Goal: Task Accomplishment & Management: Manage account settings

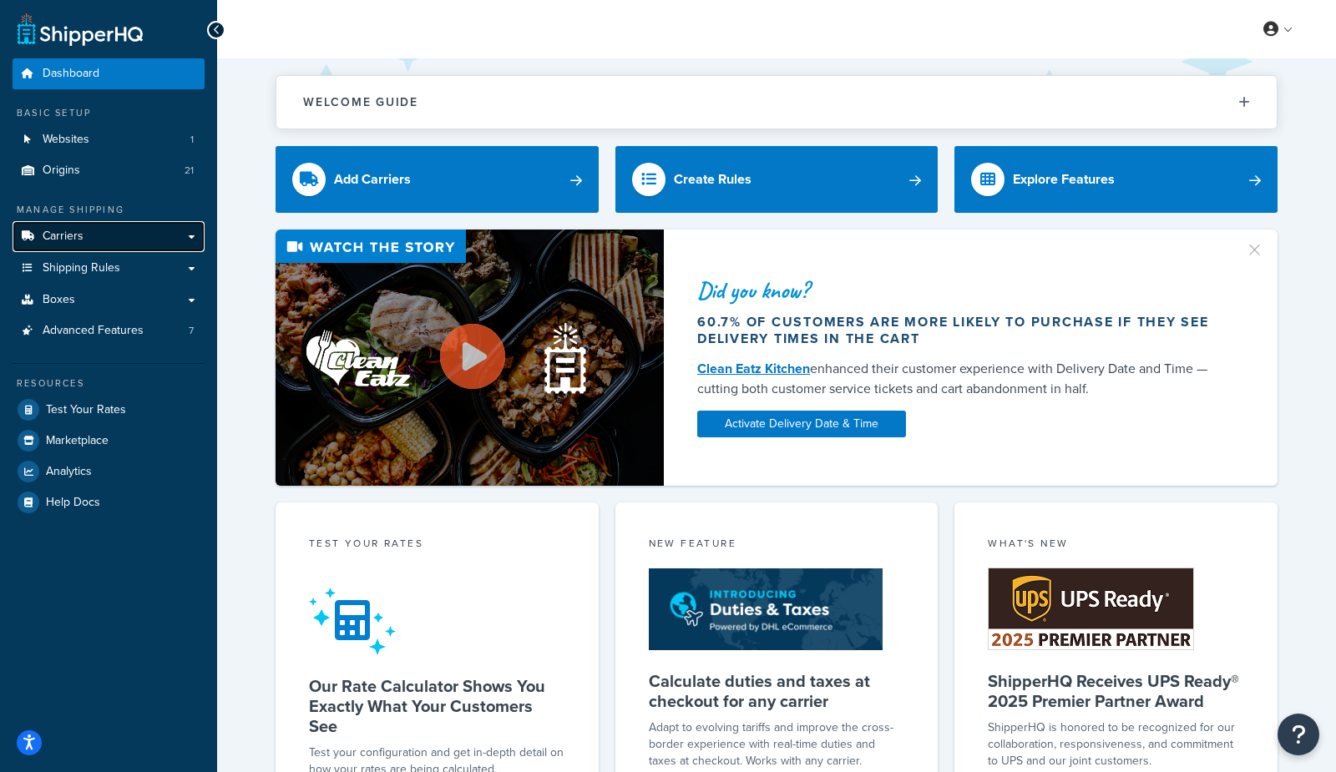
click at [73, 235] on span "Carriers" at bounding box center [63, 237] width 41 height 14
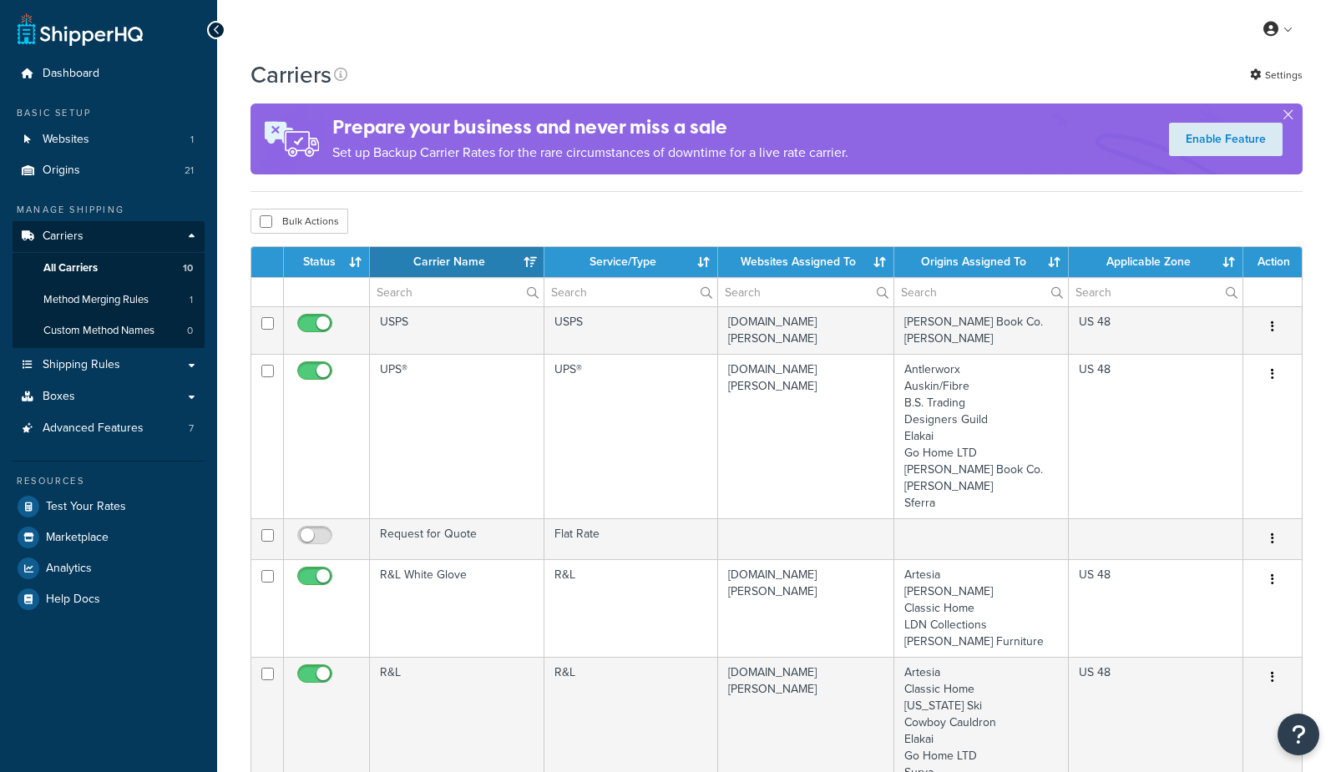
select select "15"
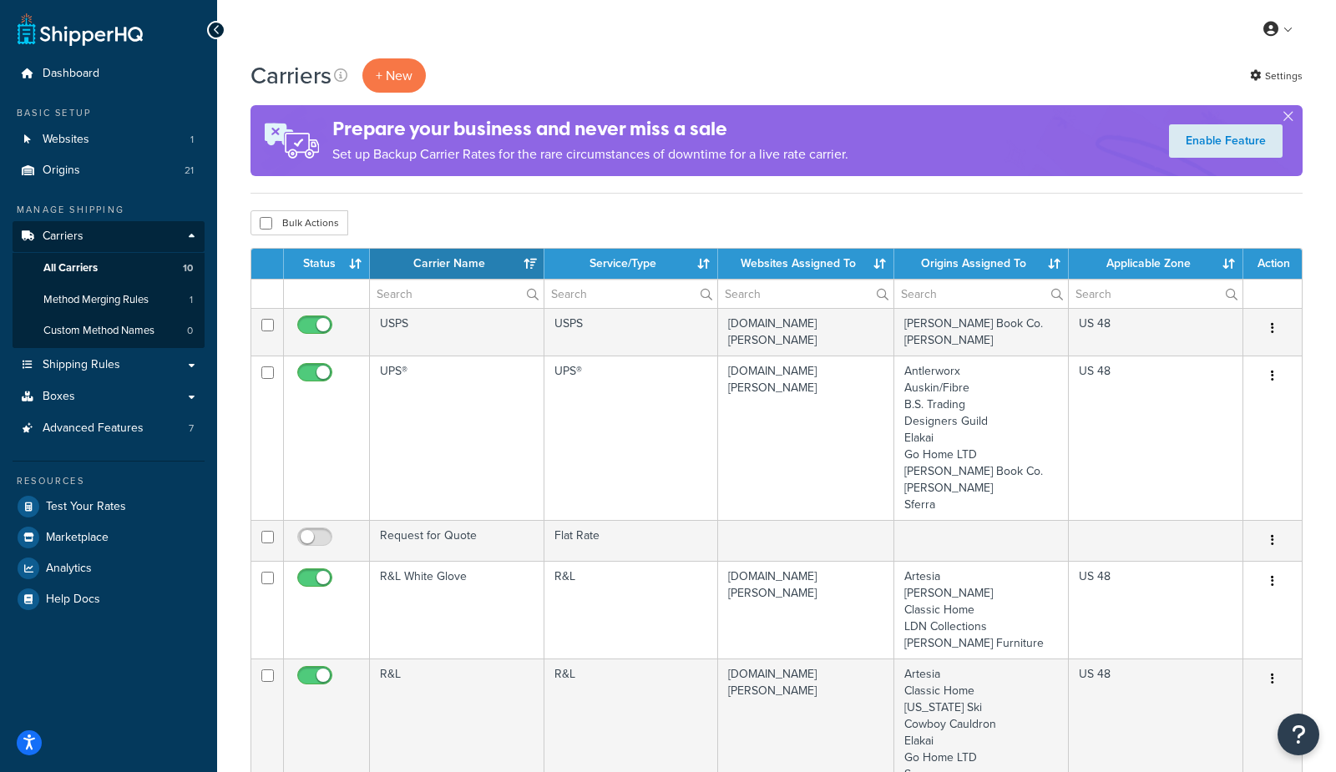
click at [559, 55] on div "My Profile Billing Global Settings Contact Us Logout" at bounding box center [776, 29] width 1119 height 58
click at [388, 73] on button "+ New" at bounding box center [393, 75] width 63 height 34
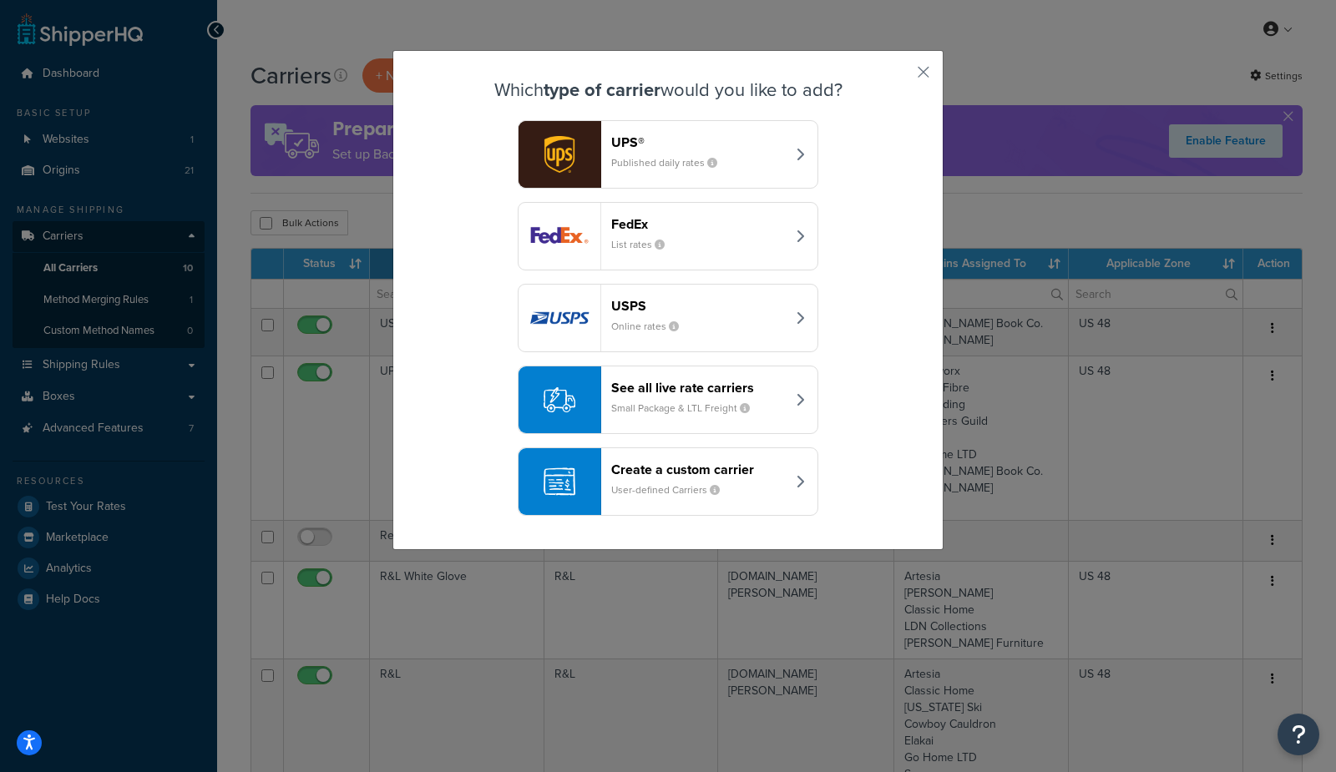
click at [711, 402] on small "Small Package & LTL Freight" at bounding box center [687, 408] width 152 height 15
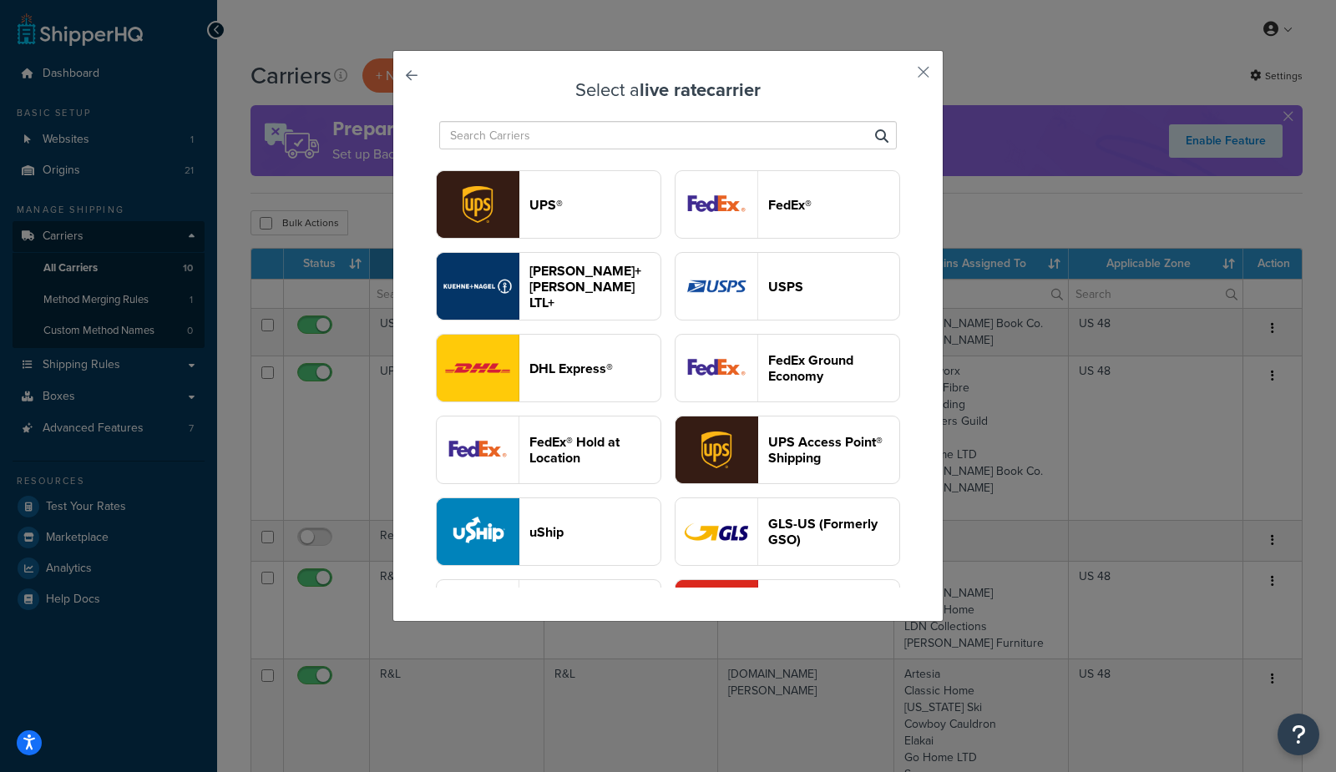
click at [620, 137] on input "text" at bounding box center [668, 135] width 458 height 28
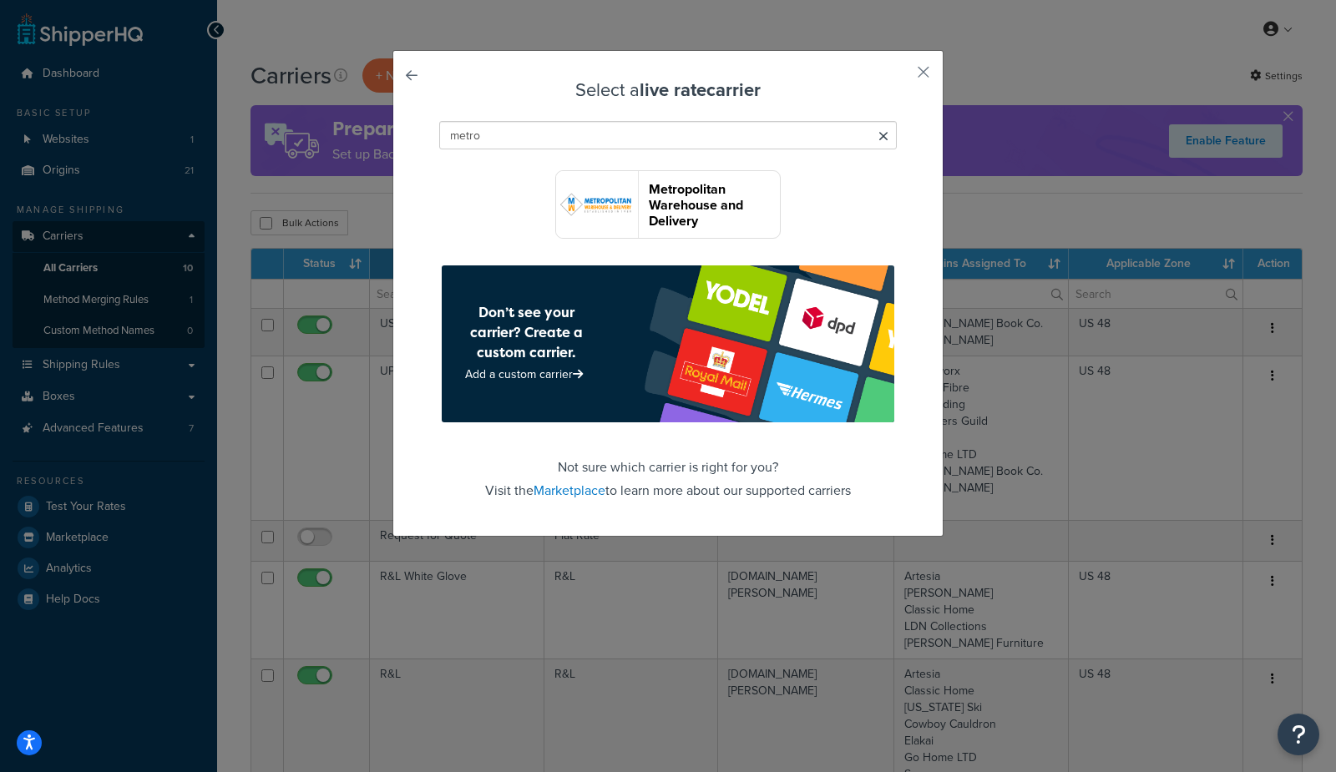
type input "metro"
click at [691, 195] on header "Metropolitan Warehouse and Delivery" at bounding box center [714, 205] width 131 height 48
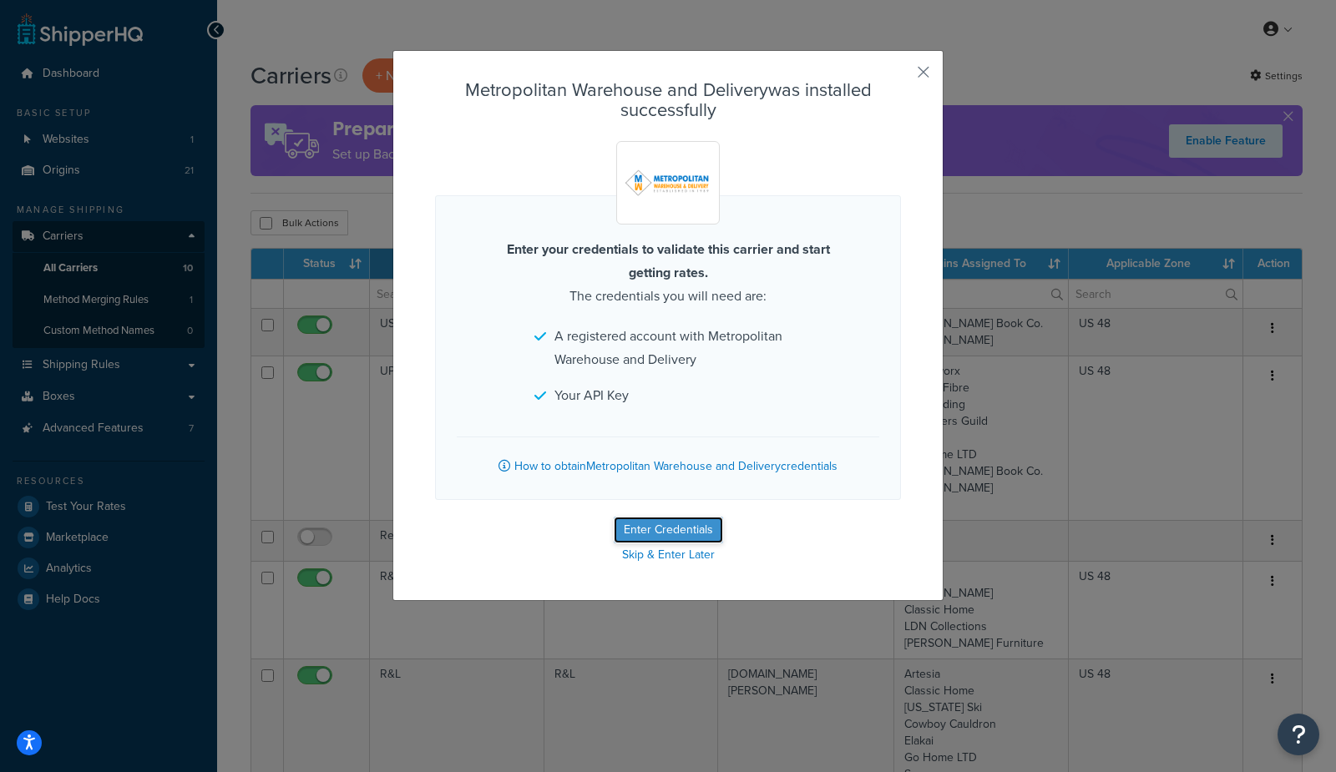
click at [675, 528] on button "Enter Credentials" at bounding box center [668, 530] width 109 height 27
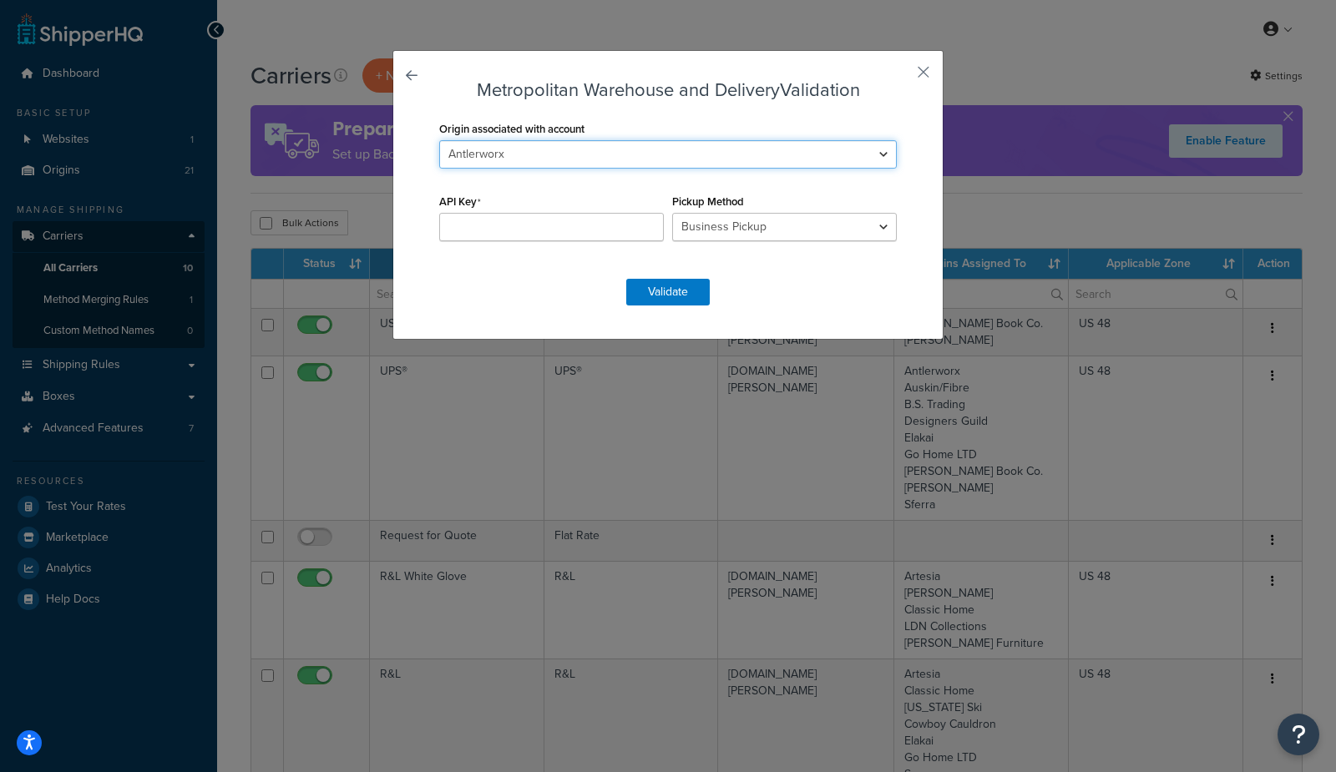
click at [556, 161] on select "Antlerworx Artesia Auskin/Fibre B.S. Trading Bernhardt Classic Home Colorado Sk…" at bounding box center [668, 154] width 458 height 28
select select "170606"
click at [439, 140] on select "Antlerworx Artesia Auskin/Fibre B.S. Trading Bernhardt Classic Home Colorado Sk…" at bounding box center [668, 154] width 458 height 28
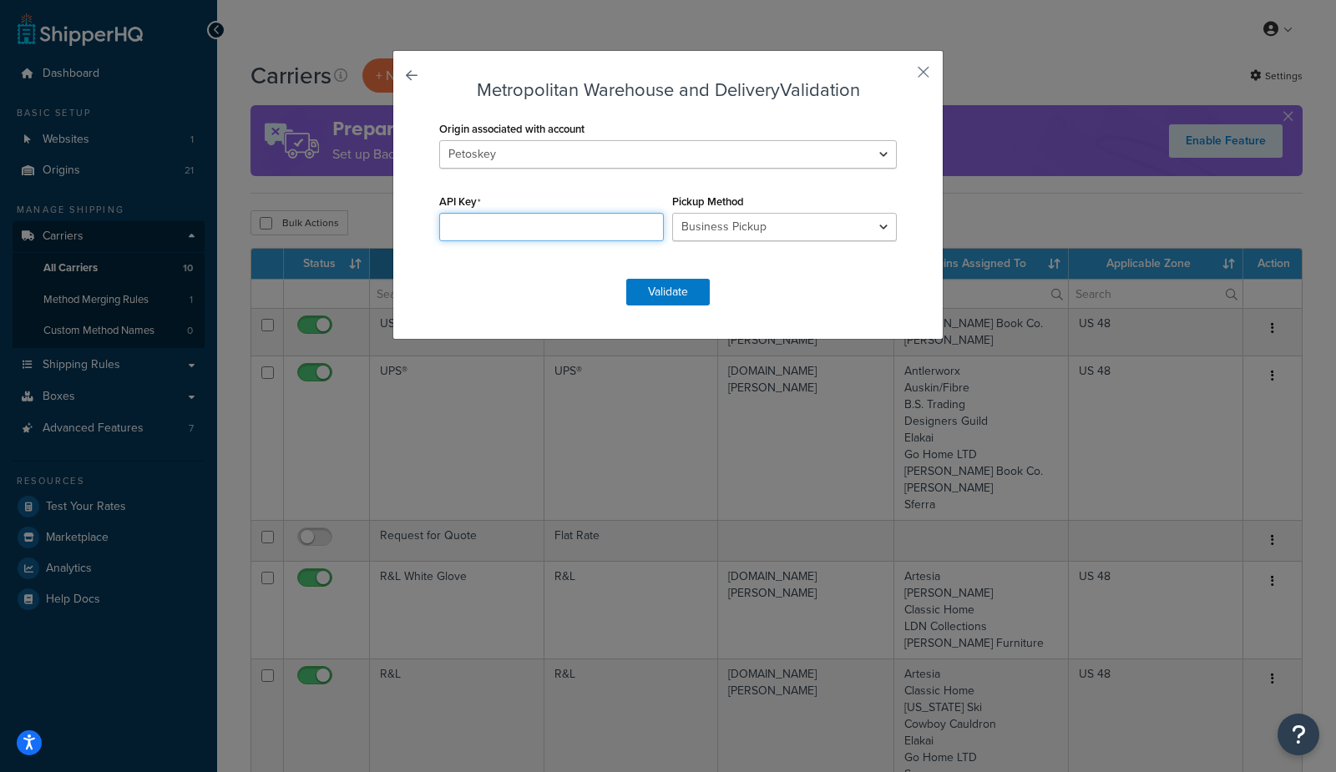
click at [512, 231] on input "API Key" at bounding box center [551, 227] width 225 height 28
paste input "d77bde15-8013-461f-b9ff-d3ff21f77ac9"
type input "d77bde15-8013-461f-b9ff-d3ff21f77ac9"
click at [712, 234] on select "Business Pickup Vendor Pickup Residential Pickup Drop-off at Metro Origin Termi…" at bounding box center [784, 227] width 225 height 28
click at [672, 213] on select "Business Pickup Vendor Pickup Residential Pickup Drop-off at Metro Origin Termi…" at bounding box center [784, 227] width 225 height 28
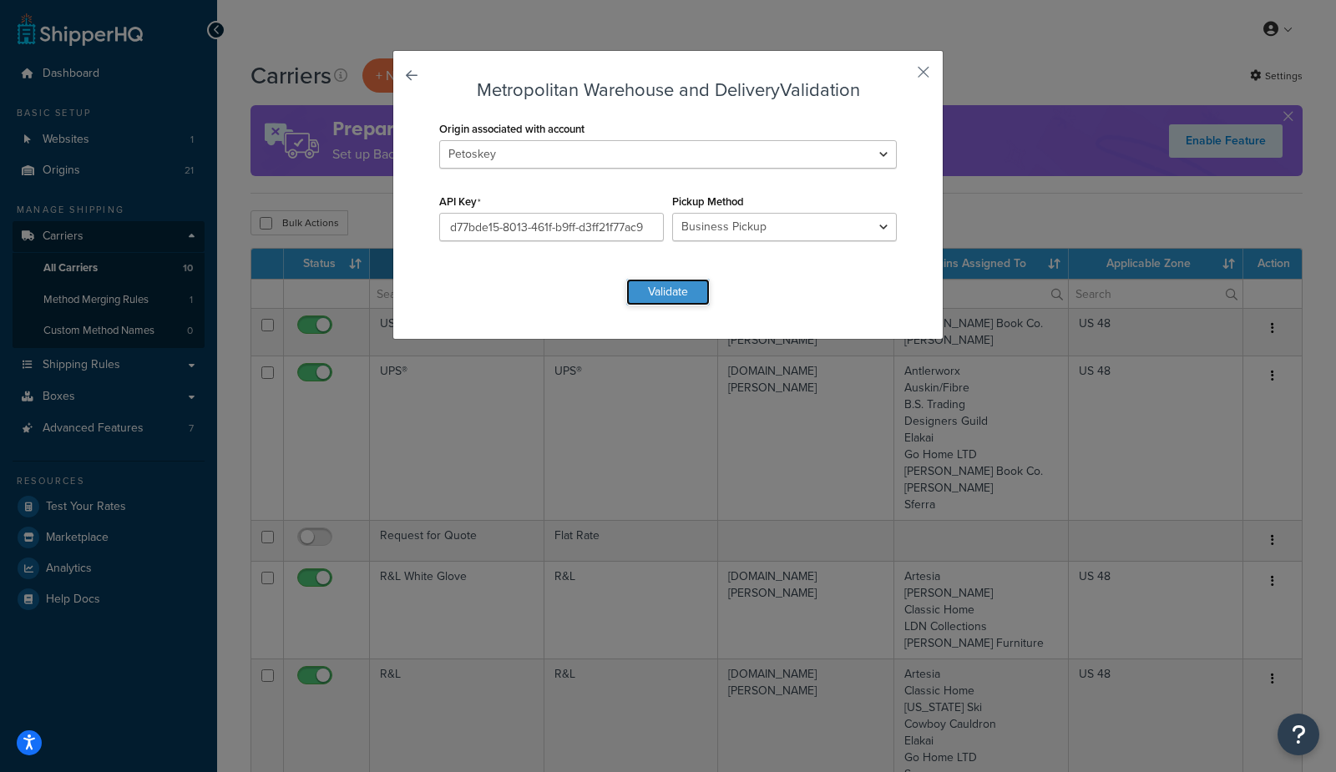
click at [652, 303] on button "Validate" at bounding box center [667, 292] width 83 height 27
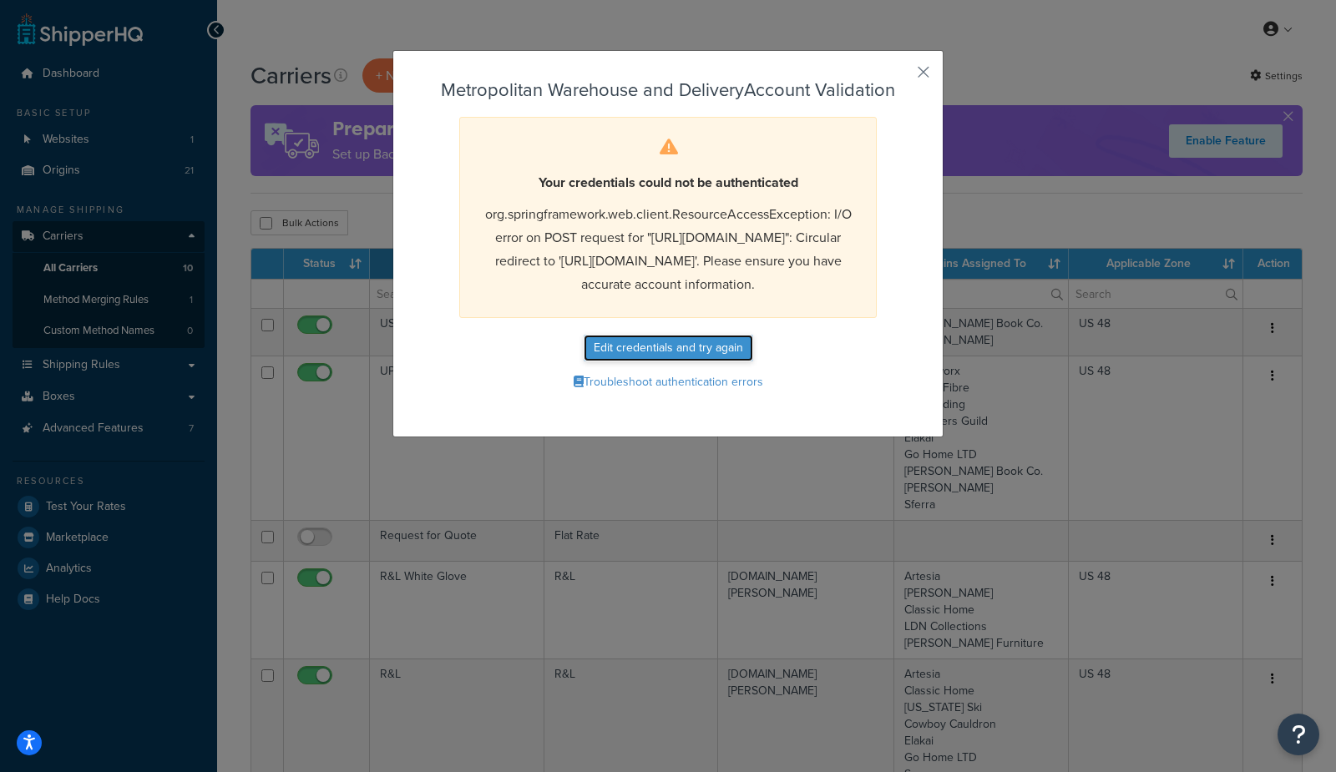
click at [660, 362] on button "Edit credentials and try again" at bounding box center [668, 348] width 169 height 27
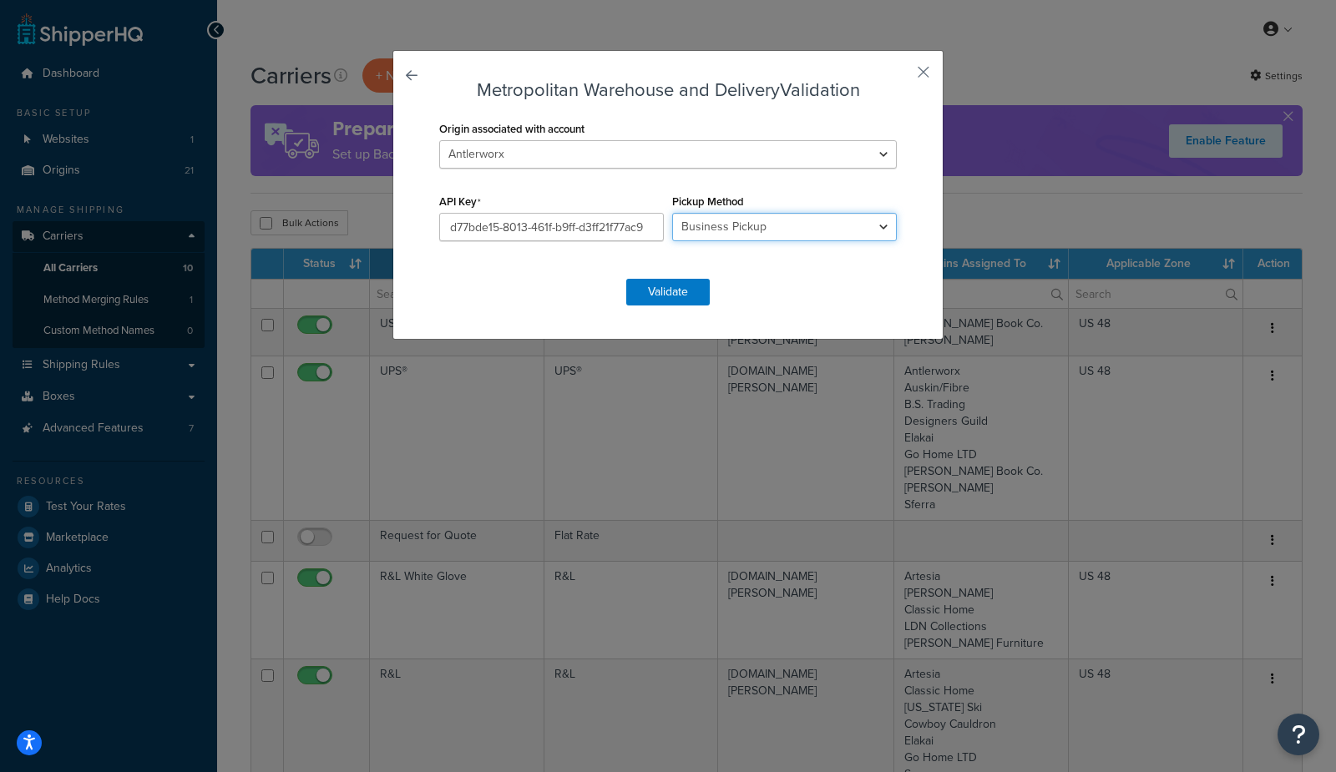
click at [748, 221] on select "Business Pickup Vendor Pickup Residential Pickup Drop-off at Metro Origin Termi…" at bounding box center [784, 227] width 225 height 28
select select "vp"
click at [672, 213] on select "Business Pickup Vendor Pickup Residential Pickup Drop-off at Metro Origin Termi…" at bounding box center [784, 227] width 225 height 28
click at [662, 300] on button "Validate" at bounding box center [667, 292] width 83 height 27
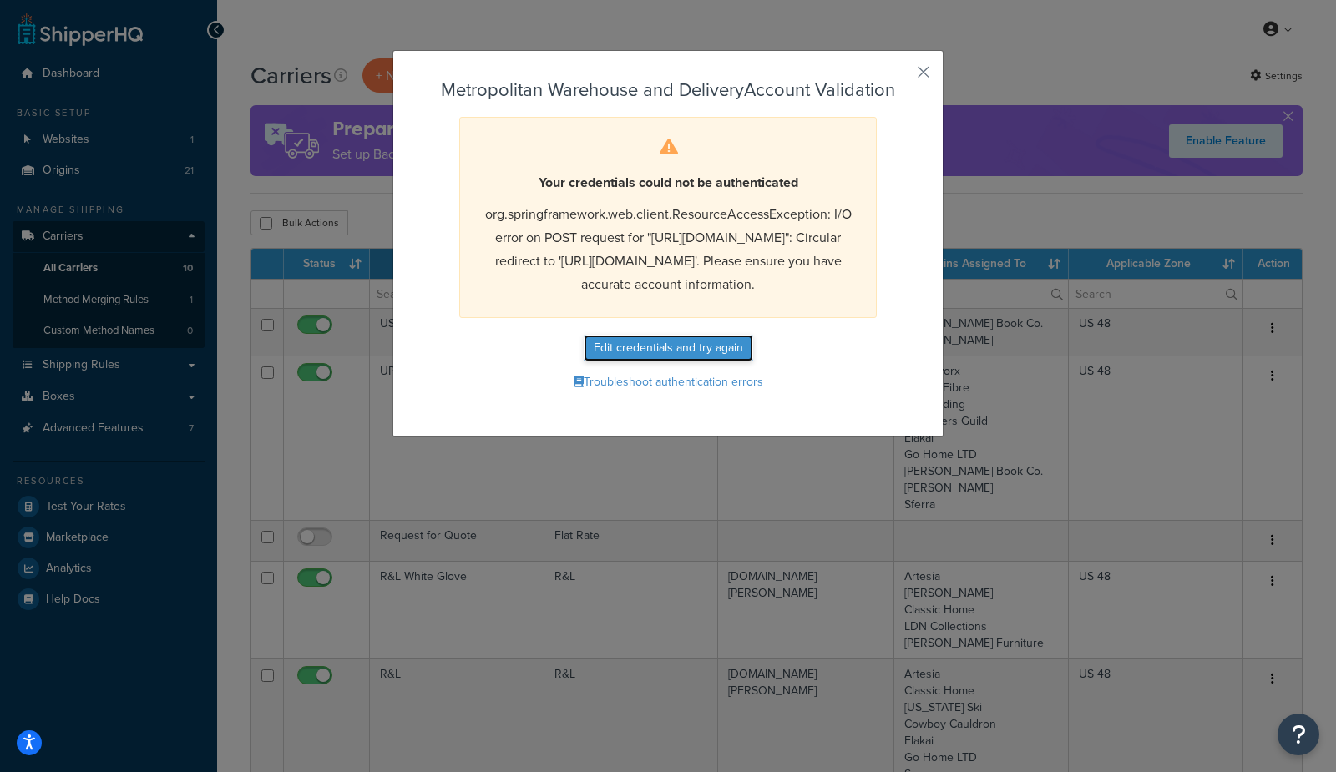
click at [705, 362] on button "Edit credentials and try again" at bounding box center [668, 348] width 169 height 27
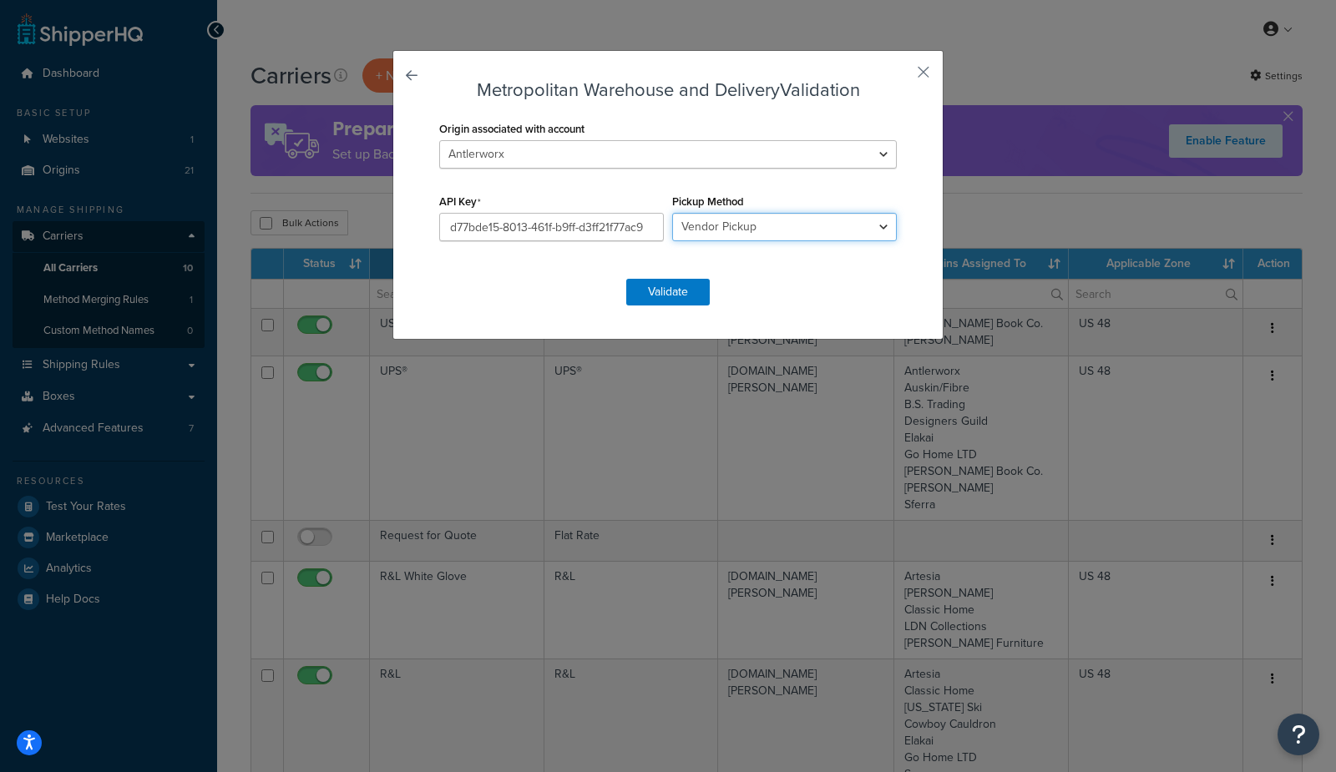
click at [795, 224] on select "Business Pickup Vendor Pickup Residential Pickup Drop-off at Metro Origin Termi…" at bounding box center [784, 227] width 225 height 28
select select "rp"
click at [672, 213] on select "Business Pickup Vendor Pickup Residential Pickup Drop-off at Metro Origin Termi…" at bounding box center [784, 227] width 225 height 28
click at [666, 290] on button "Validate" at bounding box center [667, 292] width 83 height 27
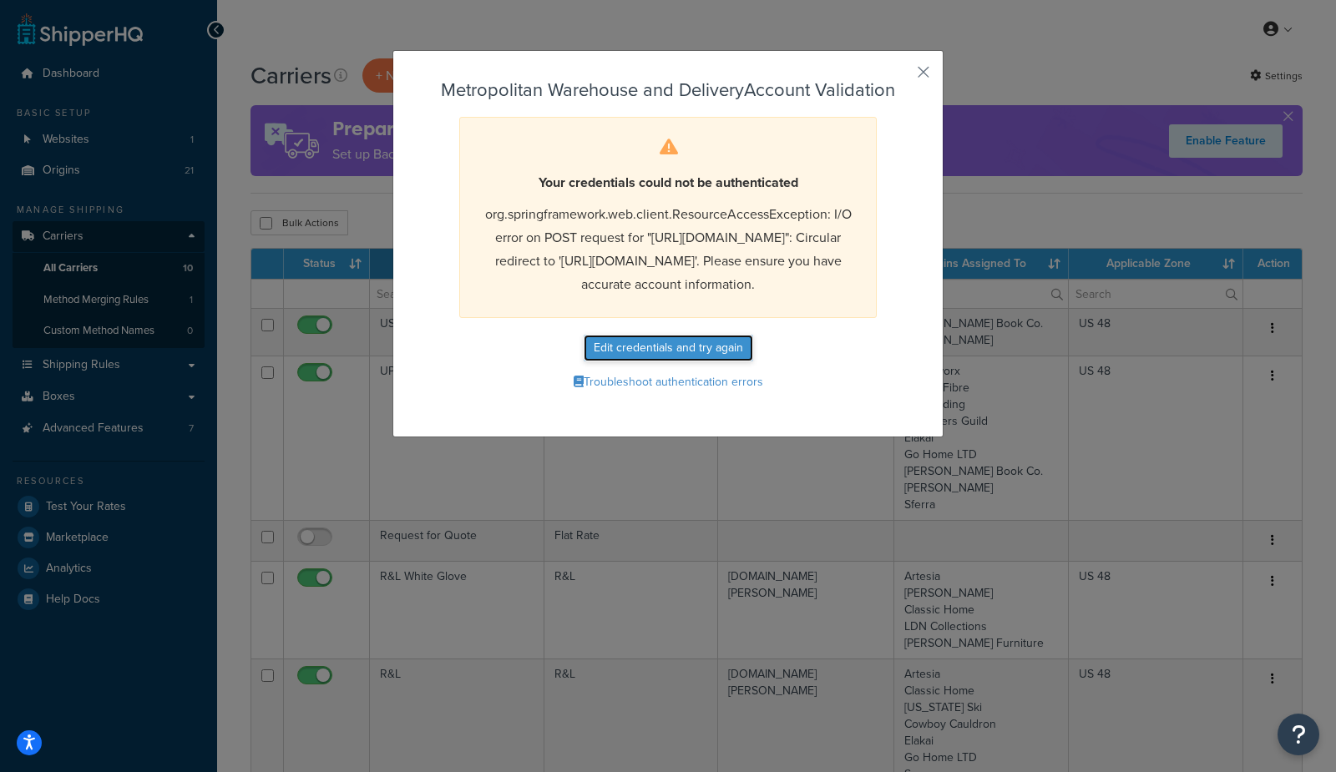
click at [713, 362] on button "Edit credentials and try again" at bounding box center [668, 348] width 169 height 27
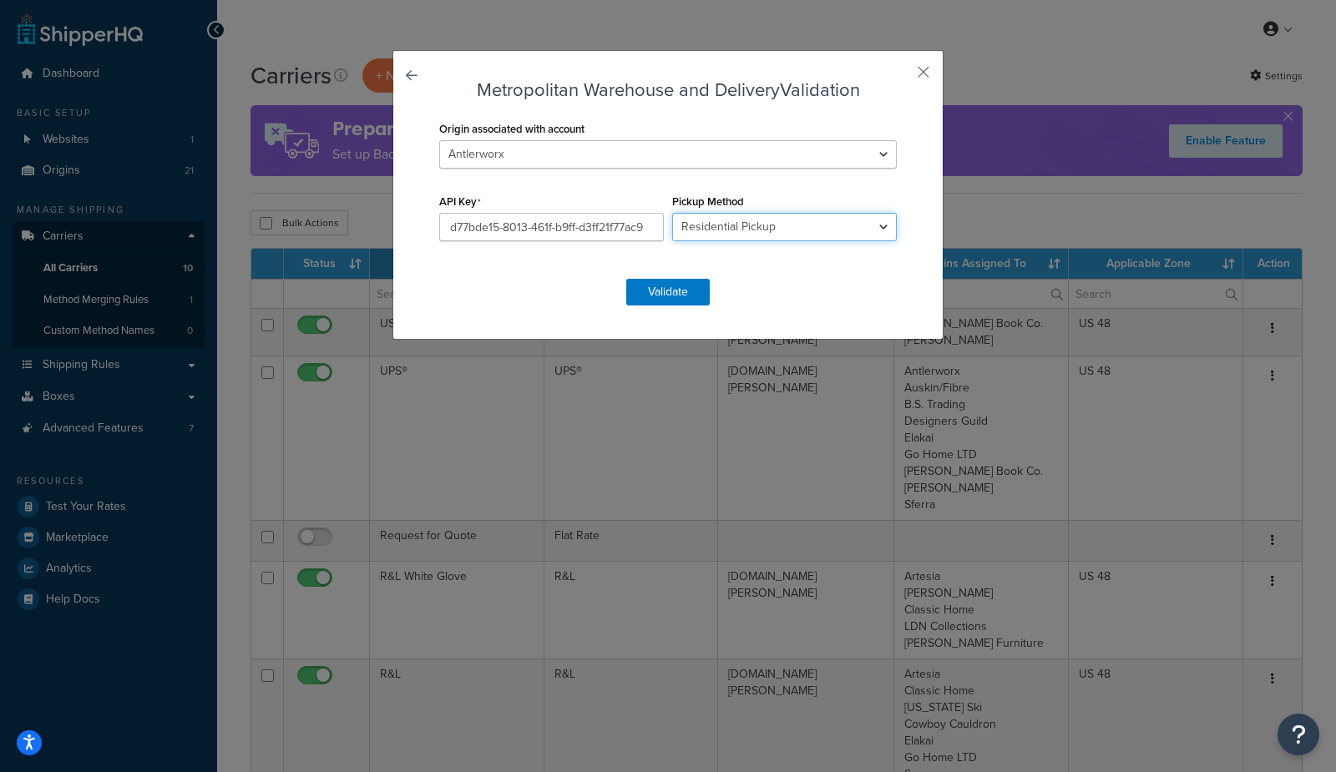
click at [780, 225] on select "Business Pickup Vendor Pickup Residential Pickup Drop-off at Metro Origin Termi…" at bounding box center [784, 227] width 225 height 28
select select "do"
click at [672, 213] on select "Business Pickup Vendor Pickup Residential Pickup Drop-off at Metro Origin Termi…" at bounding box center [784, 227] width 225 height 28
click at [695, 291] on button "Validate" at bounding box center [667, 292] width 83 height 27
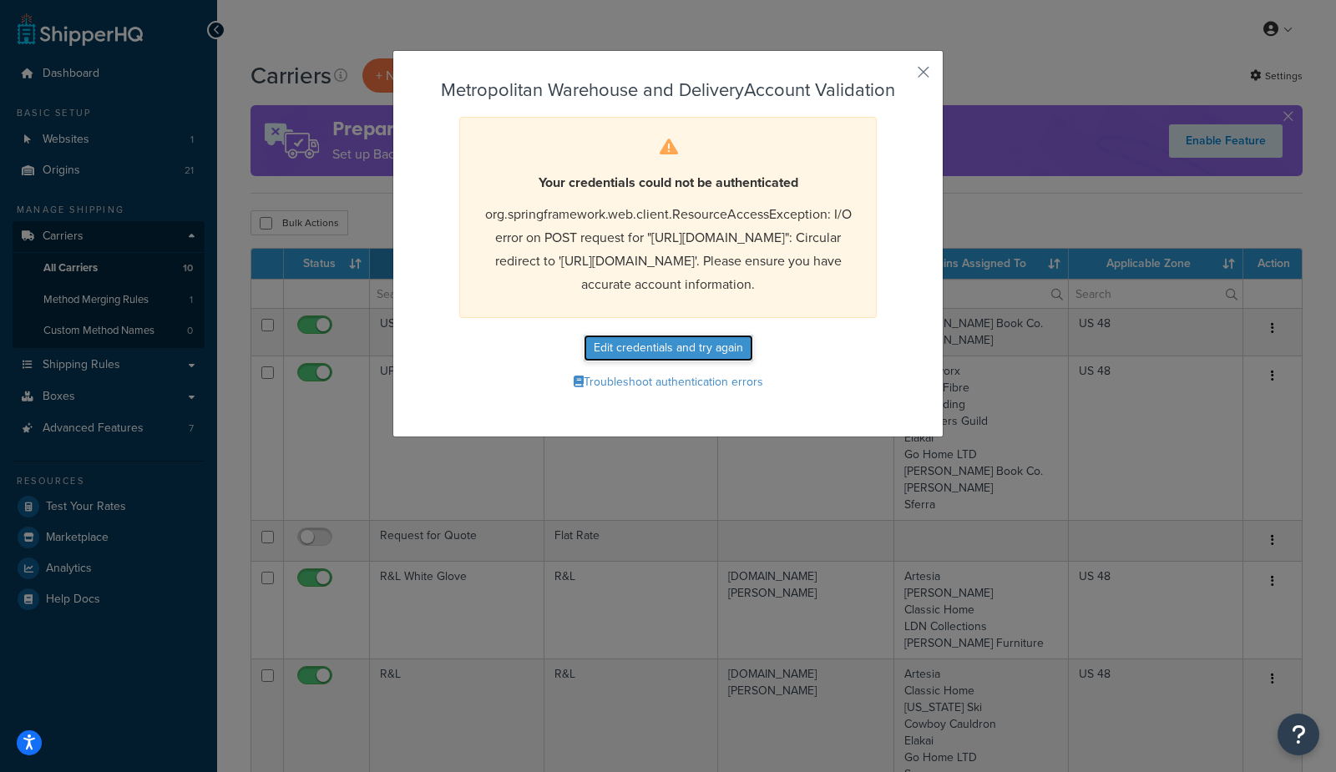
click at [606, 362] on button "Edit credentials and try again" at bounding box center [668, 348] width 169 height 27
select select "do"
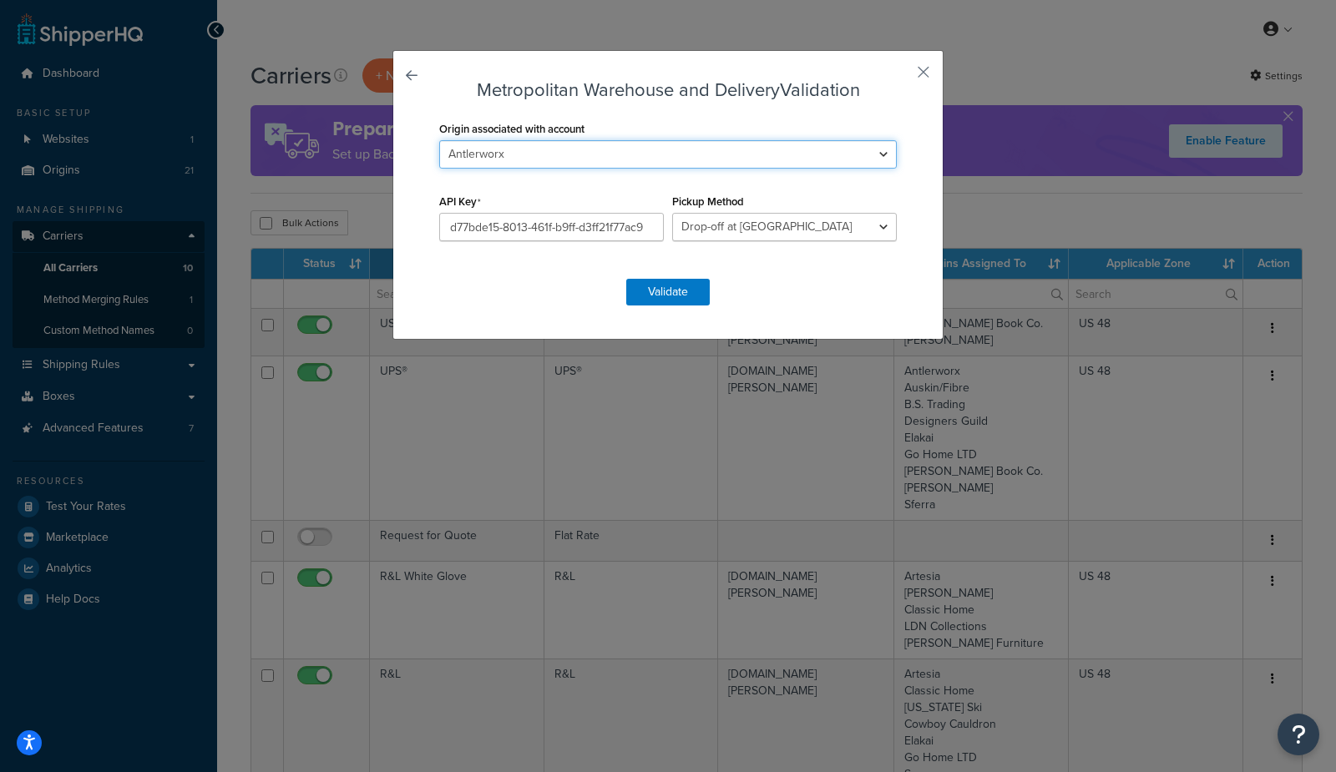
click at [597, 162] on select "Antlerworx Artesia Auskin/Fibre B.S. Trading Bernhardt Classic Home Colorado Sk…" at bounding box center [668, 154] width 458 height 28
select select "170606"
click at [439, 140] on select "Antlerworx Artesia Auskin/Fibre B.S. Trading Bernhardt Classic Home Colorado Sk…" at bounding box center [668, 154] width 458 height 28
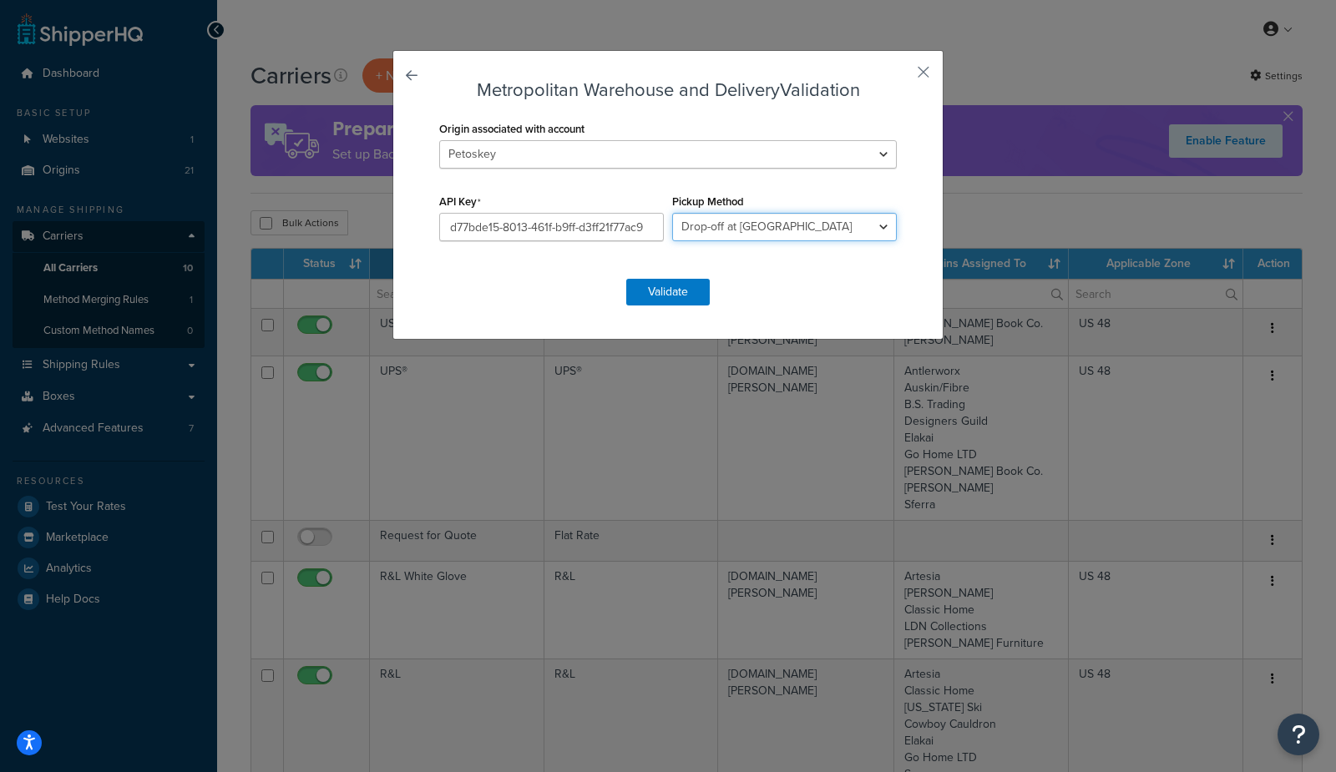
click at [735, 227] on select "Business Pickup Vendor Pickup Residential Pickup Drop-off at Metro Origin Termi…" at bounding box center [784, 227] width 225 height 28
select select "vp"
click at [672, 213] on select "Business Pickup Vendor Pickup Residential Pickup Drop-off at Metro Origin Termi…" at bounding box center [784, 227] width 225 height 28
click at [660, 286] on button "Validate" at bounding box center [667, 292] width 83 height 27
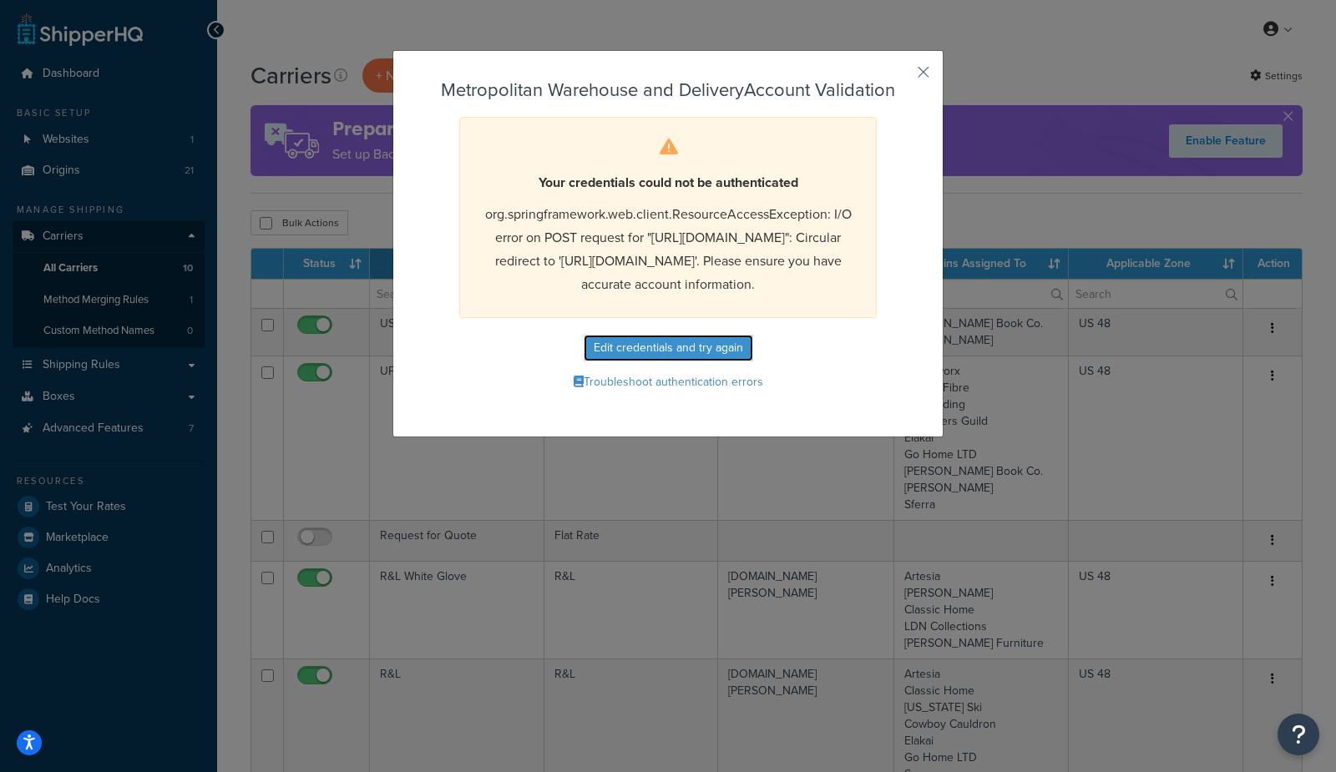
click at [708, 362] on button "Edit credentials and try again" at bounding box center [668, 348] width 169 height 27
select select "vp"
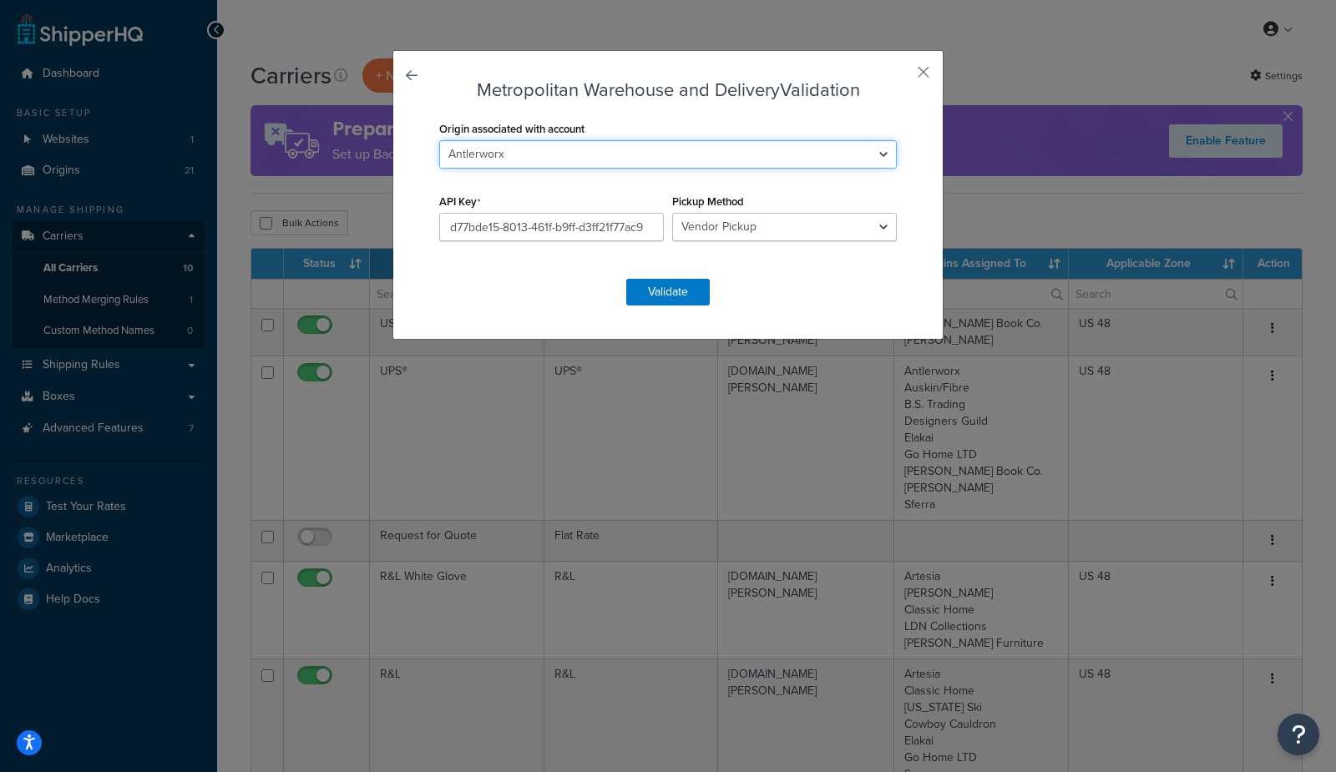
click at [591, 148] on select "Antlerworx Artesia Auskin/Fibre B.S. Trading Bernhardt Classic Home Colorado Sk…" at bounding box center [668, 154] width 458 height 28
select select "170606"
click at [439, 140] on select "Antlerworx Artesia Auskin/Fibre B.S. Trading Bernhardt Classic Home Colorado Sk…" at bounding box center [668, 154] width 458 height 28
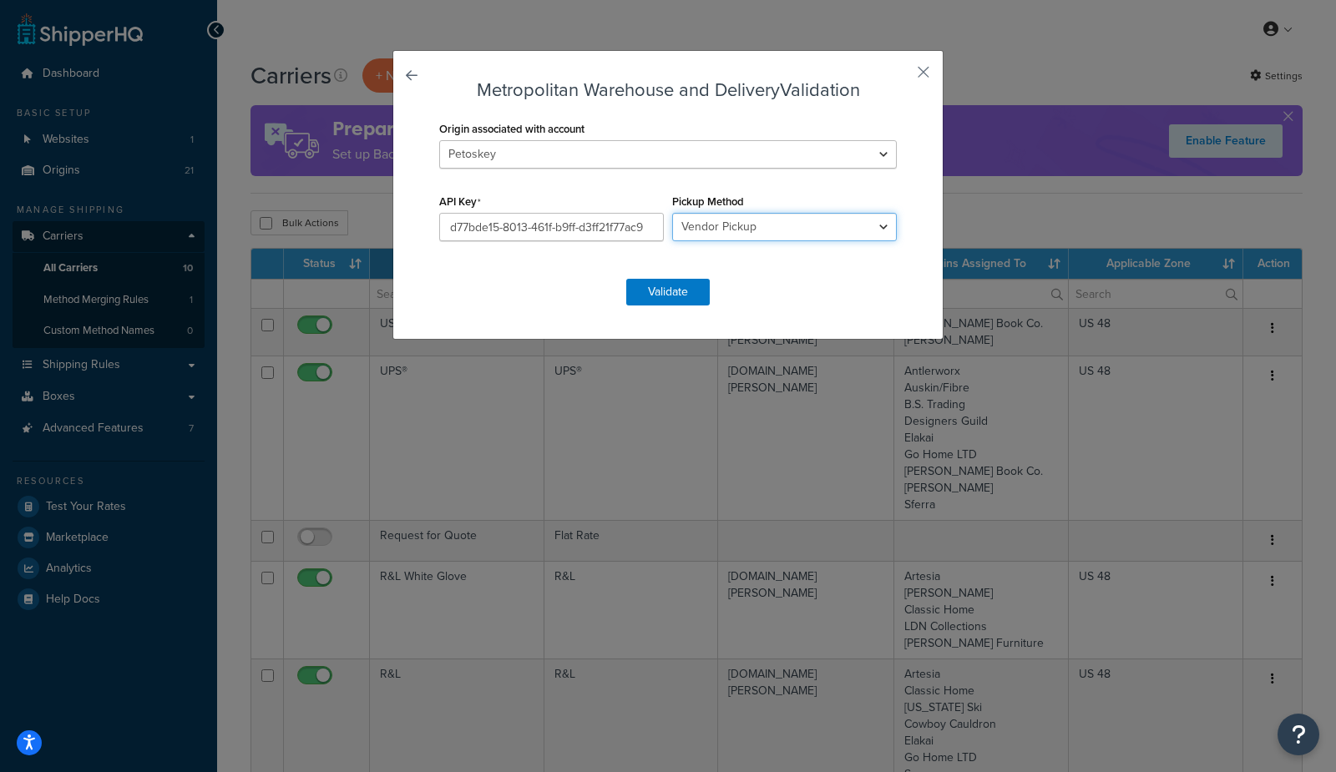
click at [709, 223] on select "Business Pickup Vendor Pickup Residential Pickup Drop-off at Metro Origin Termi…" at bounding box center [784, 227] width 225 height 28
select select "rp"
click at [672, 213] on select "Business Pickup Vendor Pickup Residential Pickup Drop-off at Metro Origin Termi…" at bounding box center [784, 227] width 225 height 28
click at [660, 294] on button "Validate" at bounding box center [667, 292] width 83 height 27
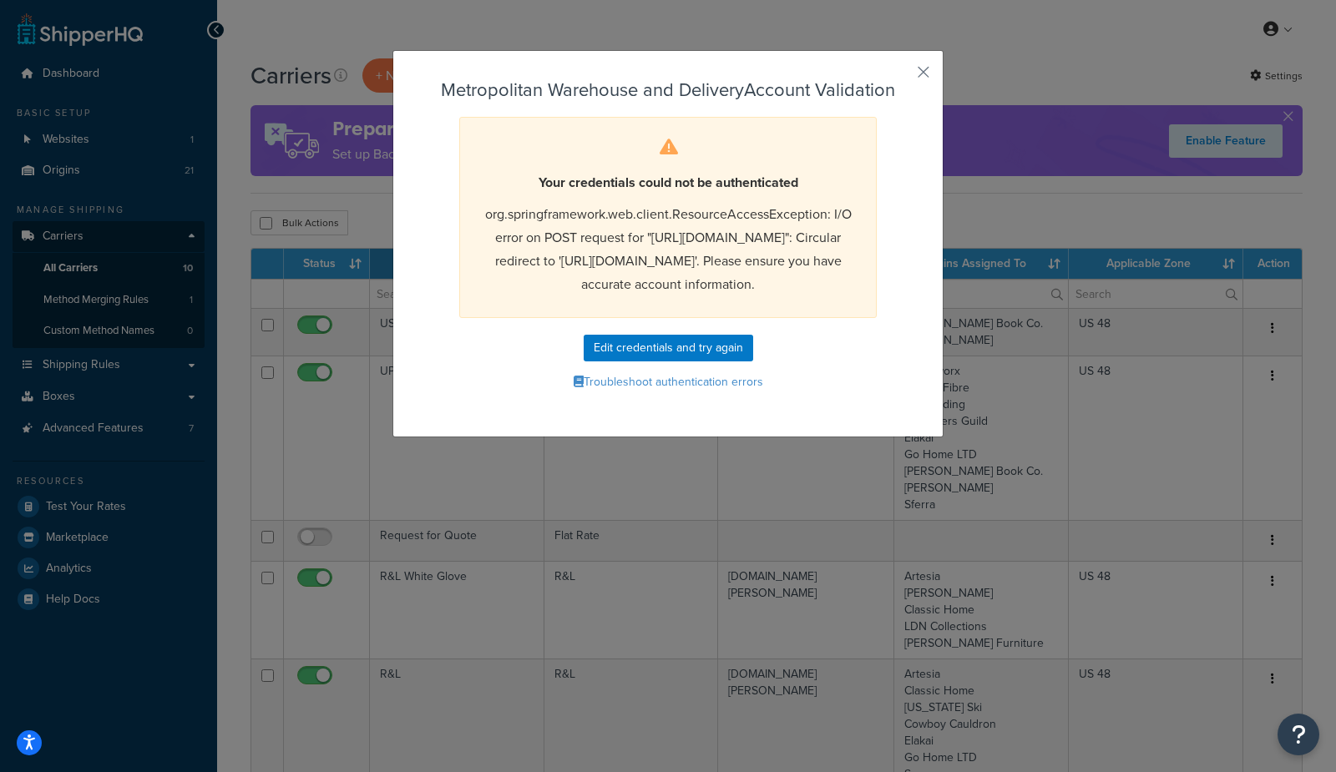
click at [636, 386] on form "Metropolitan Warehouse and Delivery Account Validation Your credentials could n…" at bounding box center [668, 237] width 466 height 315
click at [641, 362] on button "Edit credentials and try again" at bounding box center [668, 348] width 169 height 27
select select "rp"
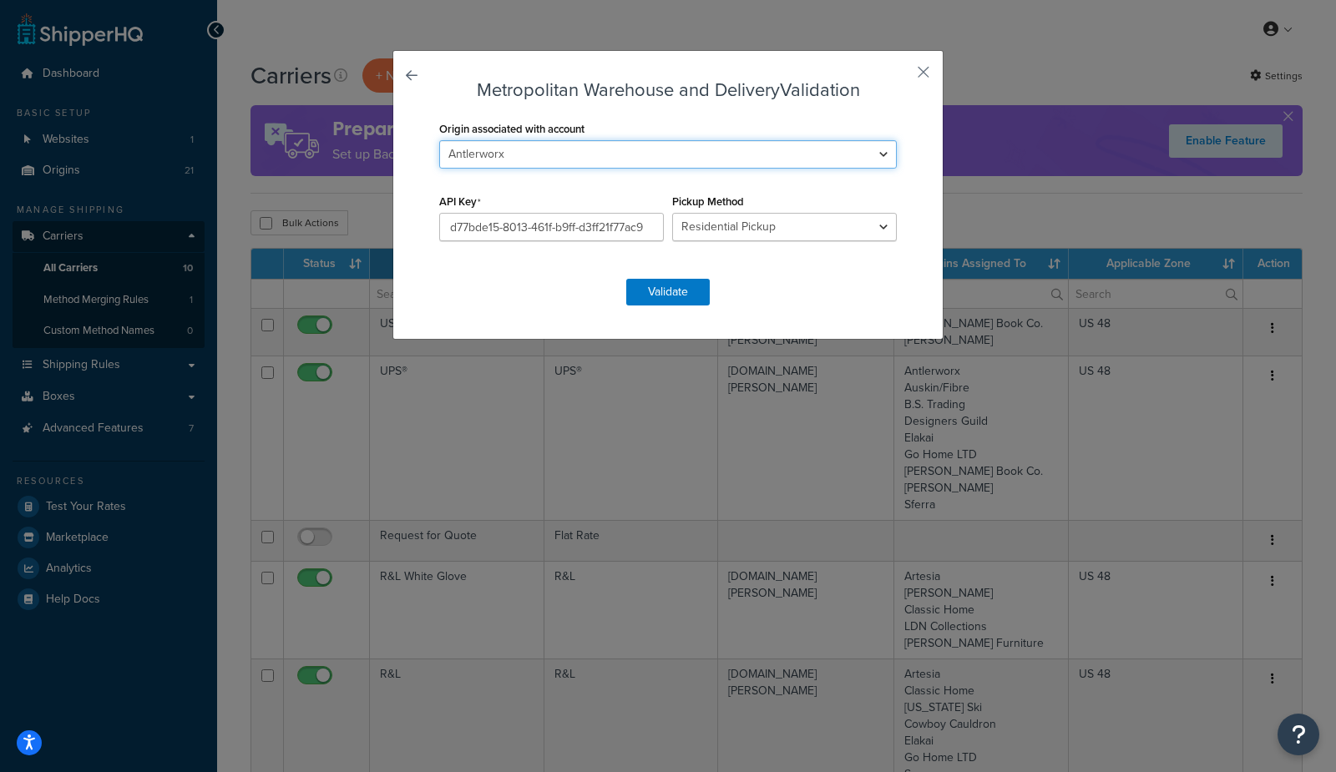
click at [619, 168] on select "Antlerworx Artesia Auskin/Fibre B.S. Trading Bernhardt Classic Home Colorado Sk…" at bounding box center [668, 154] width 458 height 28
select select "170606"
click at [439, 140] on select "Antlerworx Artesia Auskin/Fibre B.S. Trading Bernhardt Classic Home Colorado Sk…" at bounding box center [668, 154] width 458 height 28
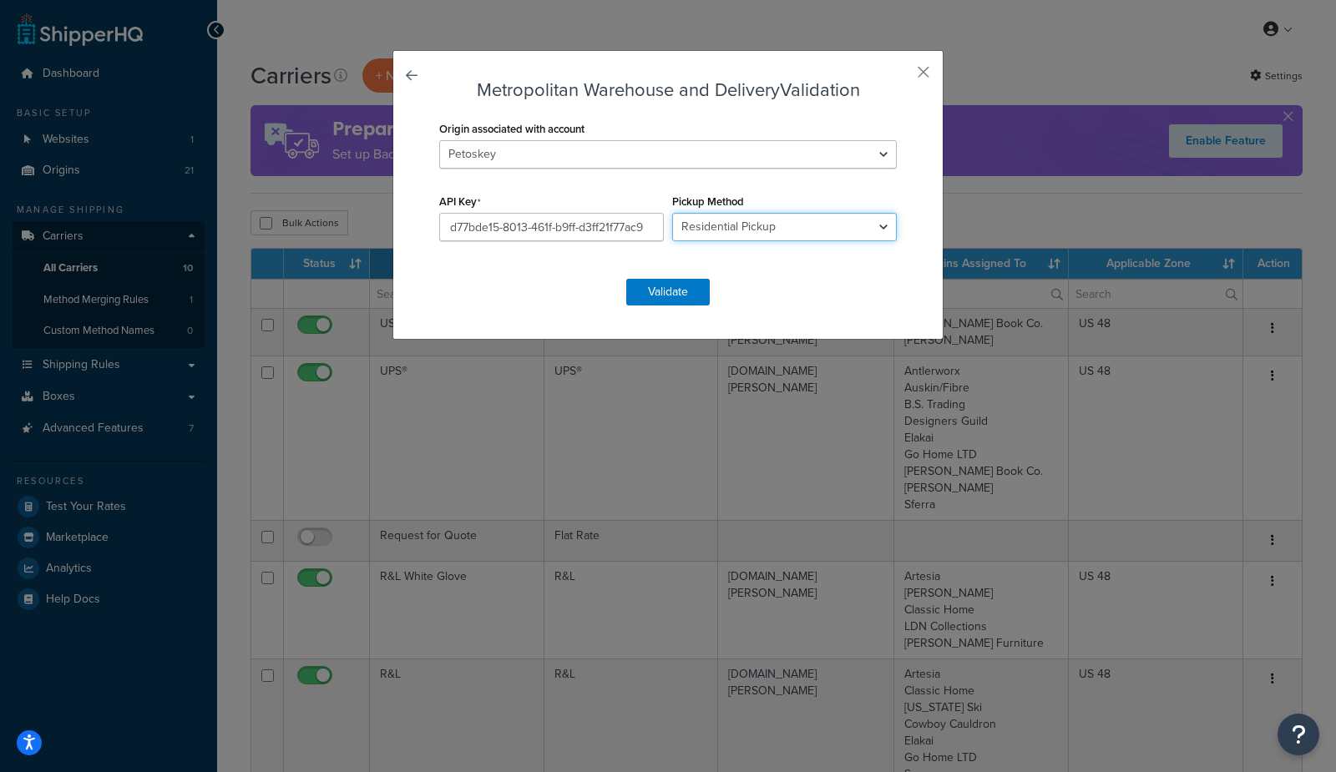
click at [728, 227] on select "Business Pickup Vendor Pickup Residential Pickup Drop-off at Metro Origin Termi…" at bounding box center [784, 227] width 225 height 28
select select "do"
click at [672, 213] on select "Business Pickup Vendor Pickup Residential Pickup Drop-off at Metro Origin Termi…" at bounding box center [784, 227] width 225 height 28
click at [655, 293] on button "Validate" at bounding box center [667, 292] width 83 height 27
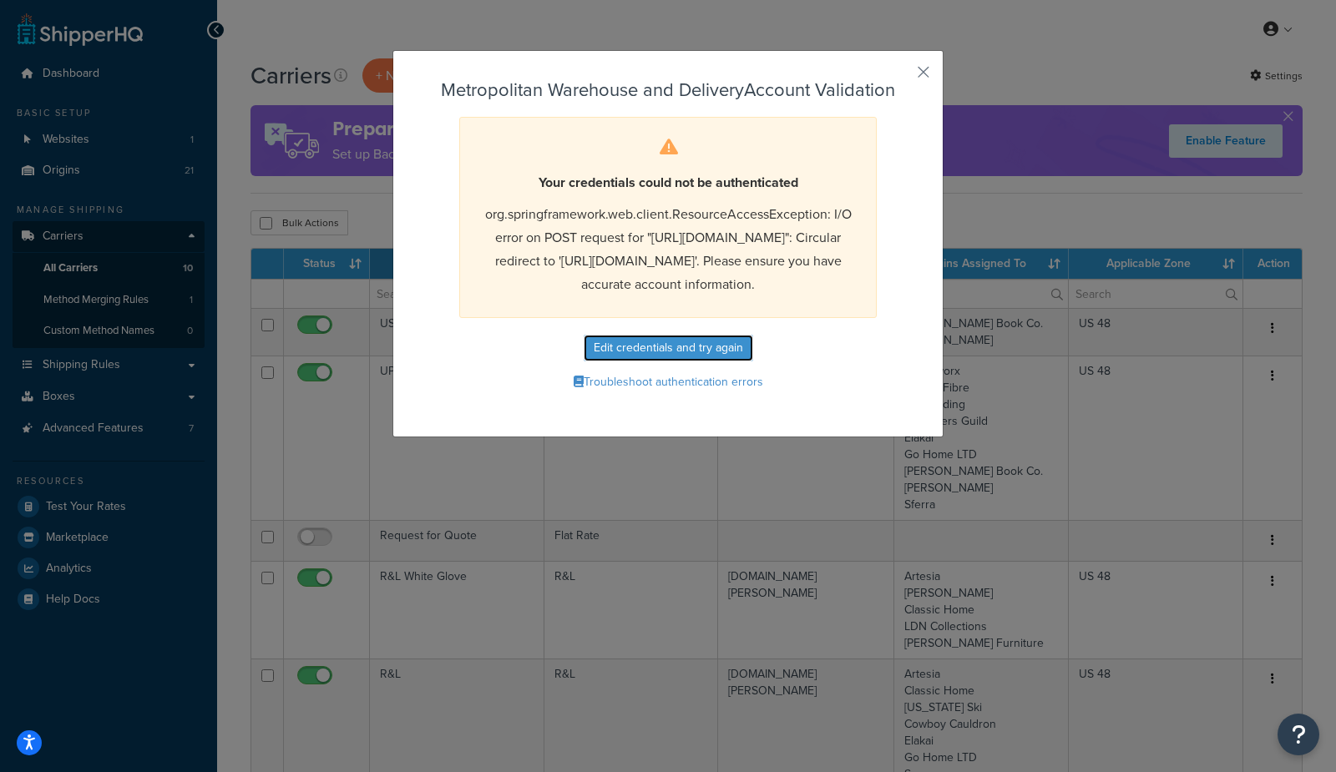
click at [630, 362] on button "Edit credentials and try again" at bounding box center [668, 348] width 169 height 27
select select "do"
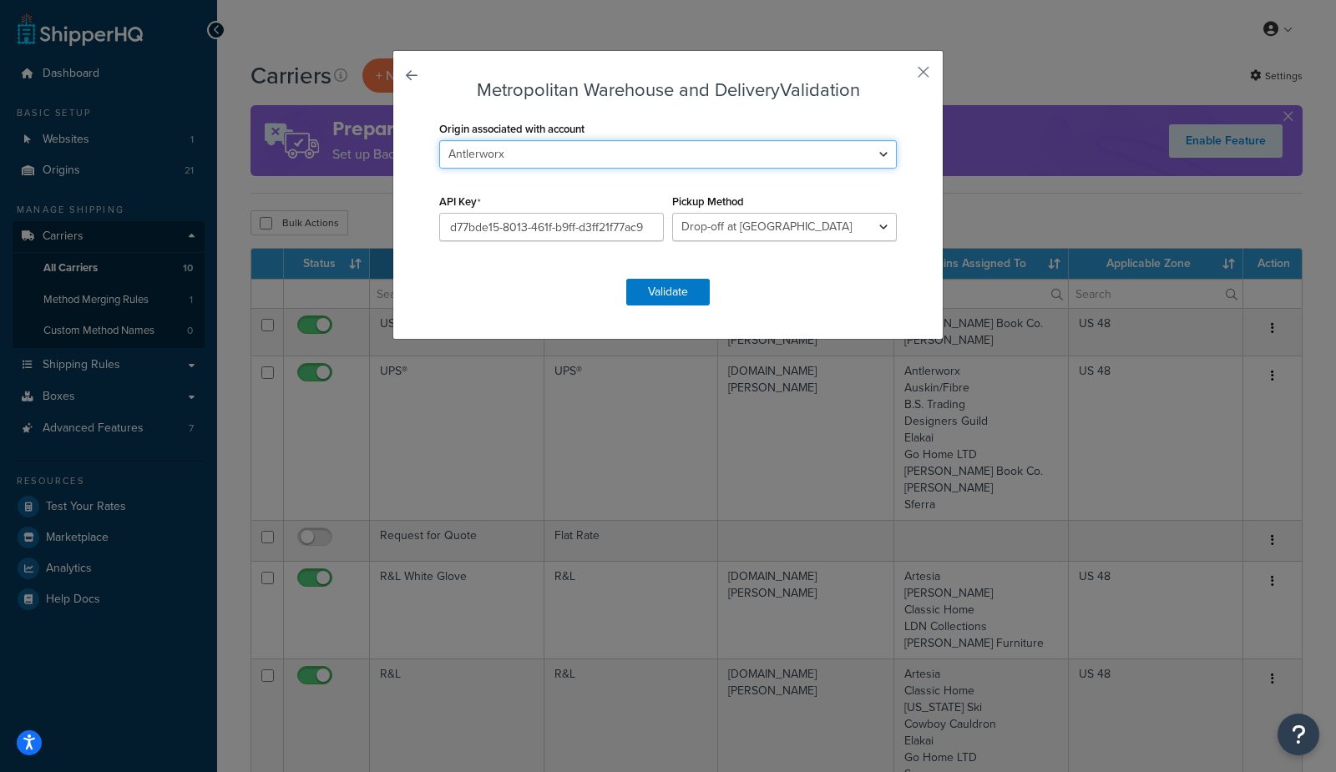
click at [581, 147] on select "Antlerworx Artesia Auskin/Fibre B.S. Trading Bernhardt Classic Home Colorado Sk…" at bounding box center [668, 154] width 458 height 28
select select "170606"
click at [439, 140] on select "Antlerworx Artesia Auskin/Fibre B.S. Trading Bernhardt Classic Home Colorado Sk…" at bounding box center [668, 154] width 458 height 28
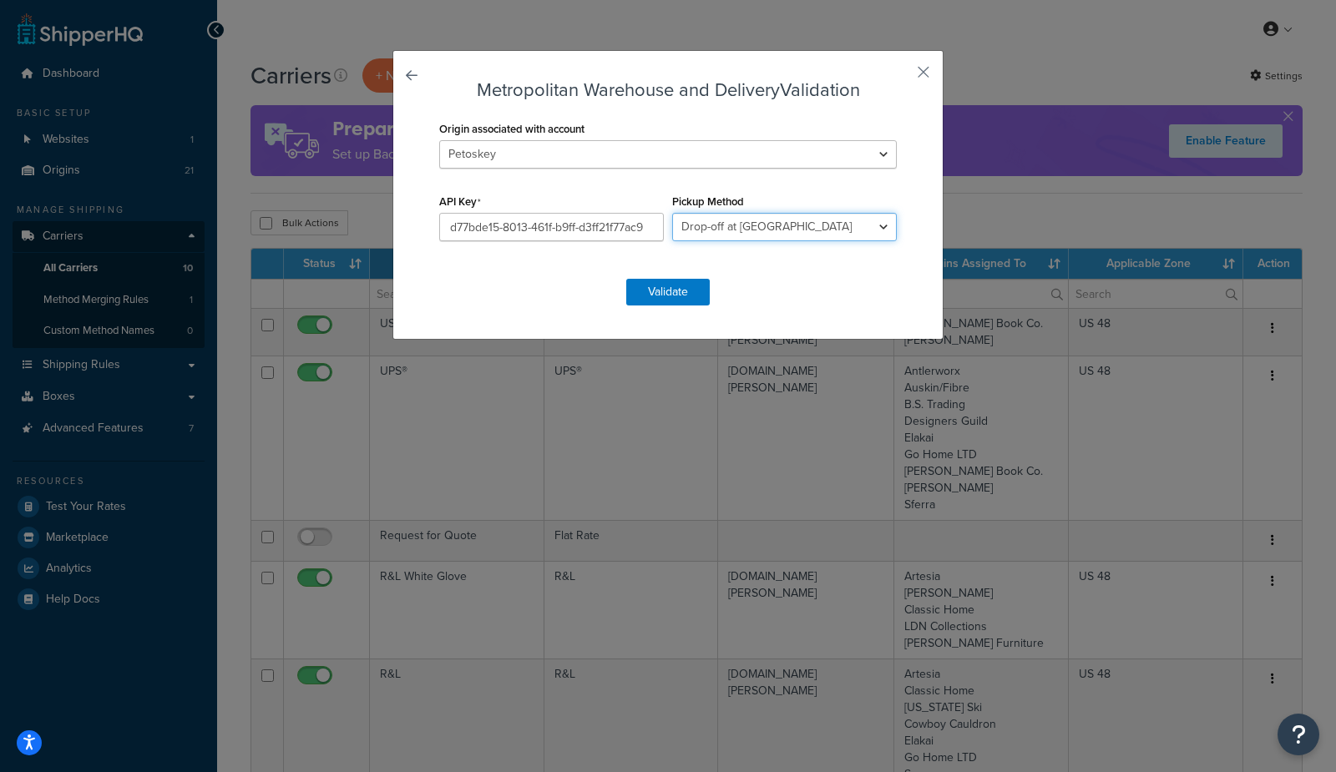
click at [756, 231] on select "Business Pickup Vendor Pickup Residential Pickup Drop-off at Metro Origin Termi…" at bounding box center [784, 227] width 225 height 28
select select "dd"
click at [672, 213] on select "Business Pickup Vendor Pickup Residential Pickup Drop-off at Metro Origin Termi…" at bounding box center [784, 227] width 225 height 28
click at [700, 291] on button "Validate" at bounding box center [667, 292] width 83 height 27
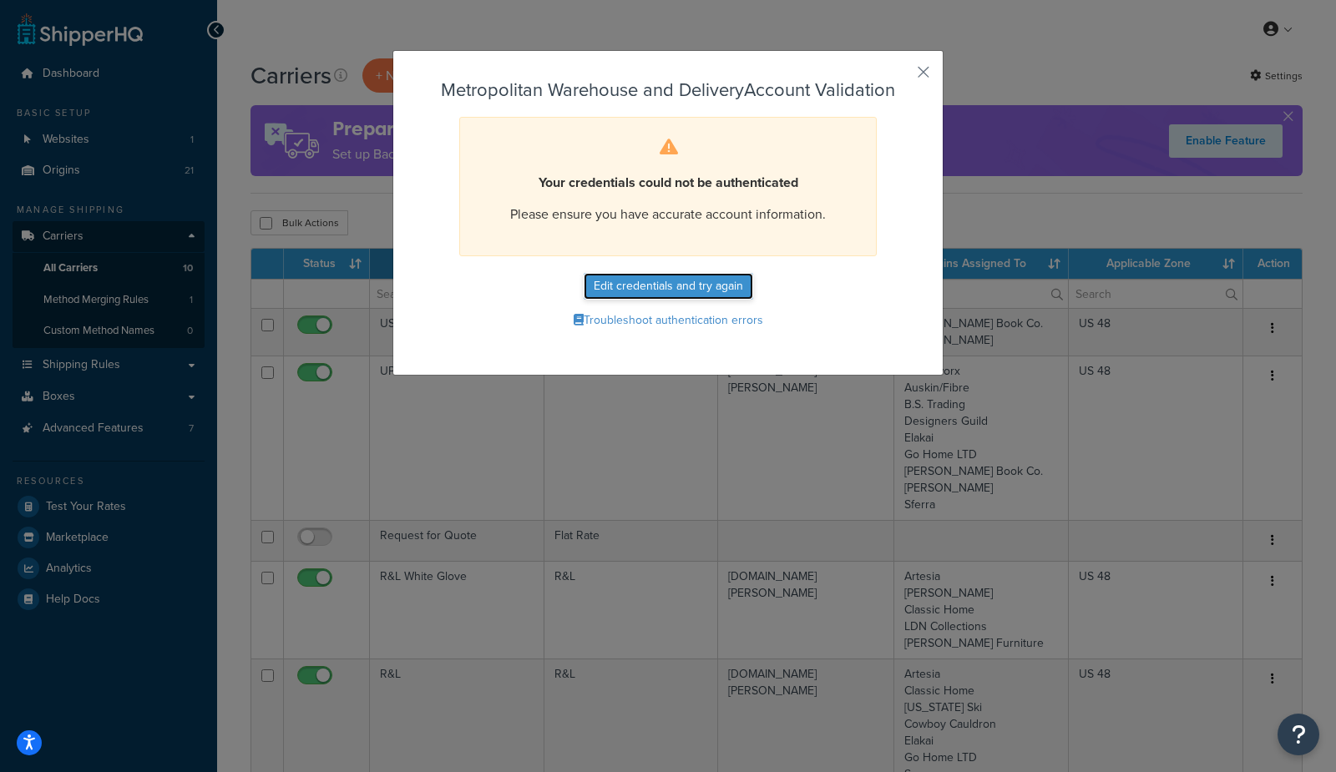
click at [668, 287] on button "Edit credentials and try again" at bounding box center [668, 286] width 169 height 27
select select "dd"
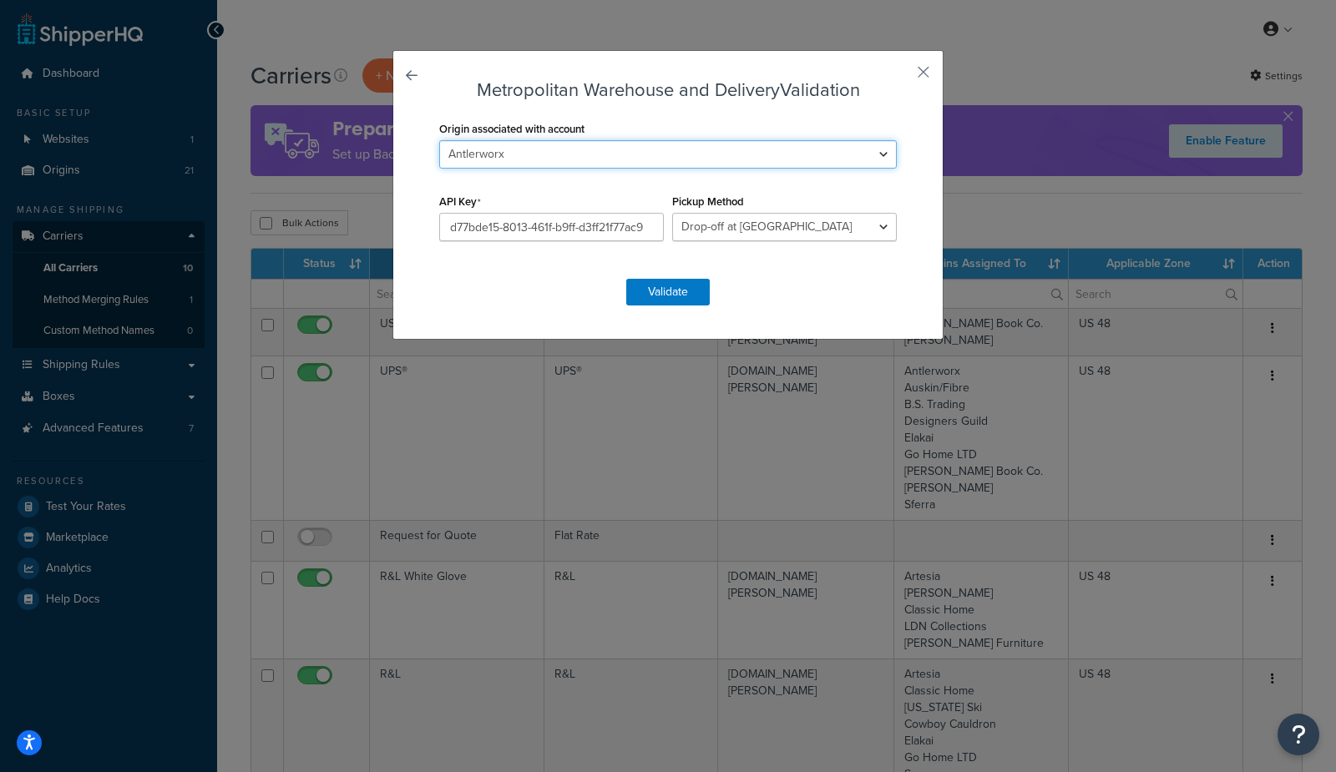
click at [612, 152] on select "Antlerworx Artesia Auskin/Fibre B.S. Trading Bernhardt Classic Home Colorado Sk…" at bounding box center [668, 154] width 458 height 28
select select "170606"
click at [439, 140] on select "Antlerworx Artesia Auskin/Fibre B.S. Trading Bernhardt Classic Home Colorado Sk…" at bounding box center [668, 154] width 458 height 28
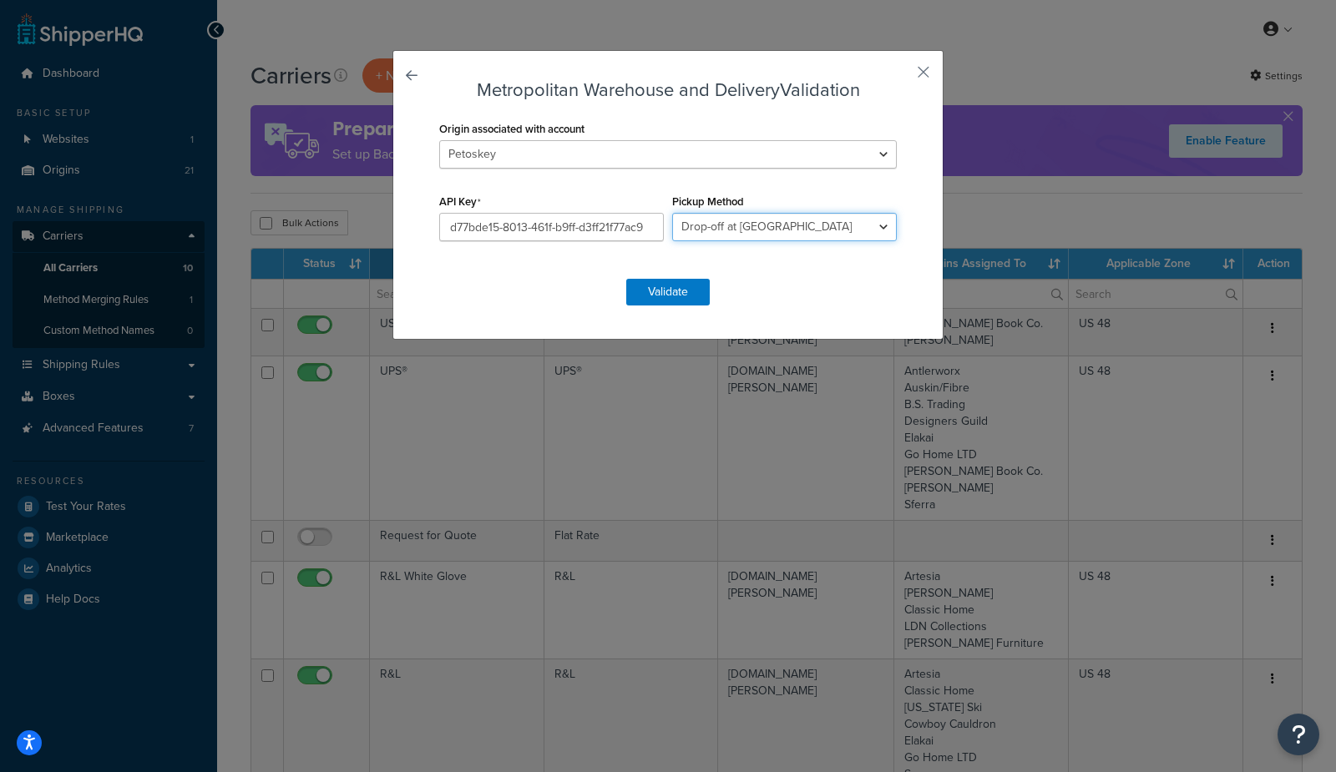
click at [732, 230] on select "Business Pickup Vendor Pickup Residential Pickup Drop-off at Metro Origin Termi…" at bounding box center [784, 227] width 225 height 28
select select "mw"
click at [672, 213] on select "Business Pickup Vendor Pickup Residential Pickup Drop-off at Metro Origin Termi…" at bounding box center [784, 227] width 225 height 28
click at [673, 291] on button "Validate" at bounding box center [667, 292] width 83 height 27
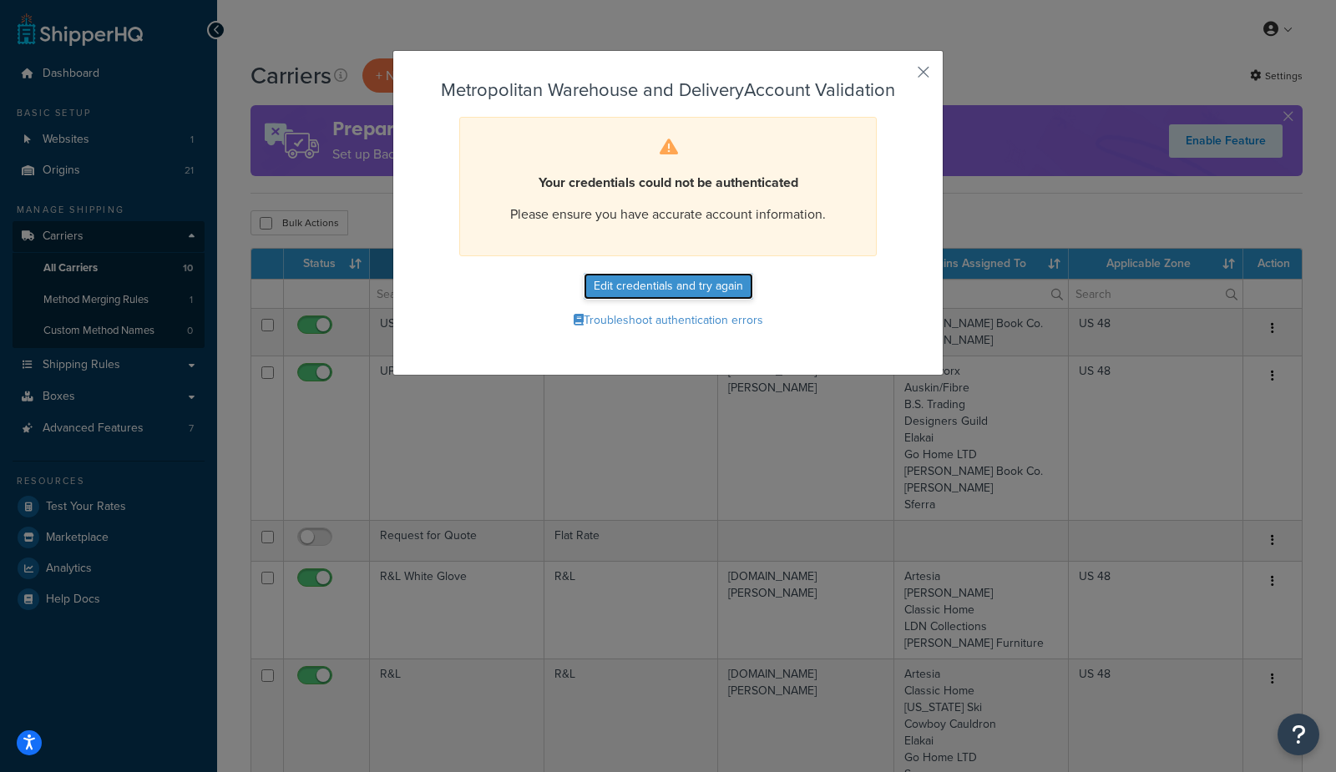
click at [679, 291] on button "Edit credentials and try again" at bounding box center [668, 286] width 169 height 27
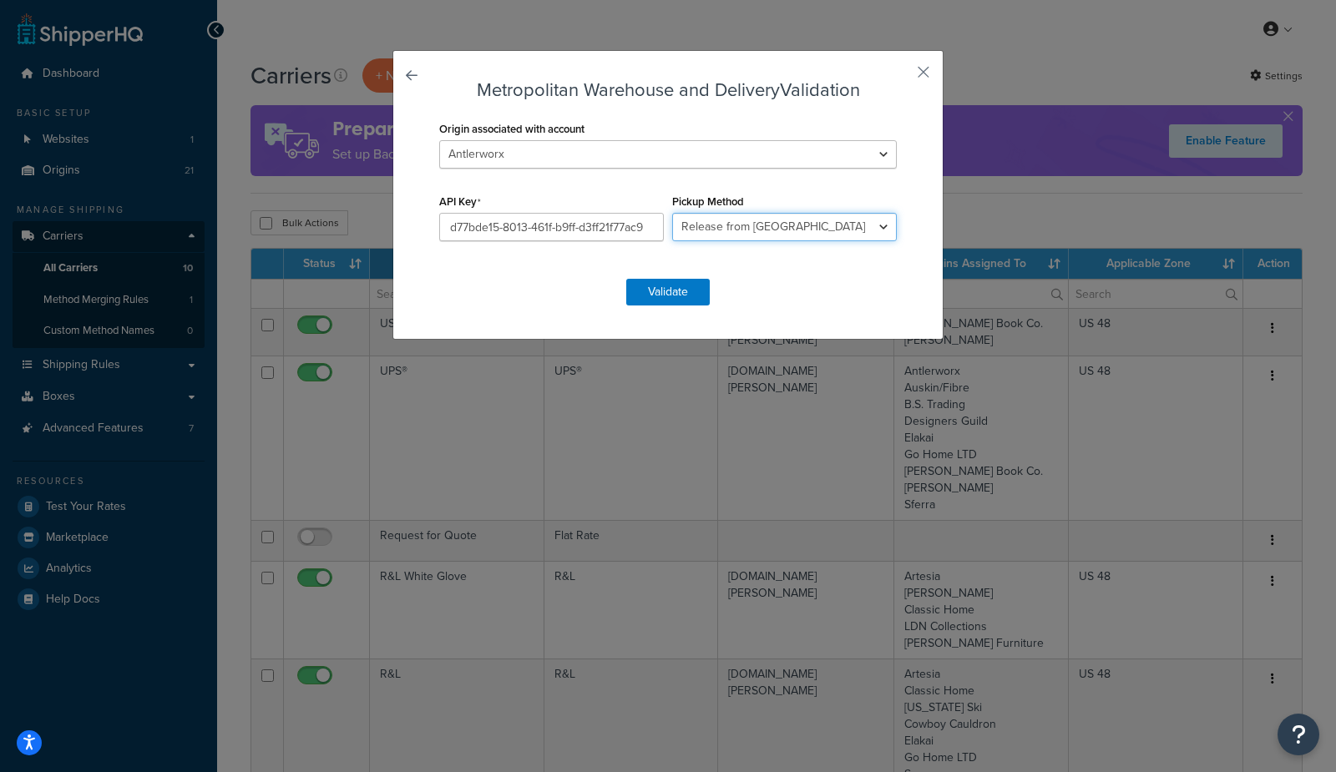
click at [741, 217] on select "Business Pickup Vendor Pickup Residential Pickup Drop-off at Metro Origin Termi…" at bounding box center [784, 227] width 225 height 28
select select "do"
click at [672, 213] on select "Business Pickup Vendor Pickup Residential Pickup Drop-off at Metro Origin Termi…" at bounding box center [784, 227] width 225 height 28
click at [664, 285] on button "Validate" at bounding box center [667, 292] width 83 height 27
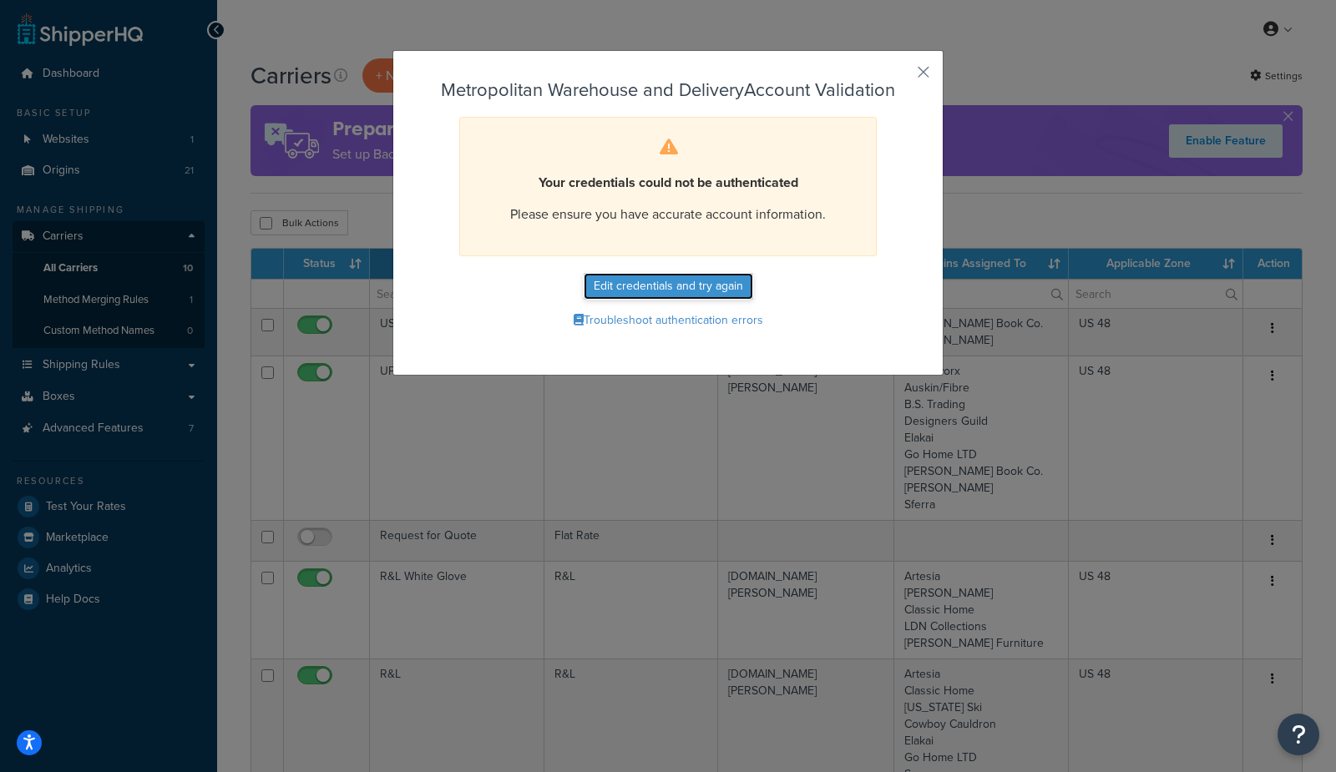
click at [660, 296] on button "Edit credentials and try again" at bounding box center [668, 286] width 169 height 27
select select "do"
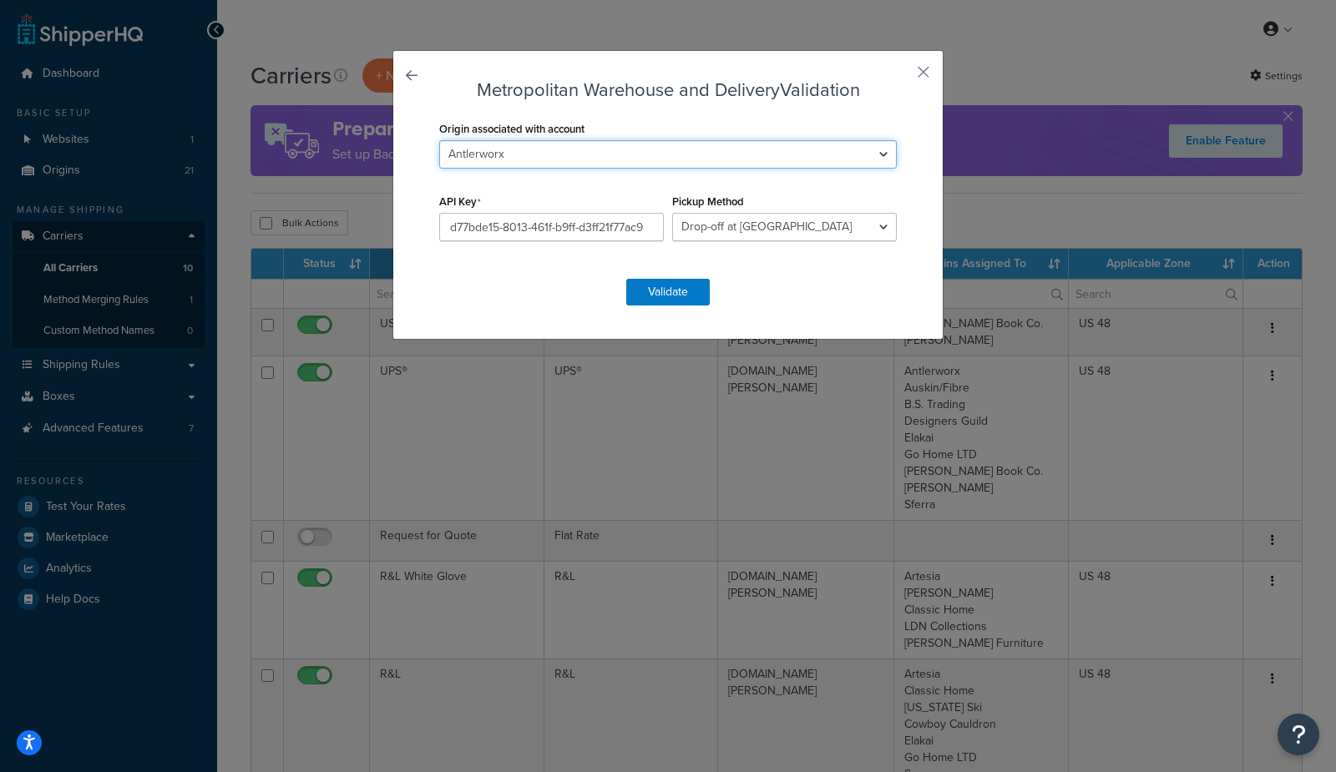
click at [675, 159] on select "Antlerworx Artesia Auskin/Fibre B.S. Trading Bernhardt Classic Home Colorado Sk…" at bounding box center [668, 154] width 458 height 28
select select "170606"
click at [439, 140] on select "Antlerworx Artesia Auskin/Fibre B.S. Trading Bernhardt Classic Home Colorado Sk…" at bounding box center [668, 154] width 458 height 28
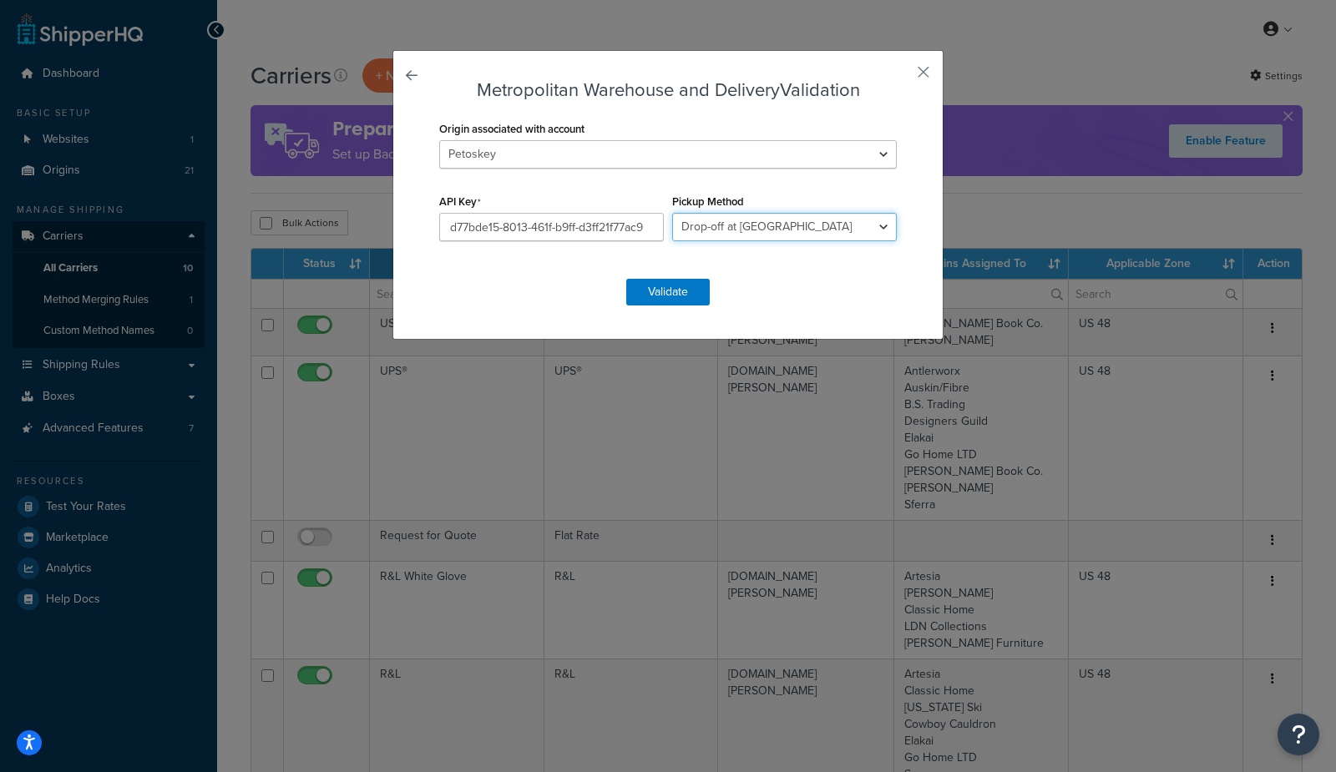
click at [731, 223] on select "Business Pickup Vendor Pickup Residential Pickup Drop-off at Metro Origin Termi…" at bounding box center [784, 227] width 225 height 28
select select "dd"
click at [672, 213] on select "Business Pickup Vendor Pickup Residential Pickup Drop-off at Metro Origin Termi…" at bounding box center [784, 227] width 225 height 28
click at [658, 302] on button "Validate" at bounding box center [667, 292] width 83 height 27
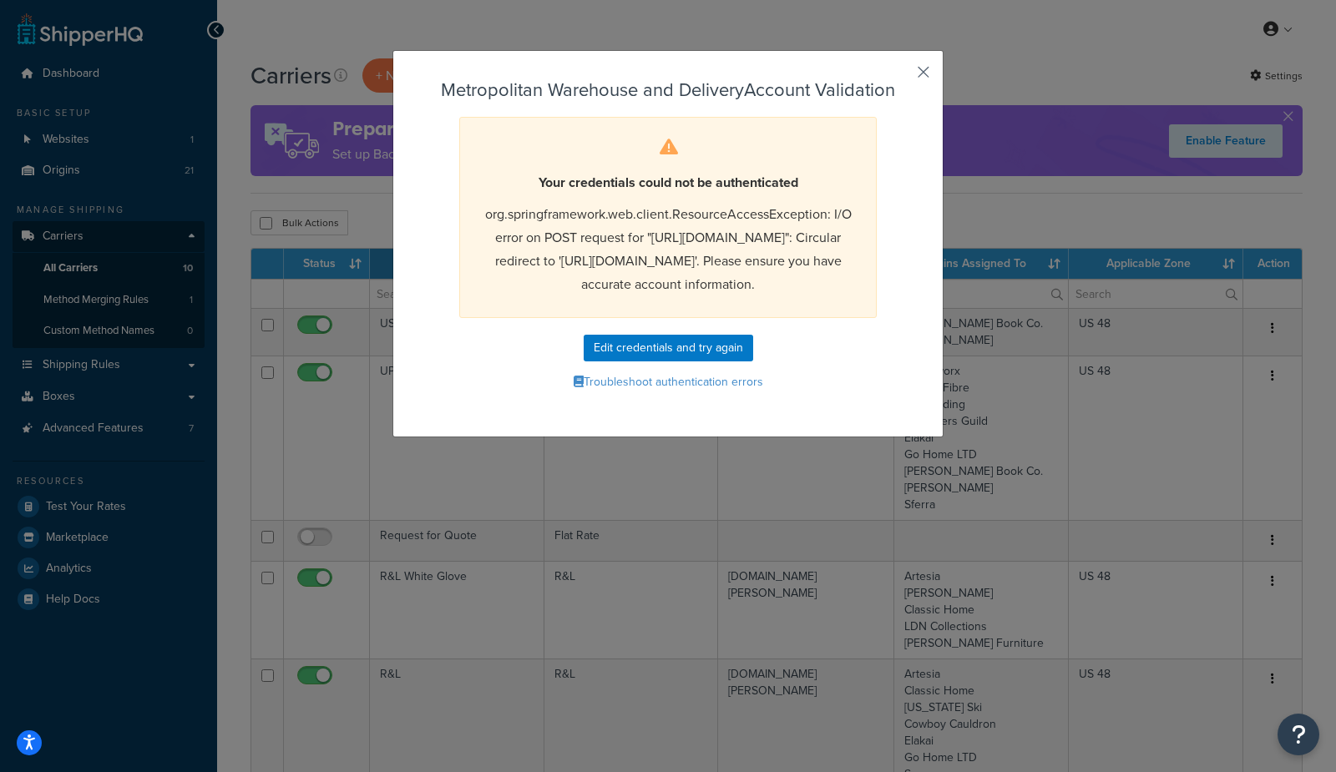
click at [901, 76] on button "button" at bounding box center [899, 78] width 4 height 4
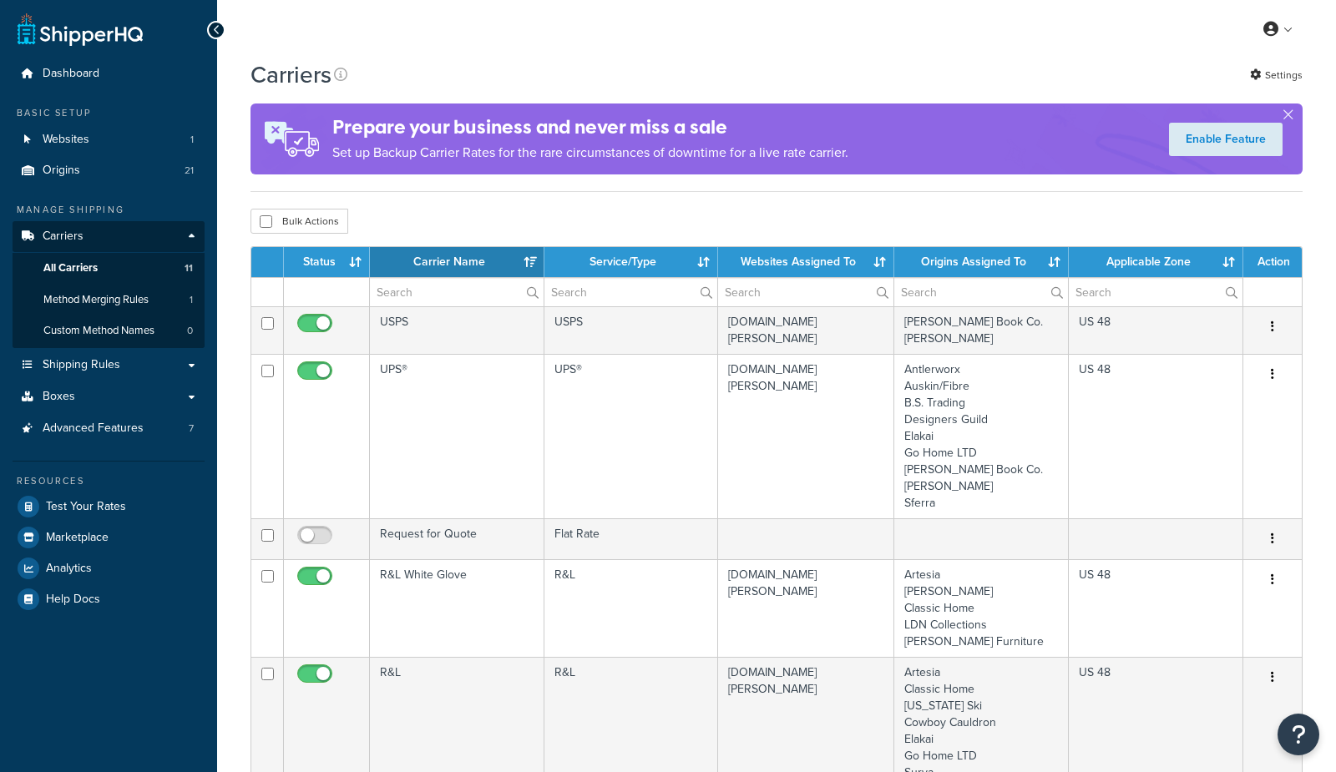
select select "15"
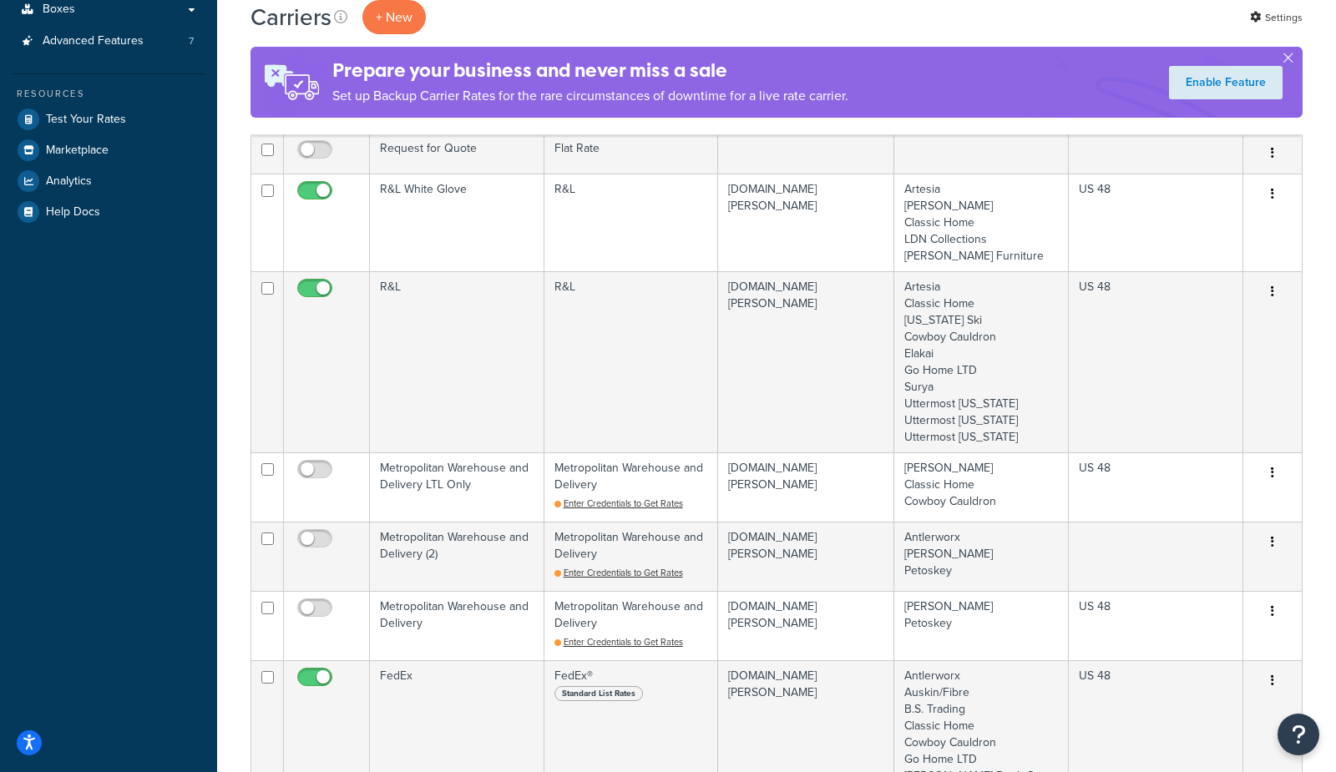
scroll to position [390, 0]
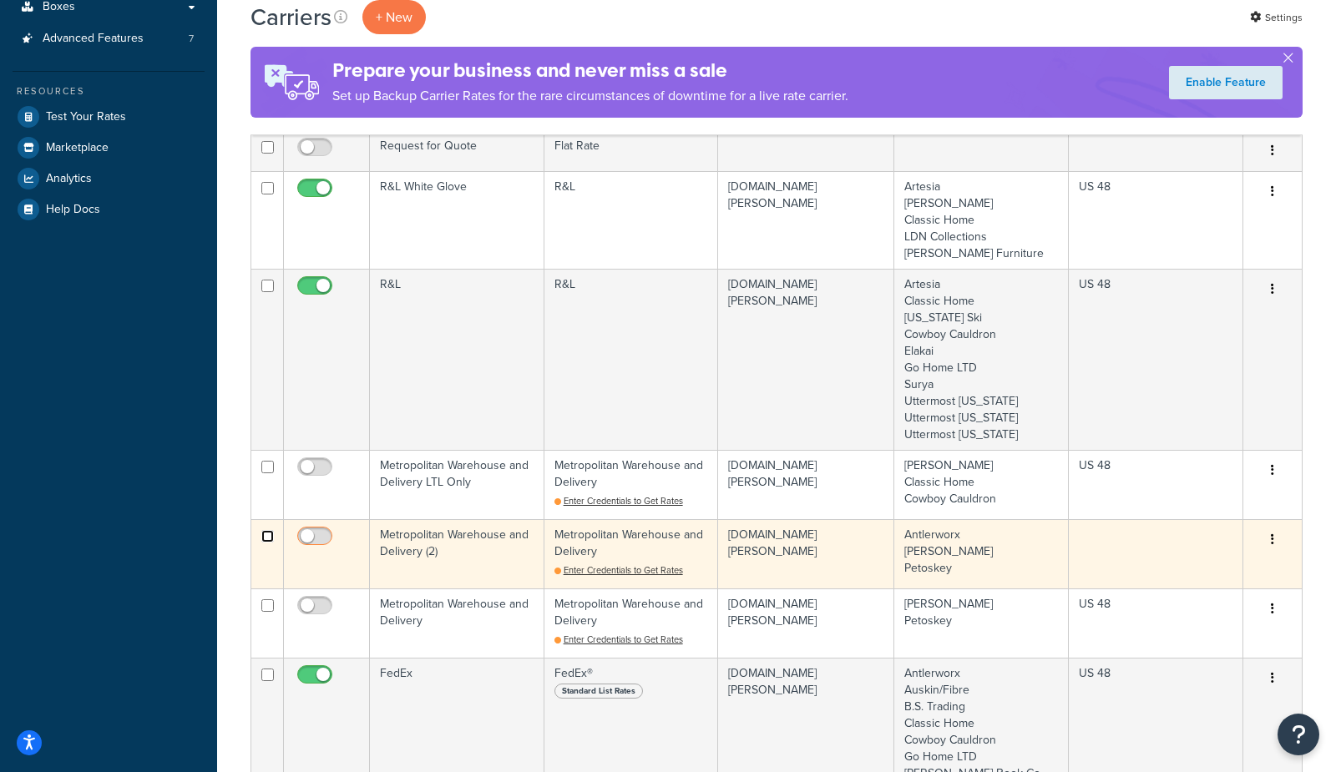
drag, startPoint x: 266, startPoint y: 533, endPoint x: 302, endPoint y: 532, distance: 35.9
click at [266, 533] on input "checkbox" at bounding box center [267, 536] width 13 height 13
checkbox input "true"
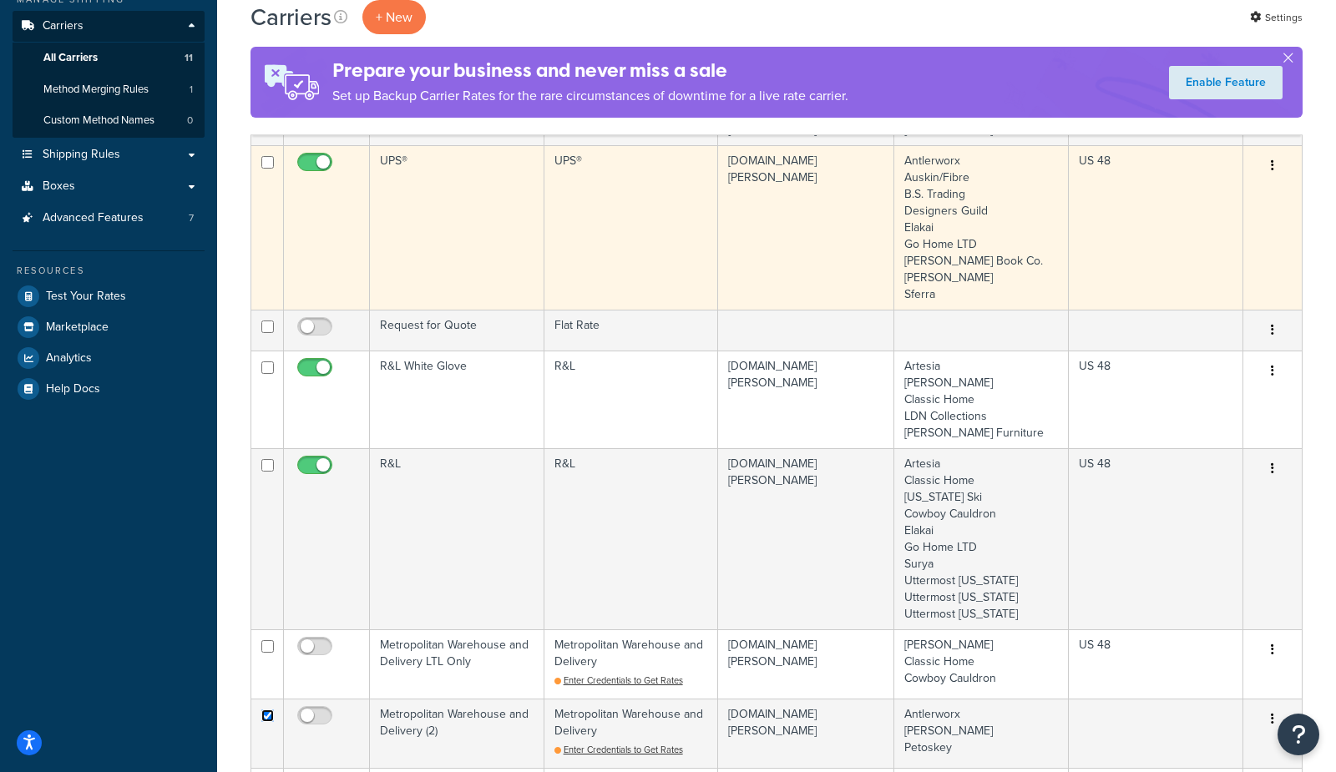
scroll to position [0, 0]
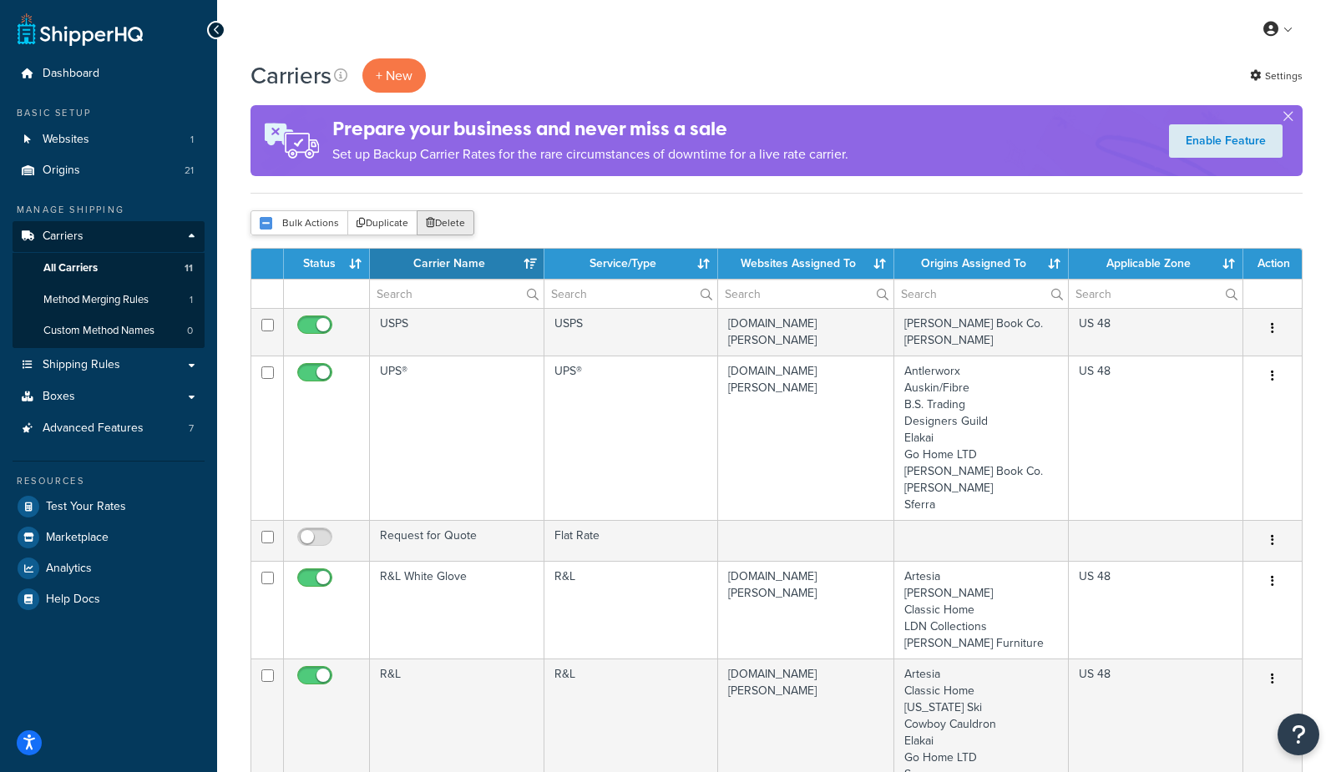
click at [453, 219] on button "Delete" at bounding box center [446, 222] width 58 height 25
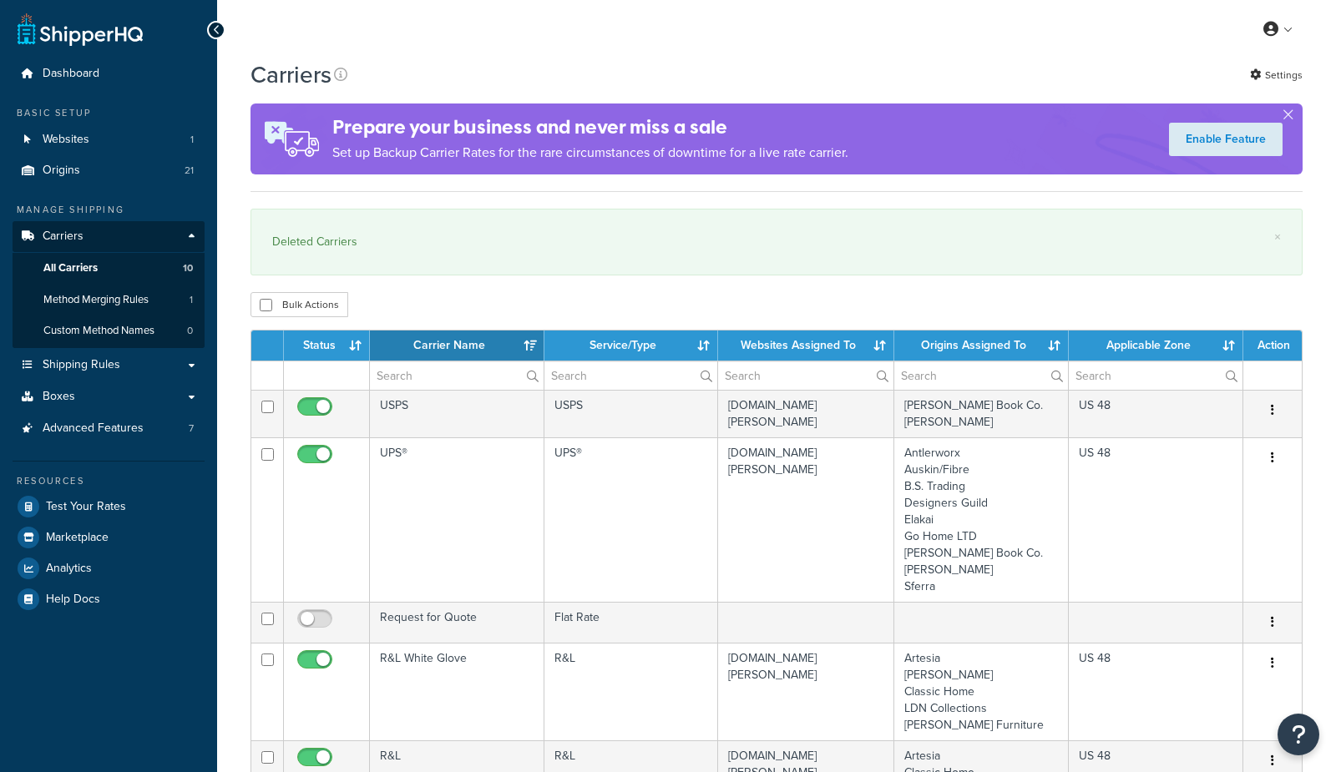
select select "15"
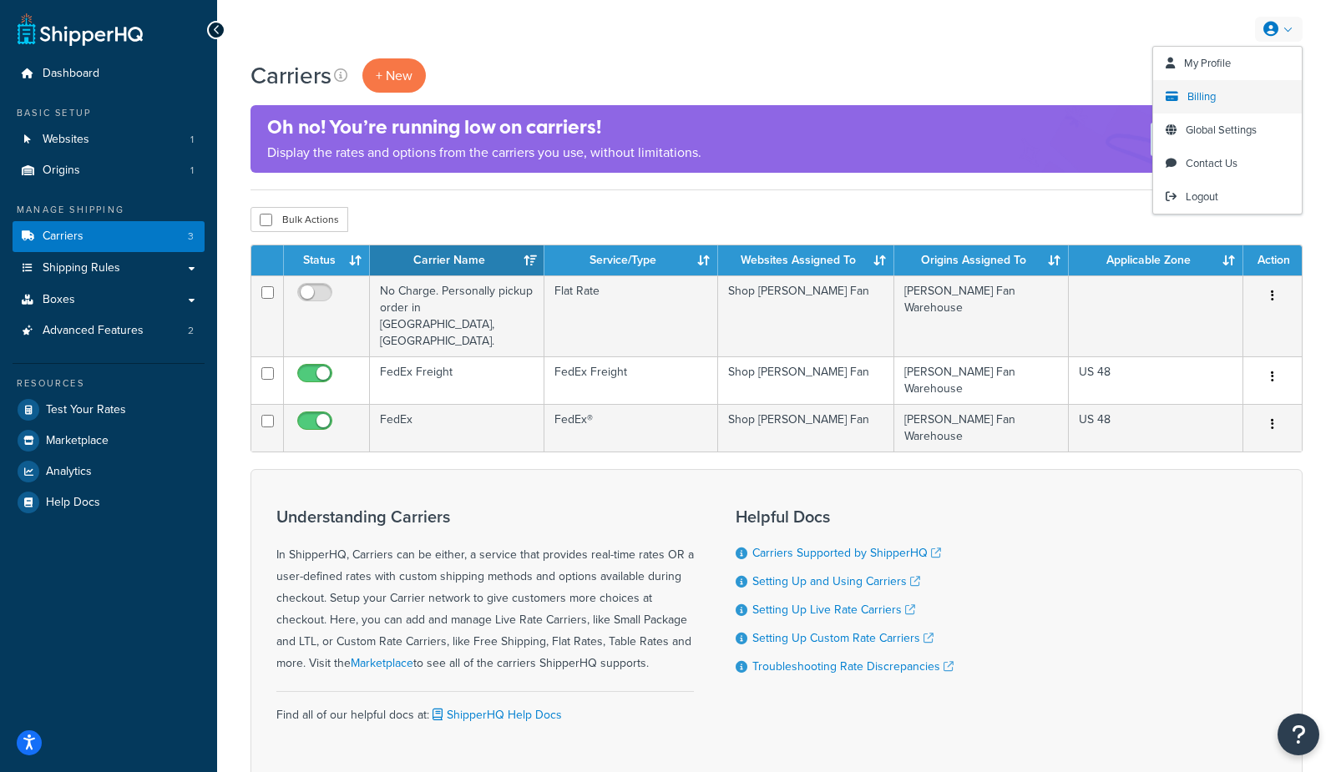
click at [1193, 99] on span "Billing" at bounding box center [1201, 96] width 28 height 16
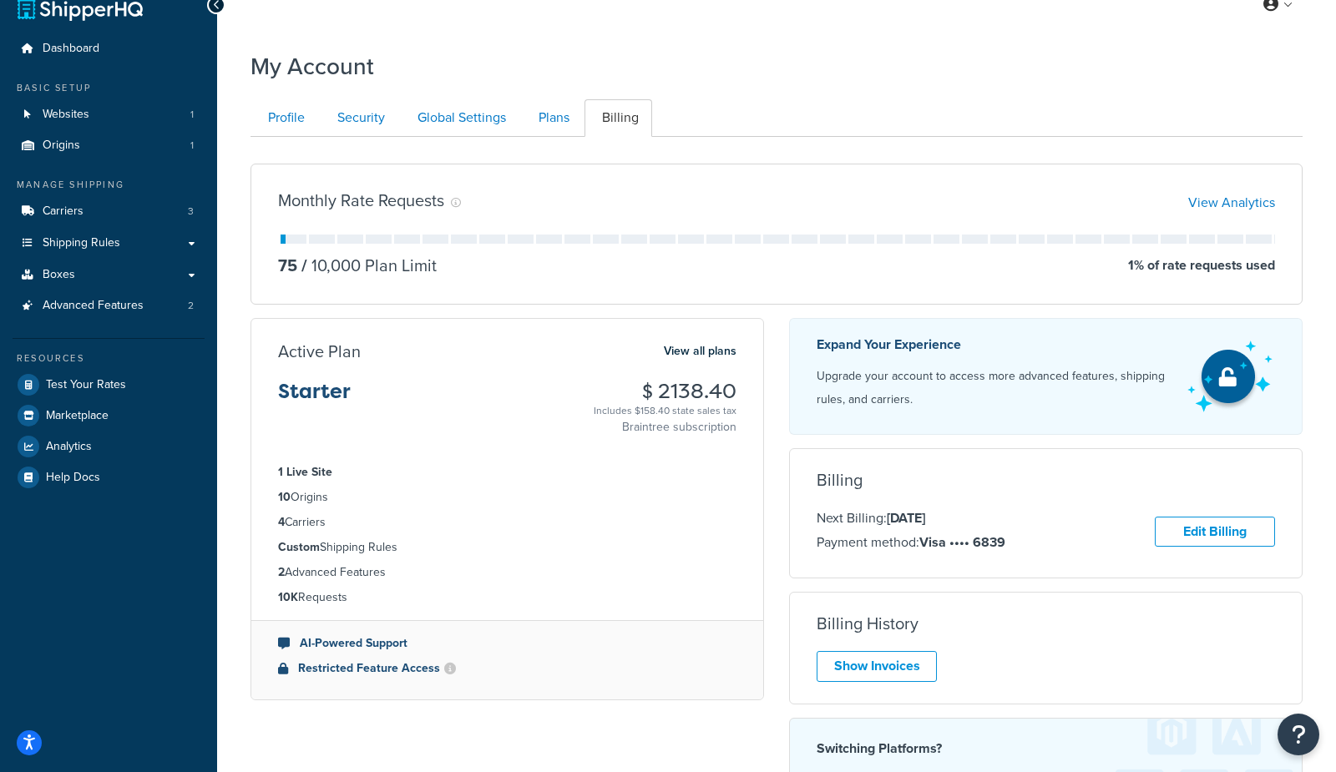
scroll to position [22, 0]
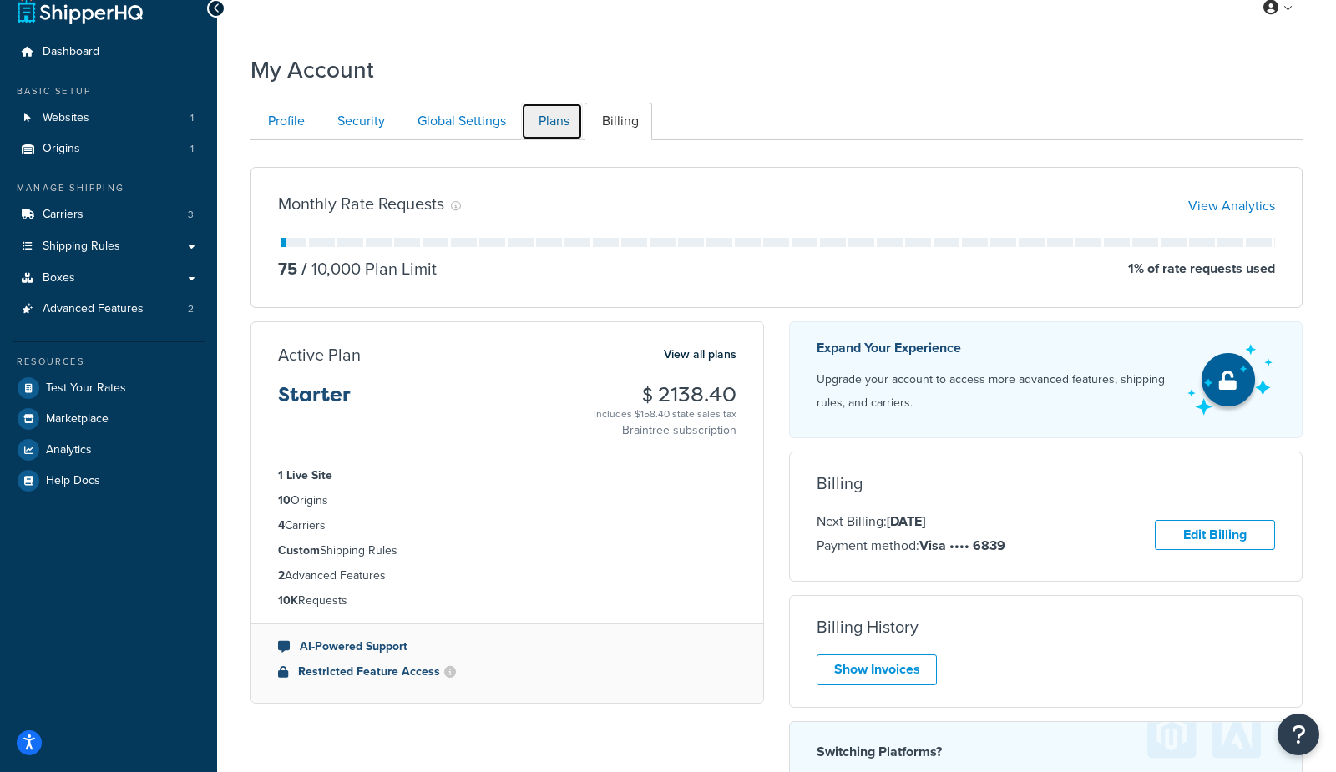
click at [573, 128] on link "Plans" at bounding box center [552, 122] width 62 height 38
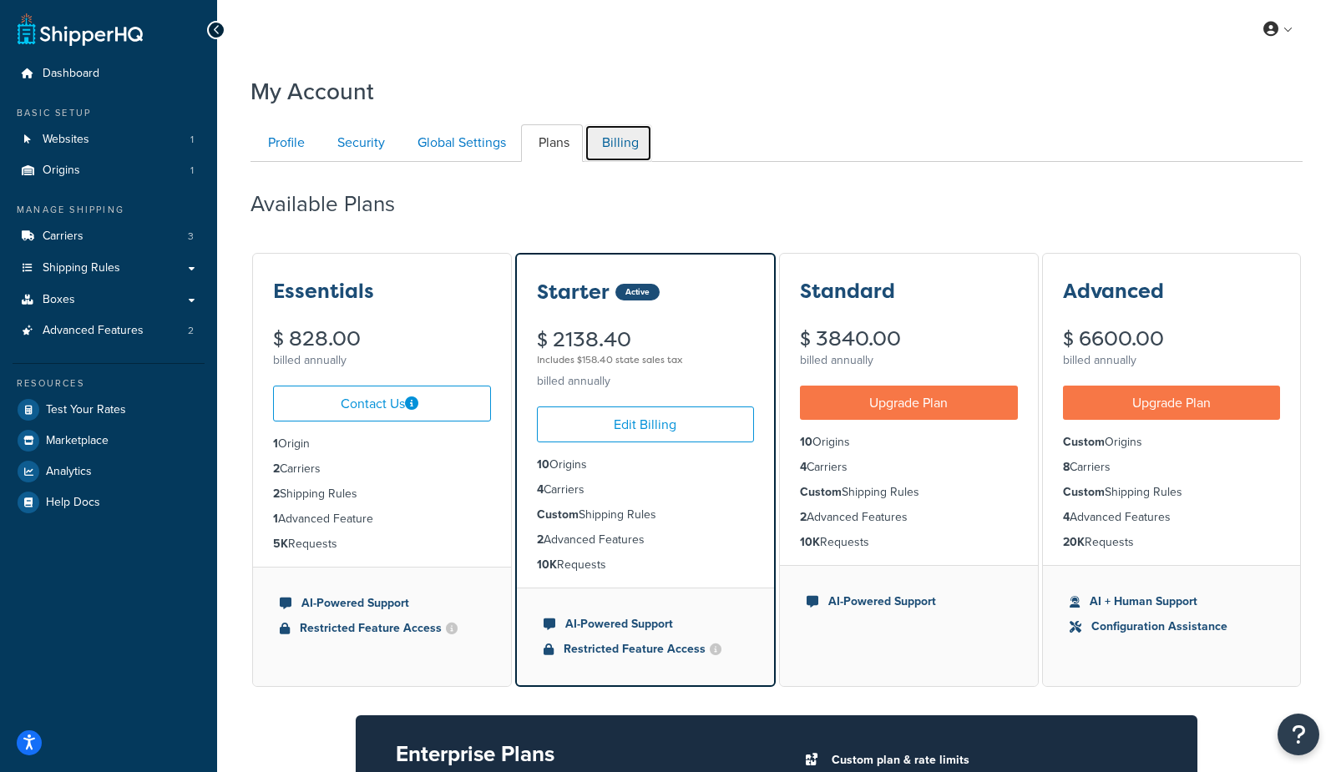
click at [626, 128] on link "Billing" at bounding box center [618, 143] width 68 height 38
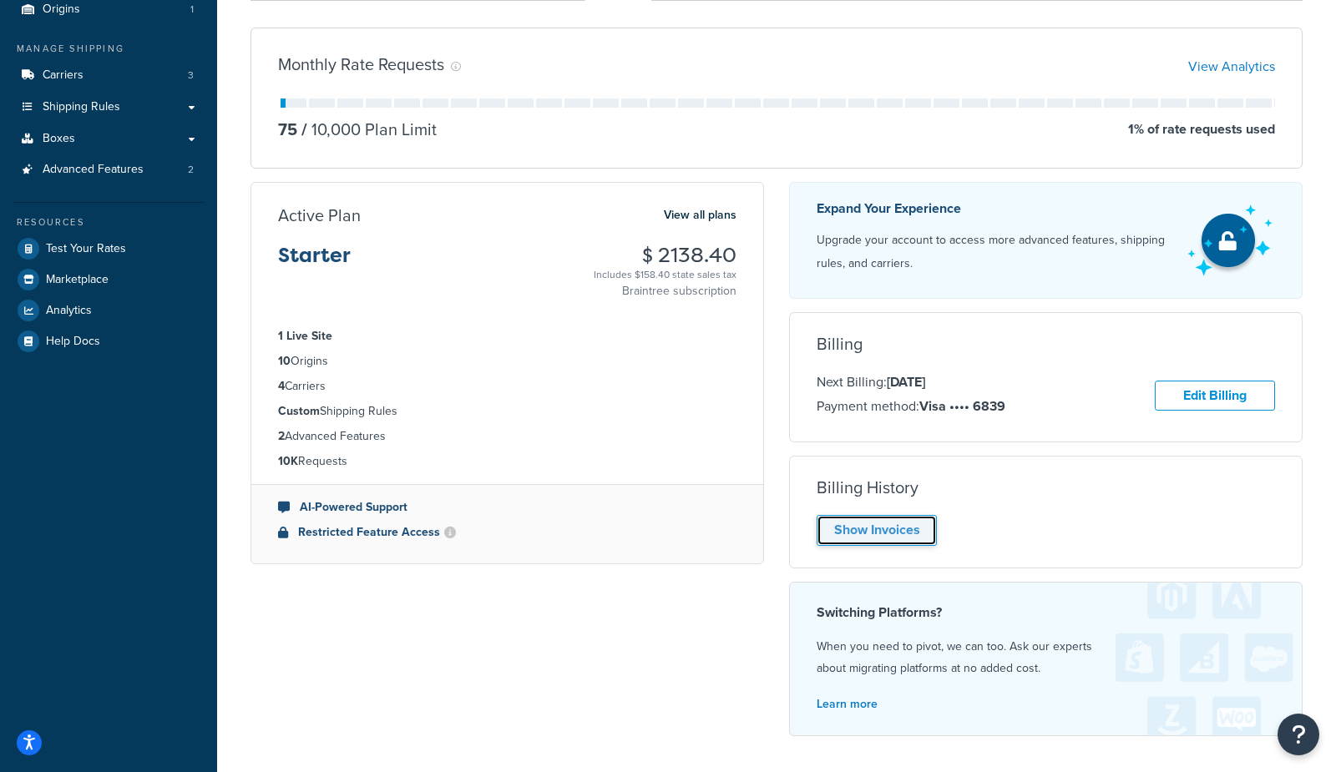
click at [894, 538] on link "Show Invoices" at bounding box center [877, 530] width 120 height 31
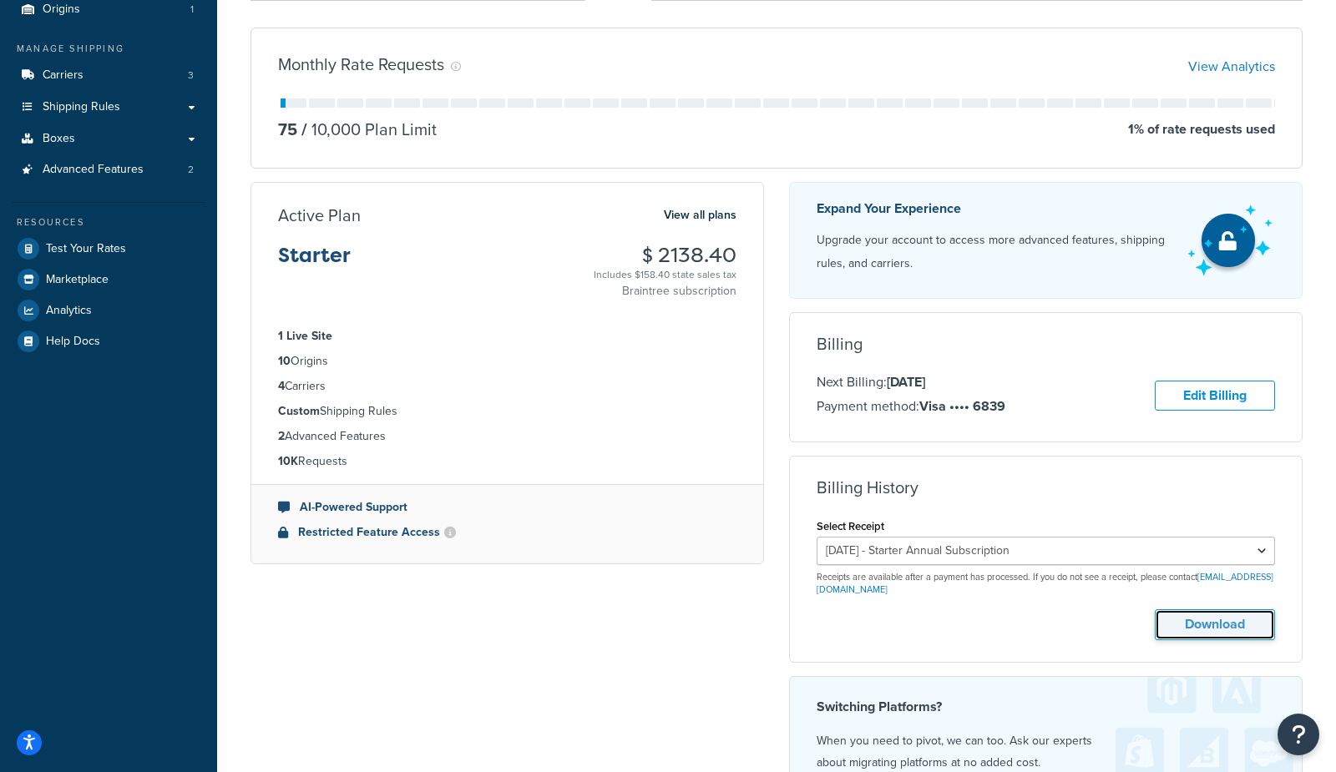
click at [1209, 626] on button "Download" at bounding box center [1215, 624] width 120 height 31
click at [154, 172] on link "Advanced Features 2" at bounding box center [109, 169] width 192 height 31
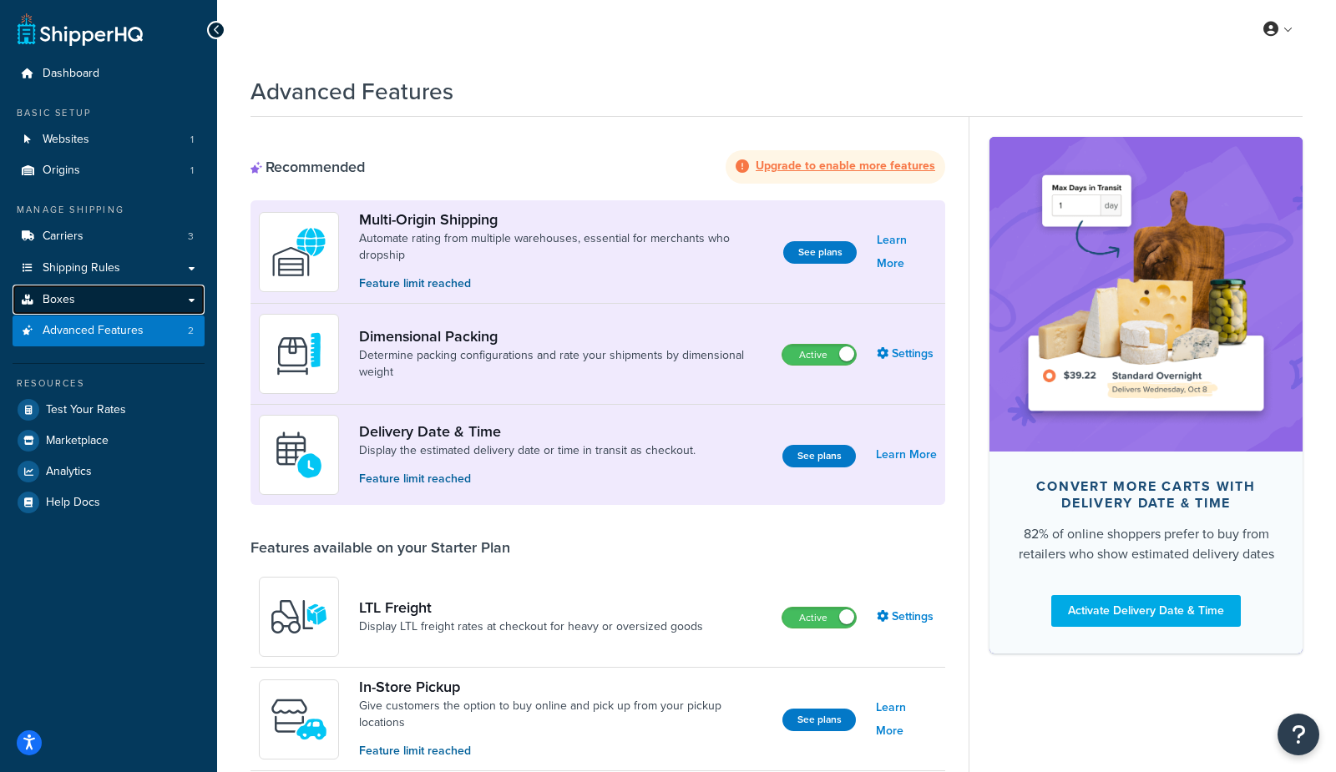
click at [112, 299] on link "Boxes" at bounding box center [109, 300] width 192 height 31
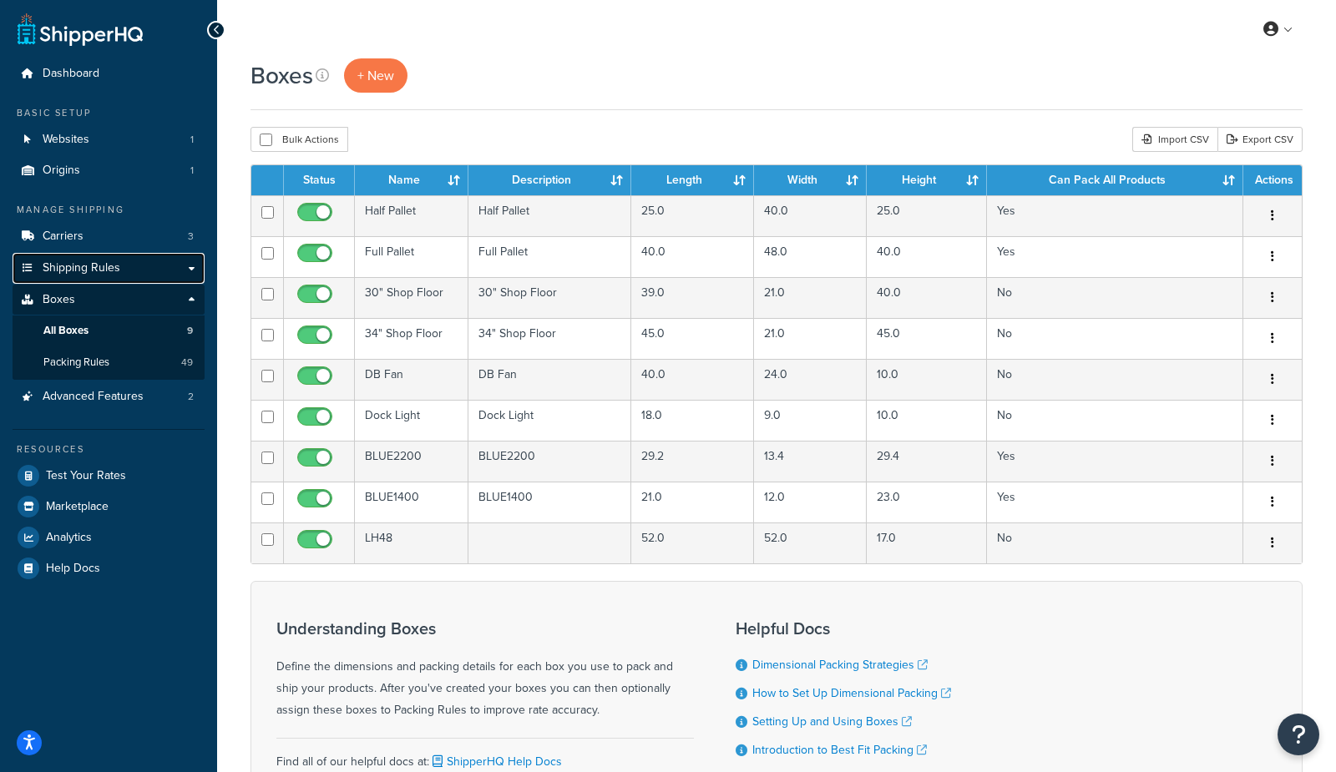
click at [94, 265] on span "Shipping Rules" at bounding box center [82, 268] width 78 height 14
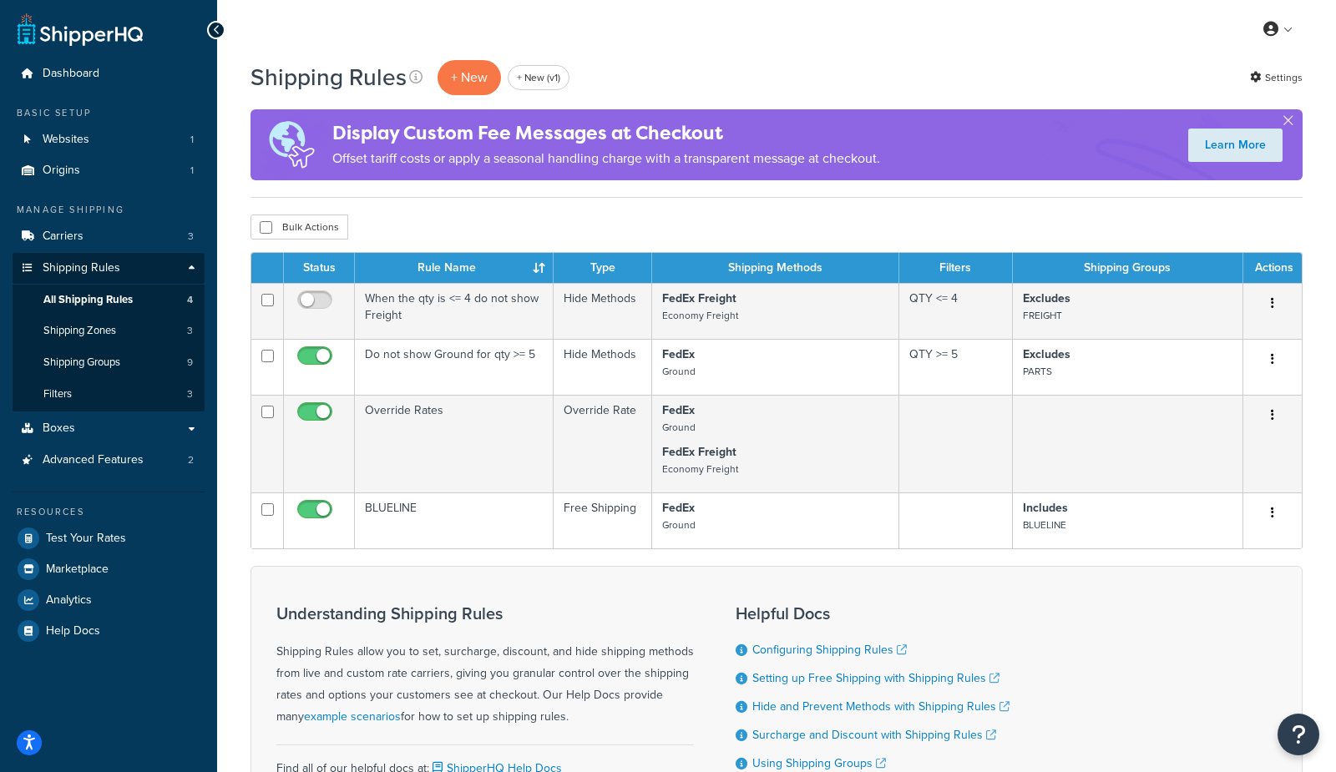
click at [1129, 63] on div "Shipping Rules + New + New (v1) Settings" at bounding box center [776, 77] width 1052 height 38
click at [84, 240] on link "Carriers 3" at bounding box center [109, 236] width 192 height 31
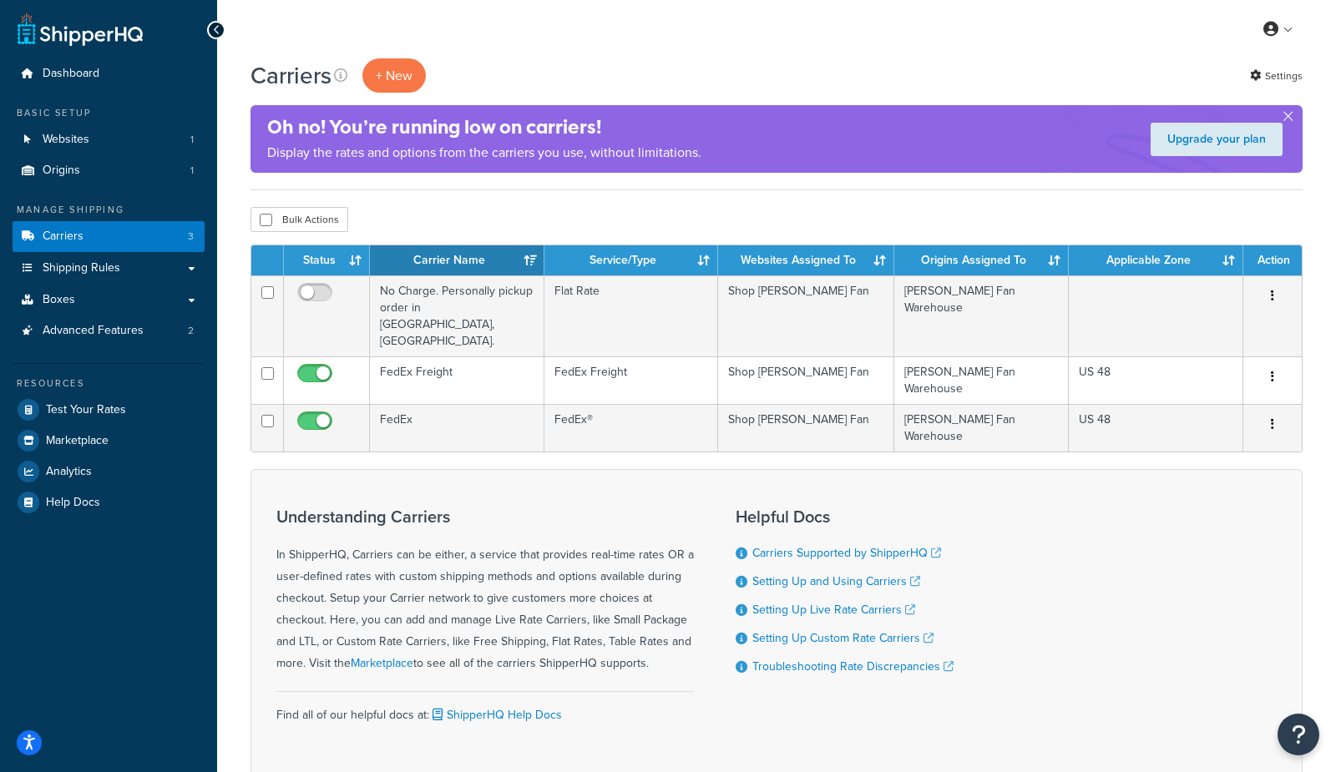
click at [741, 81] on div "Carriers + New Settings" at bounding box center [776, 75] width 1052 height 34
click at [90, 474] on span "Analytics" at bounding box center [69, 472] width 46 height 14
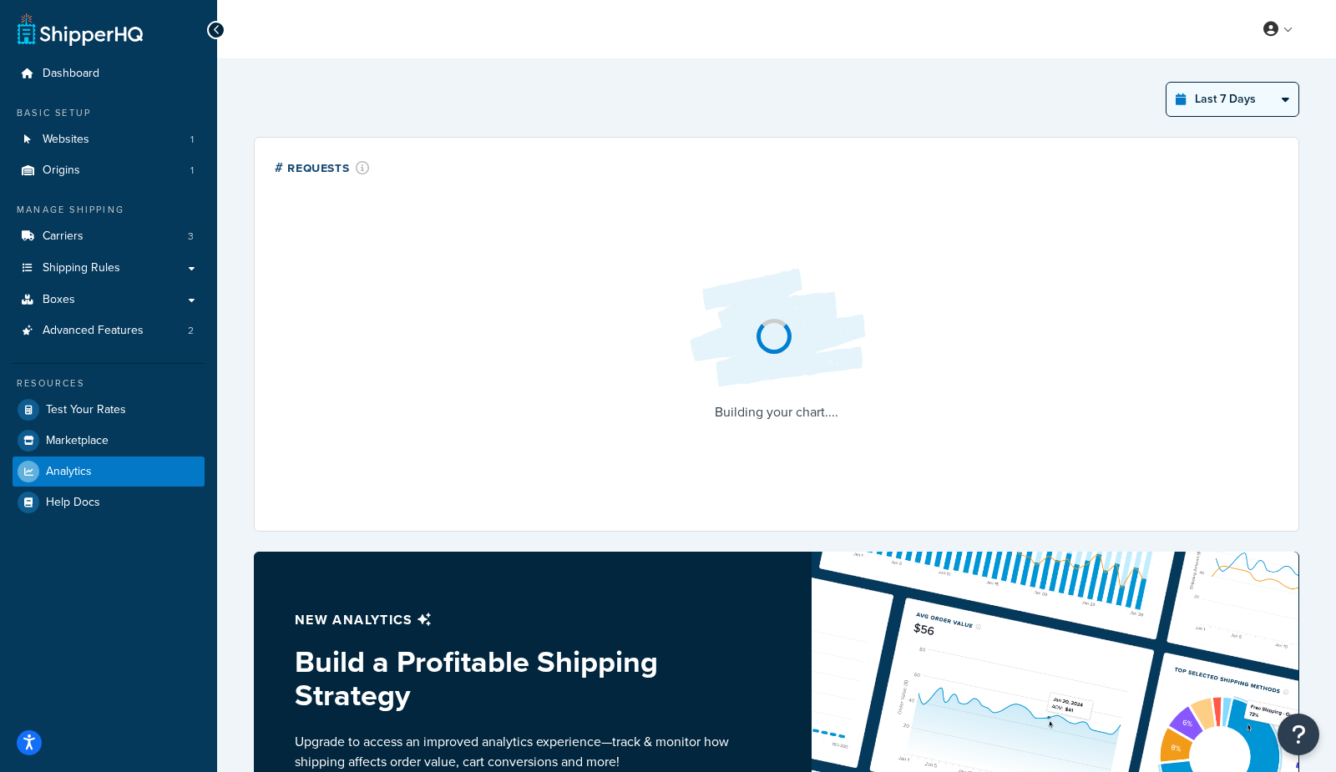
click at [1201, 99] on select "Last 24 Hours Last 7 Days Last 30 Days Last 3 Months Last 6 Months Last 12 Mont…" at bounding box center [1232, 99] width 132 height 33
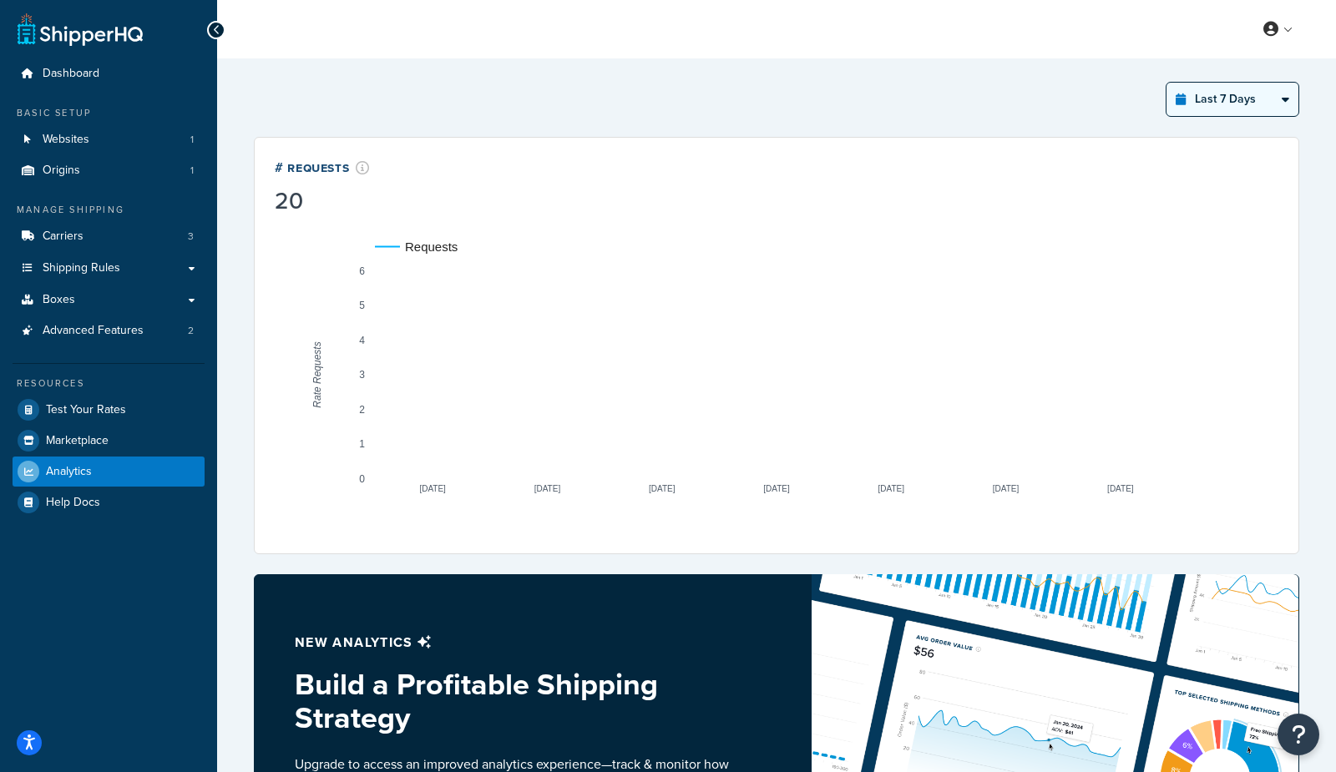
click at [1167, 83] on select "Last 24 Hours Last 7 Days Last 30 Days Last 3 Months Last 6 Months Last 12 Mont…" at bounding box center [1232, 99] width 132 height 33
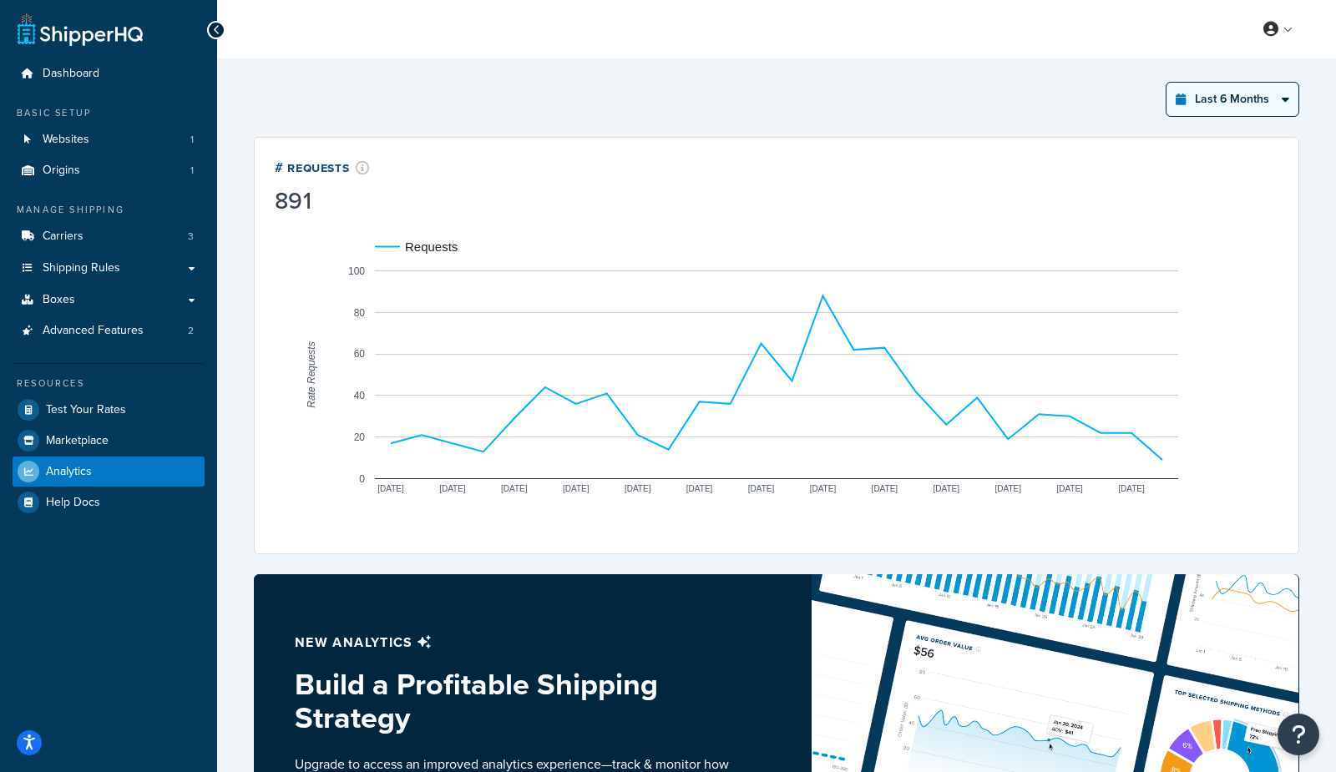
click at [1280, 104] on select "Last 24 Hours Last 7 Days Last 30 Days Last 3 Months Last 6 Months Last 12 Mont…" at bounding box center [1232, 99] width 132 height 33
select select "last_year"
click at [1167, 83] on select "Last 24 Hours Last 7 Days Last 30 Days Last 3 Months Last 6 Months Last 12 Mont…" at bounding box center [1232, 99] width 132 height 33
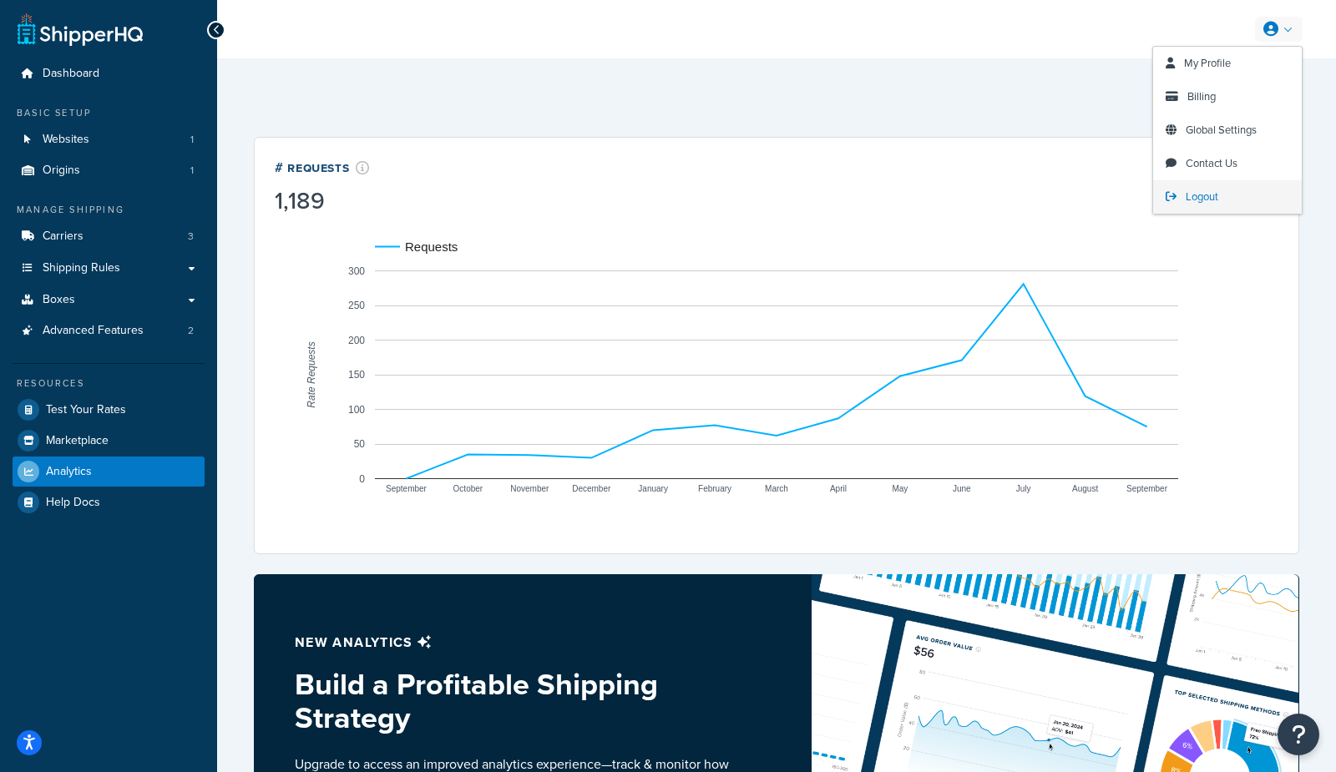
drag, startPoint x: 1200, startPoint y: 195, endPoint x: 1165, endPoint y: 181, distance: 37.5
click at [1200, 195] on span "Logout" at bounding box center [1202, 197] width 33 height 16
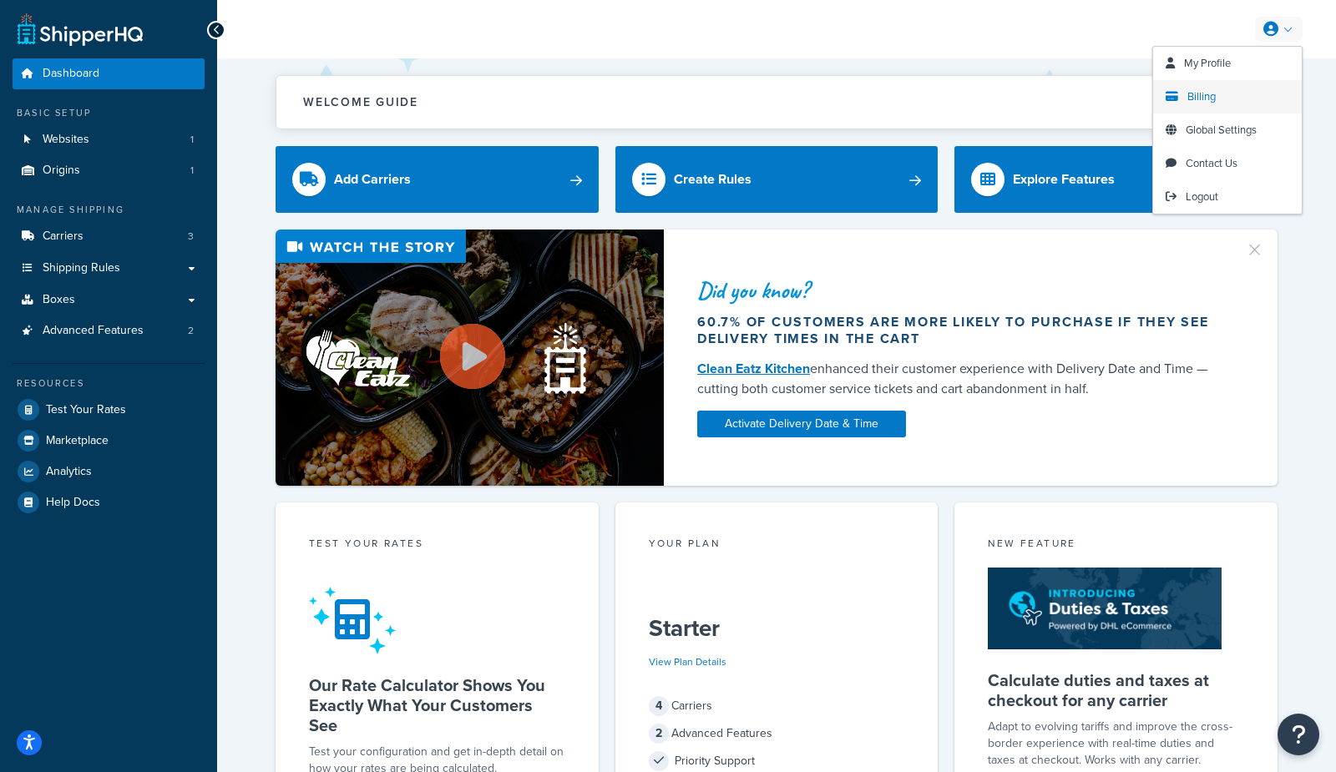
click at [1191, 95] on span "Billing" at bounding box center [1201, 96] width 28 height 16
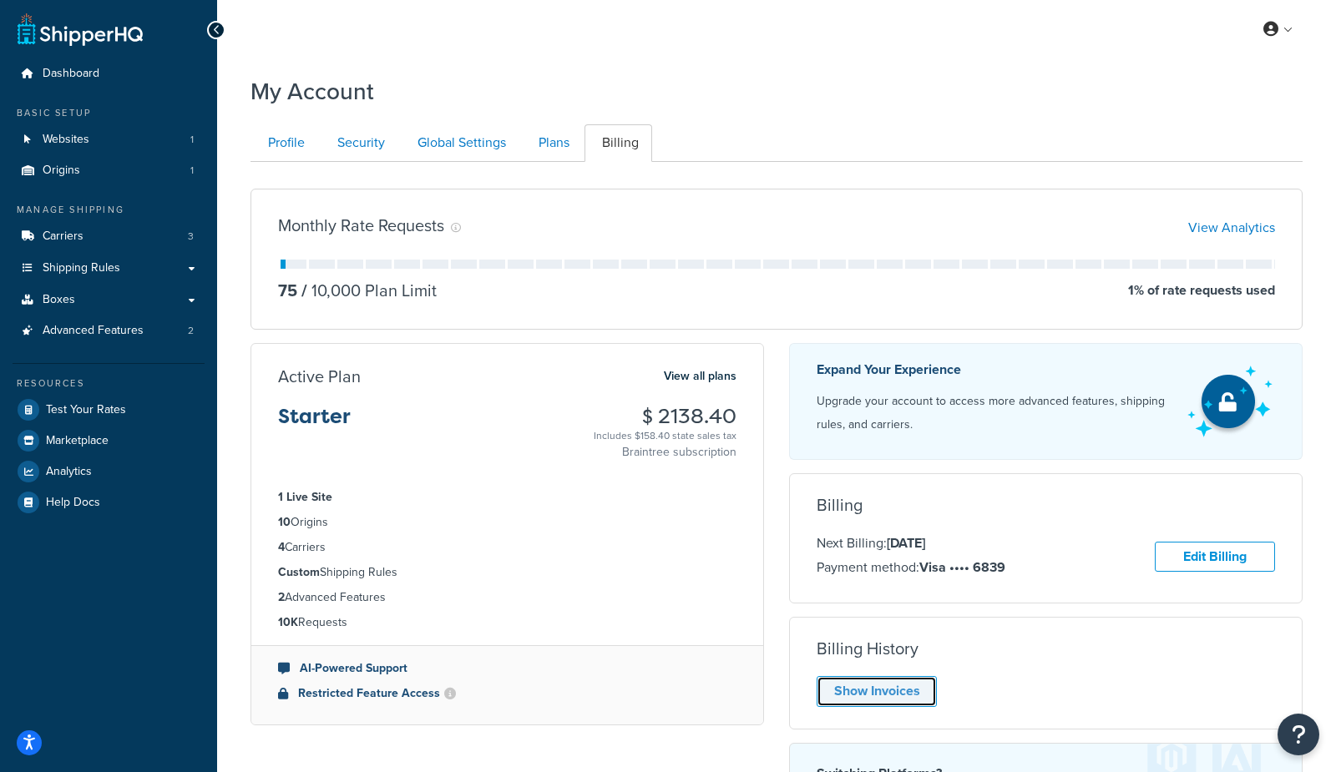
click at [886, 686] on link "Show Invoices" at bounding box center [877, 691] width 120 height 31
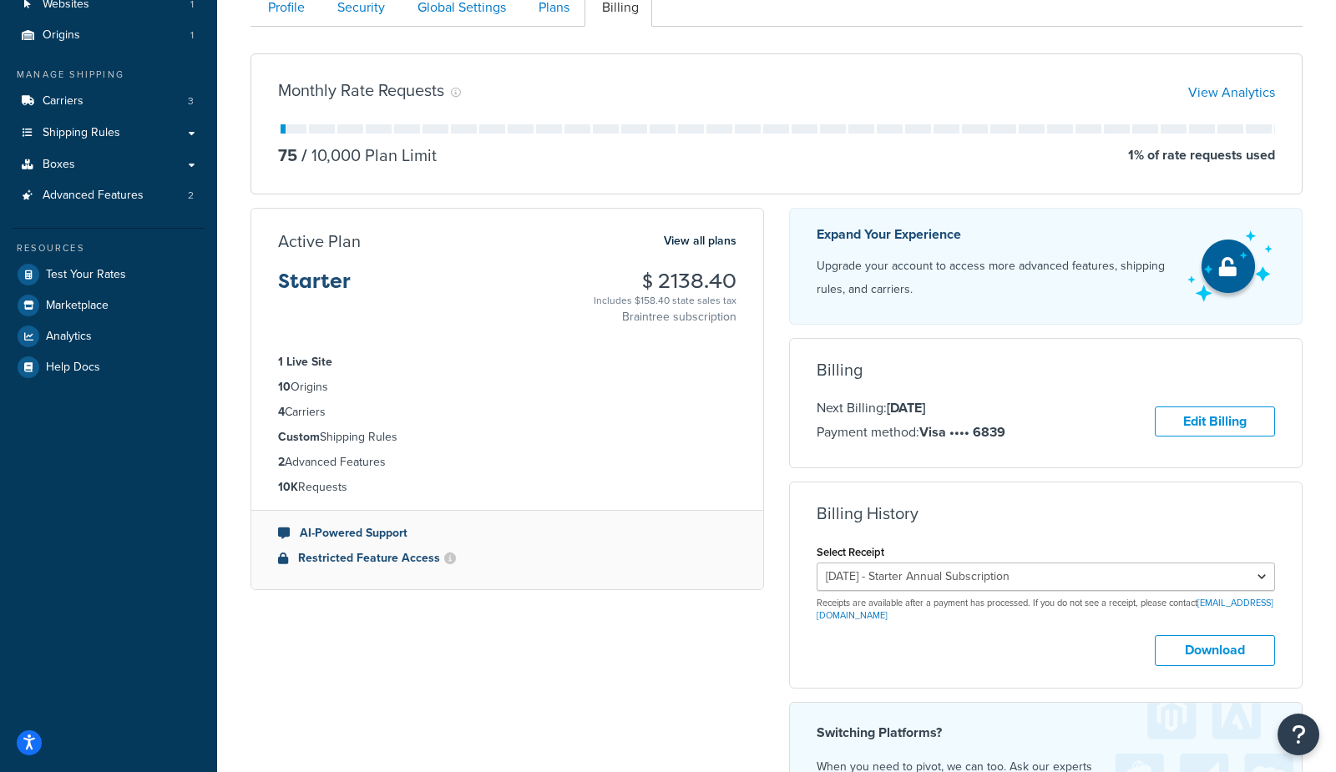
scroll to position [168, 0]
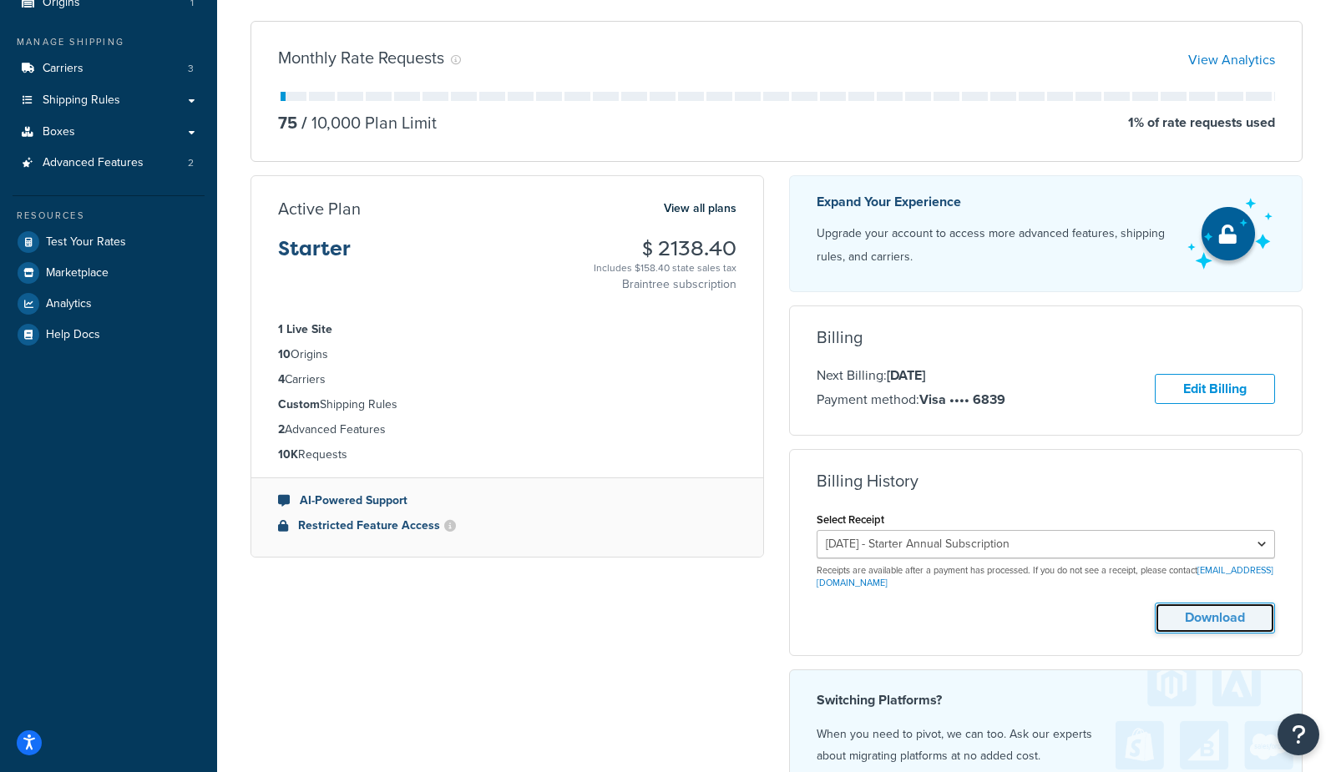
click at [1210, 617] on button "Download" at bounding box center [1215, 618] width 120 height 31
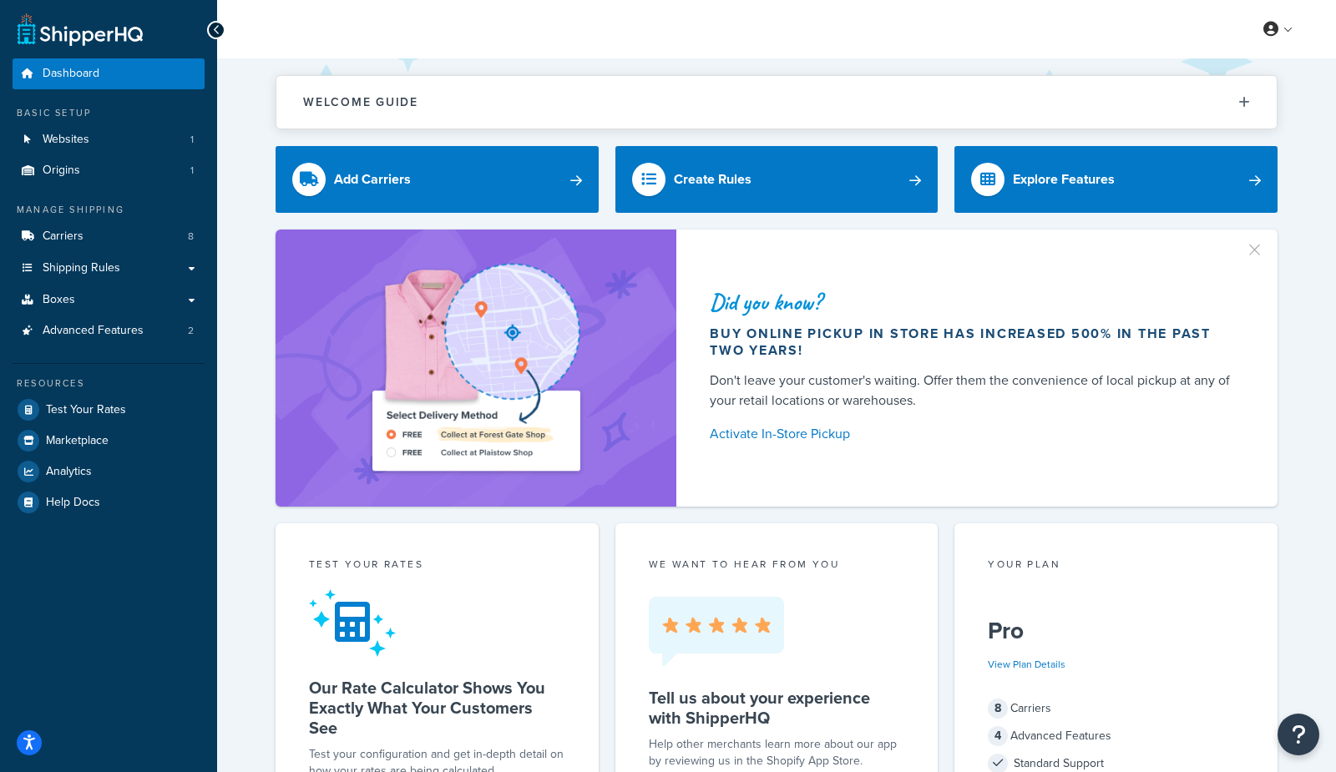
click at [78, 238] on span "Carriers" at bounding box center [63, 237] width 41 height 14
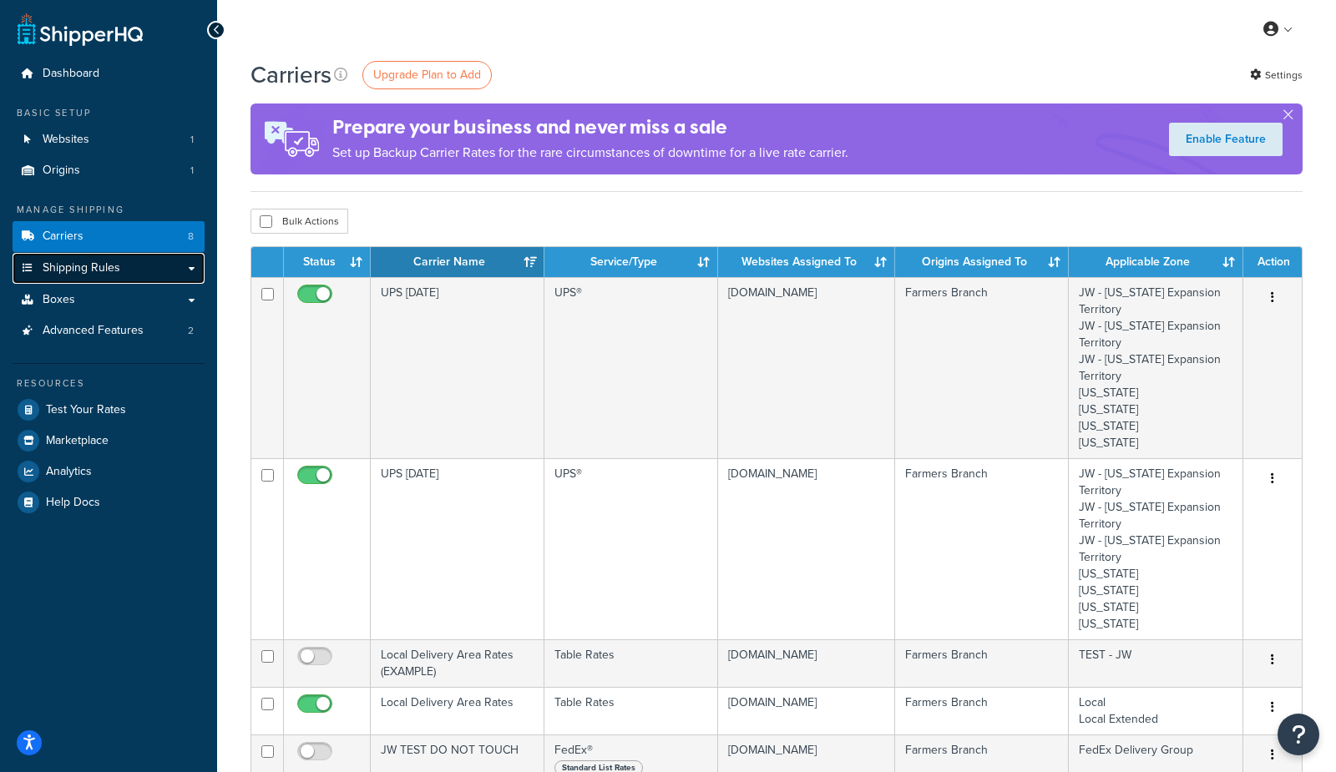
click at [94, 270] on span "Shipping Rules" at bounding box center [82, 268] width 78 height 14
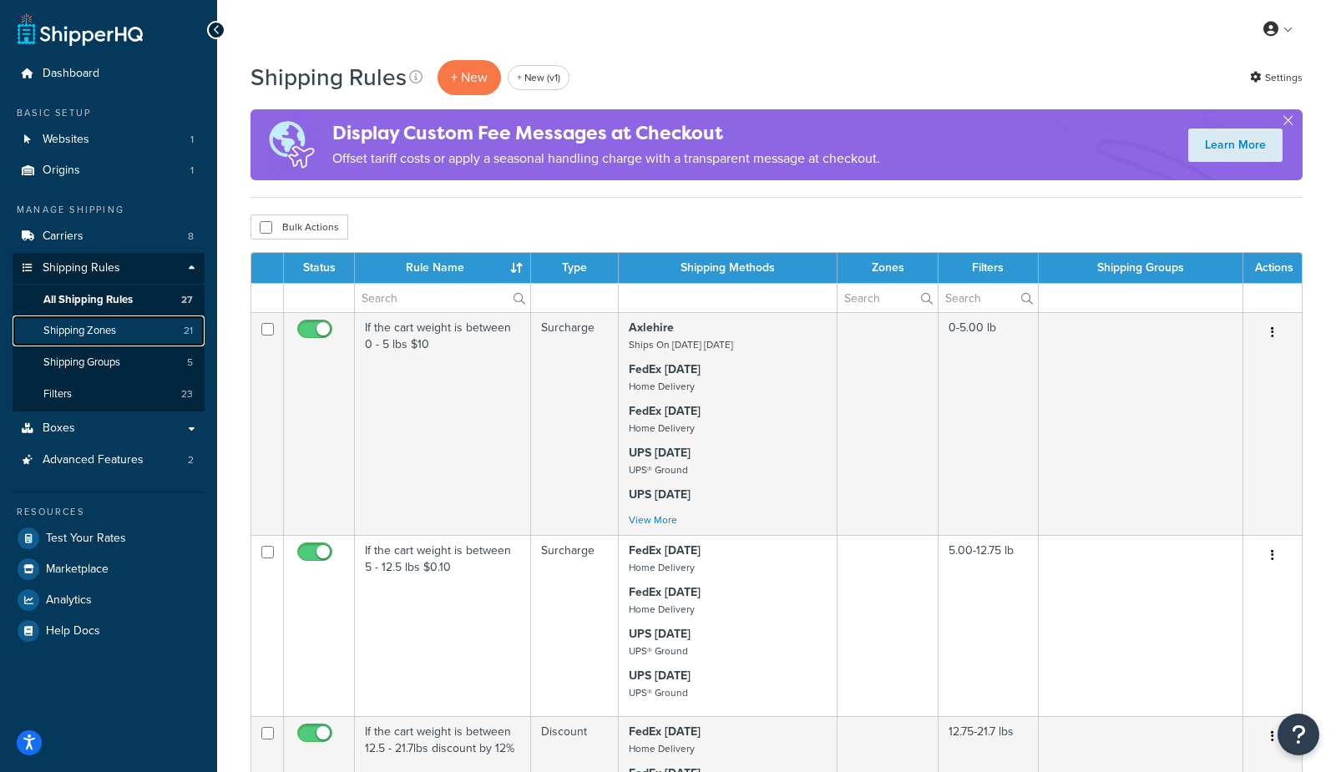
click at [78, 331] on span "Shipping Zones" at bounding box center [79, 331] width 73 height 14
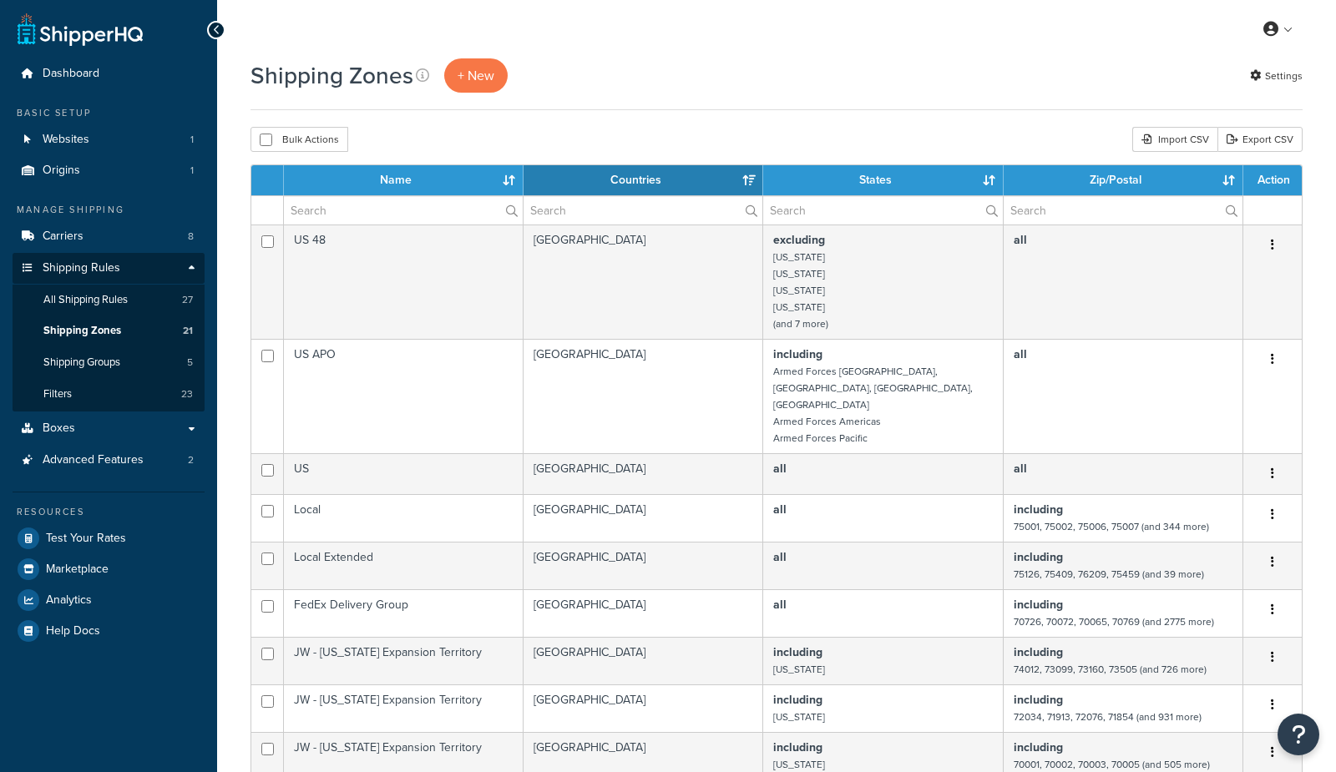
select select "15"
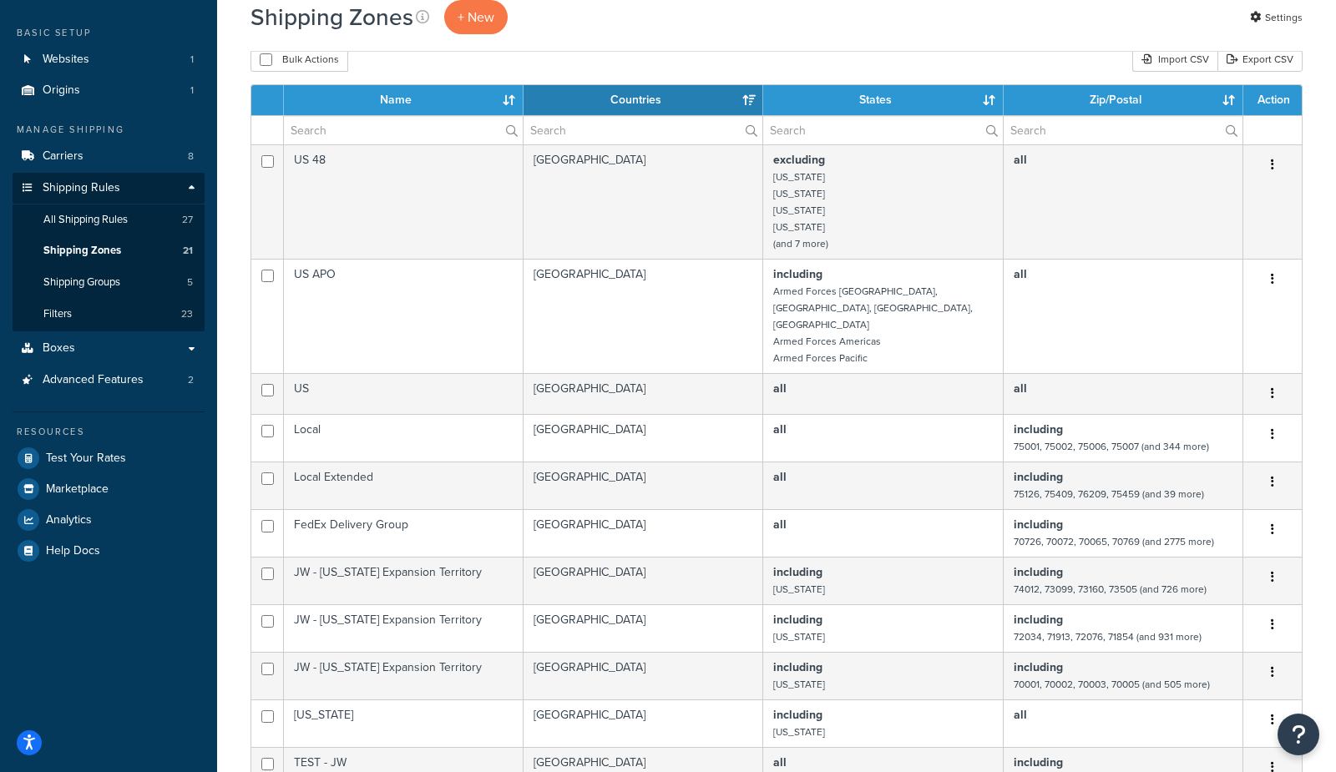
scroll to position [41, 0]
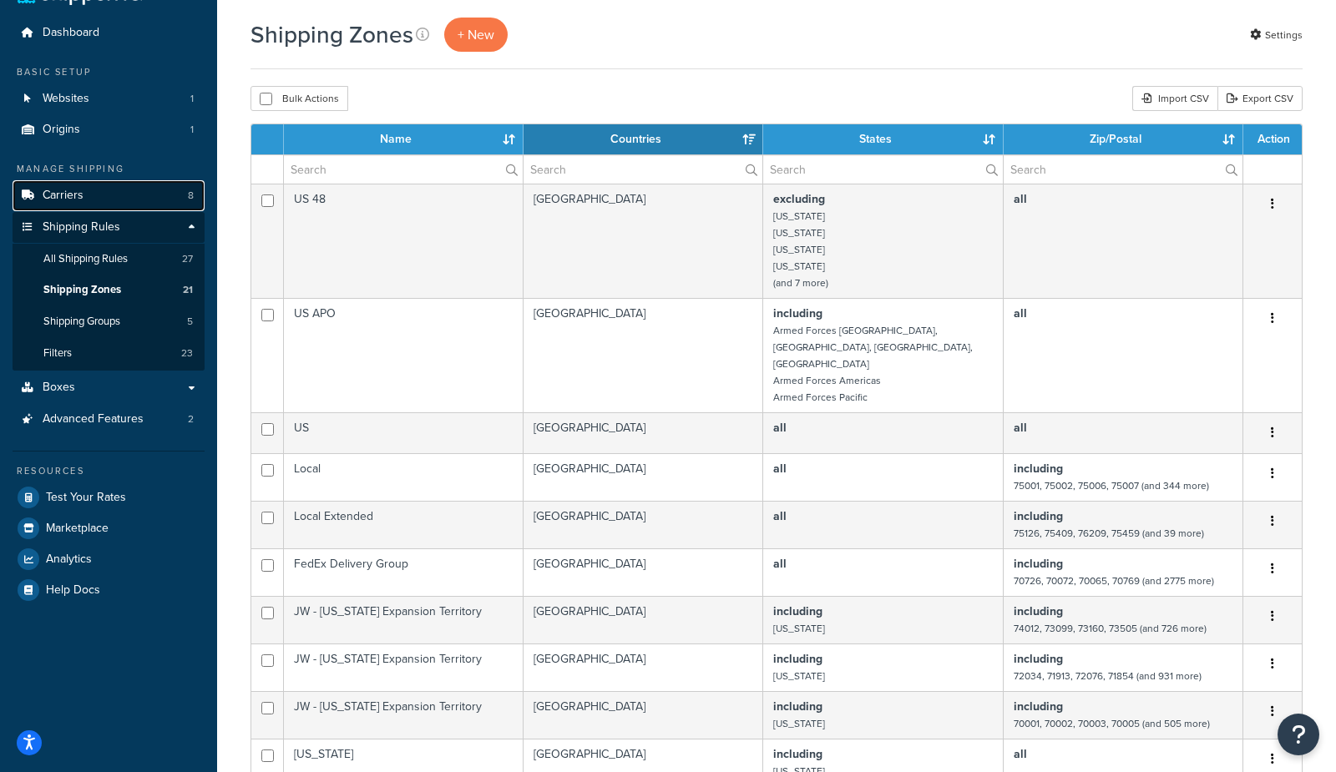
click at [80, 196] on span "Carriers" at bounding box center [63, 196] width 41 height 14
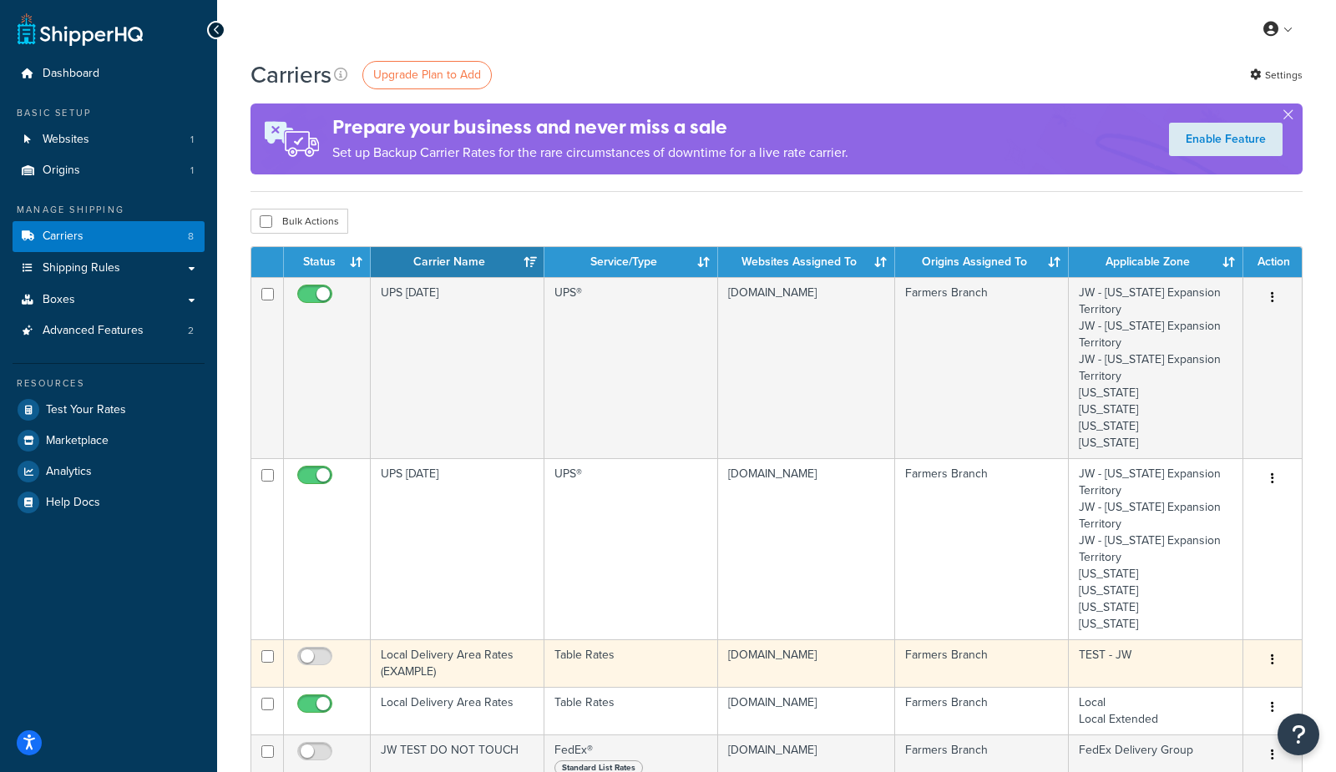
click at [429, 665] on td "Local Delivery Area Rates (EXAMPLE)" at bounding box center [458, 664] width 174 height 48
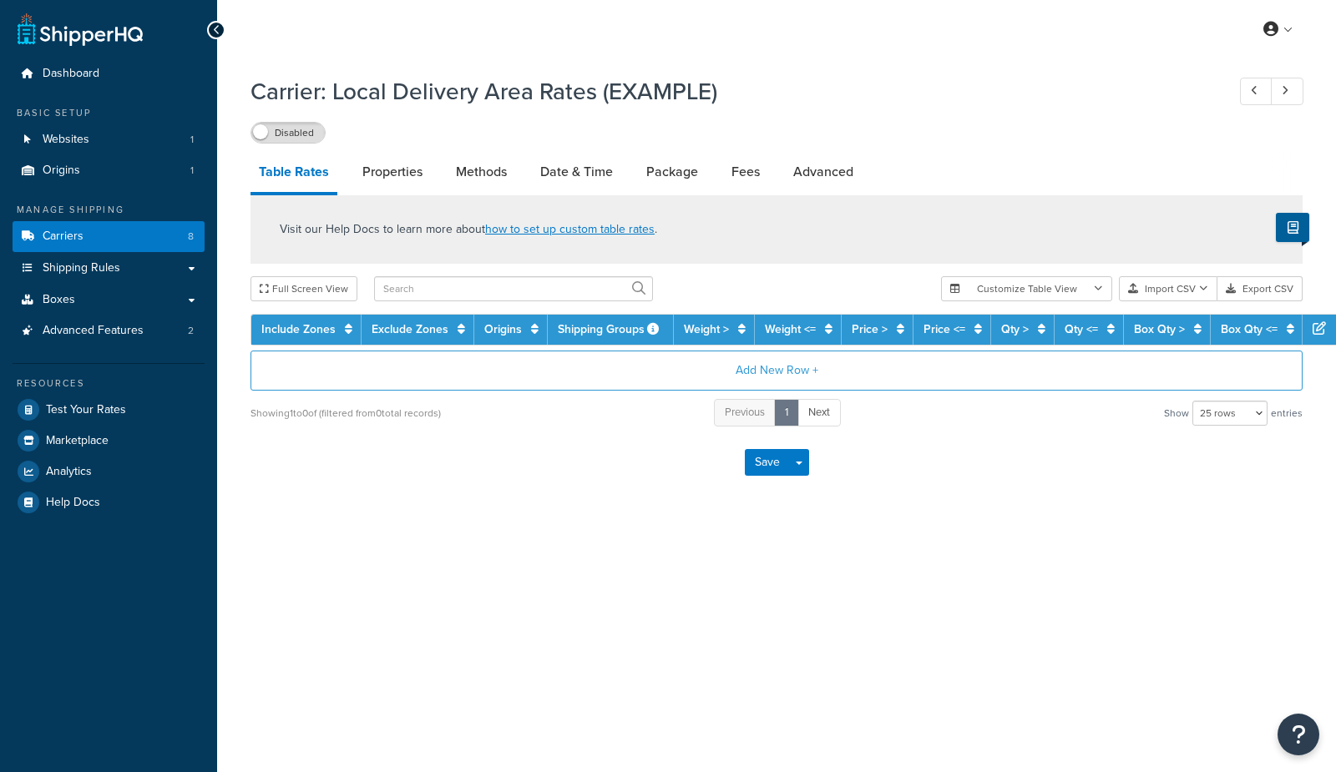
select select "25"
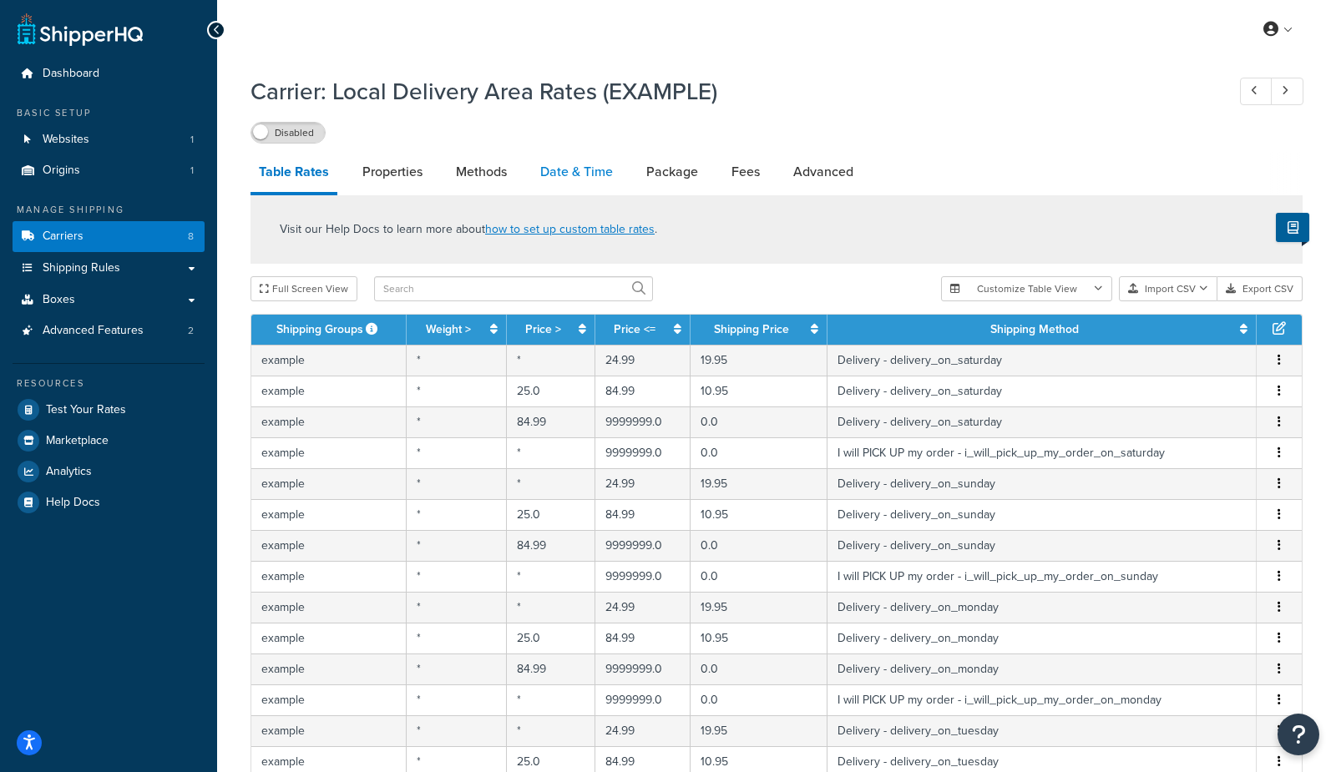
click at [578, 173] on link "Date & Time" at bounding box center [576, 172] width 89 height 40
select select "yMEd"
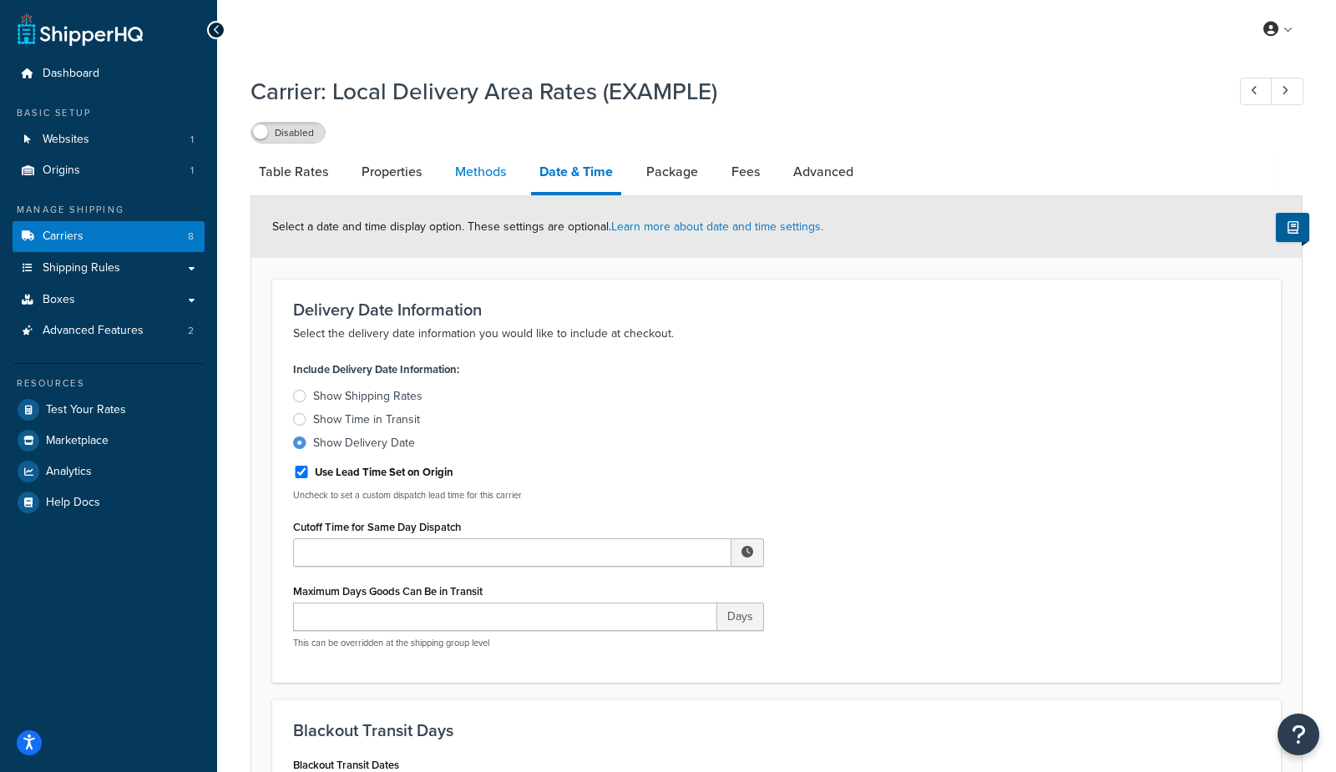
click at [493, 164] on link "Methods" at bounding box center [481, 172] width 68 height 40
select select "25"
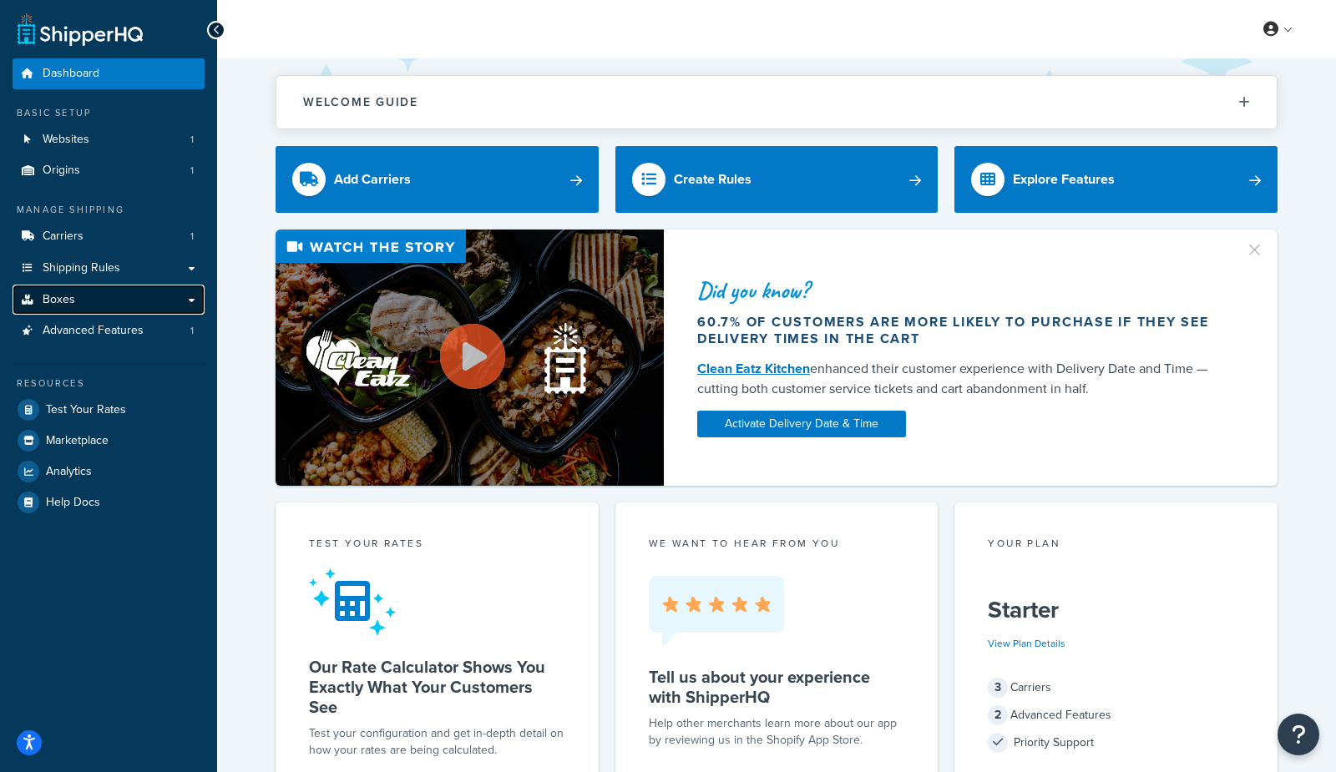
click at [82, 300] on link "Boxes" at bounding box center [109, 300] width 192 height 31
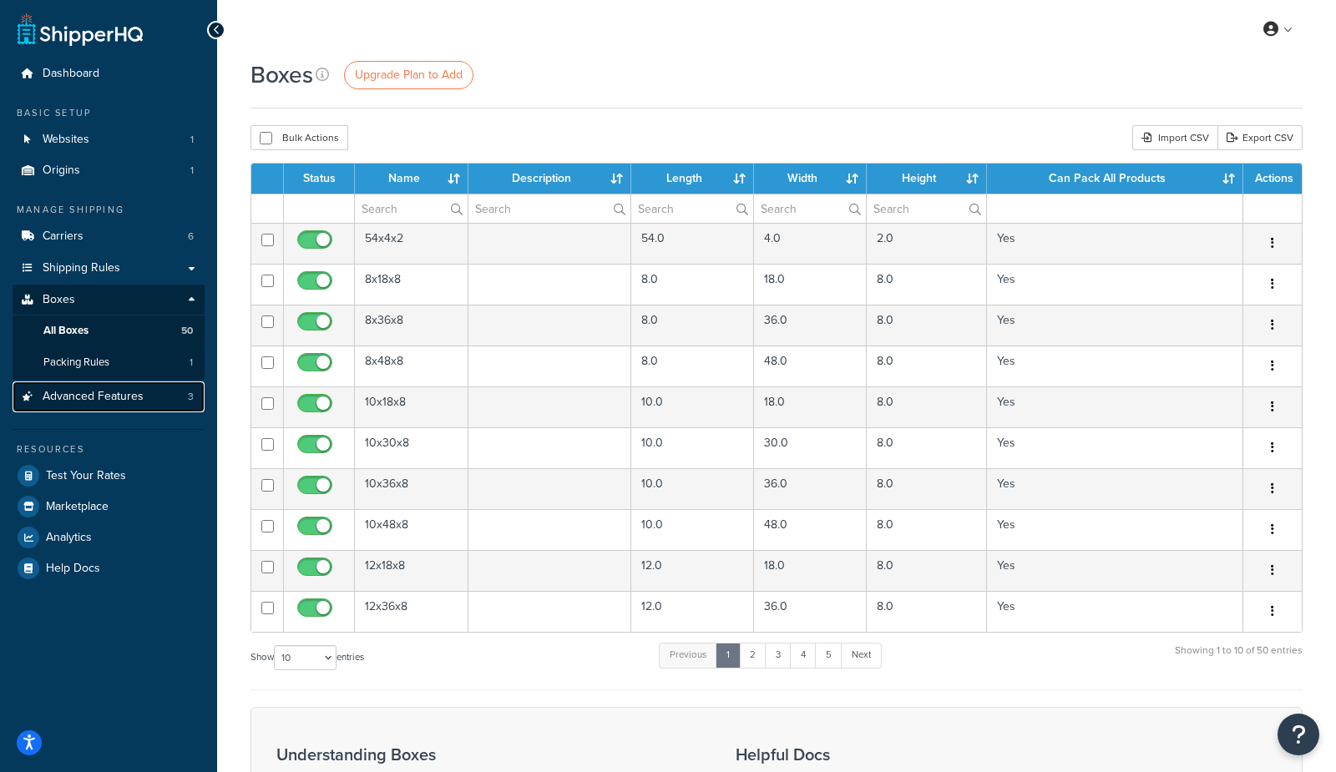
click at [153, 394] on link "Advanced Features 3" at bounding box center [109, 397] width 192 height 31
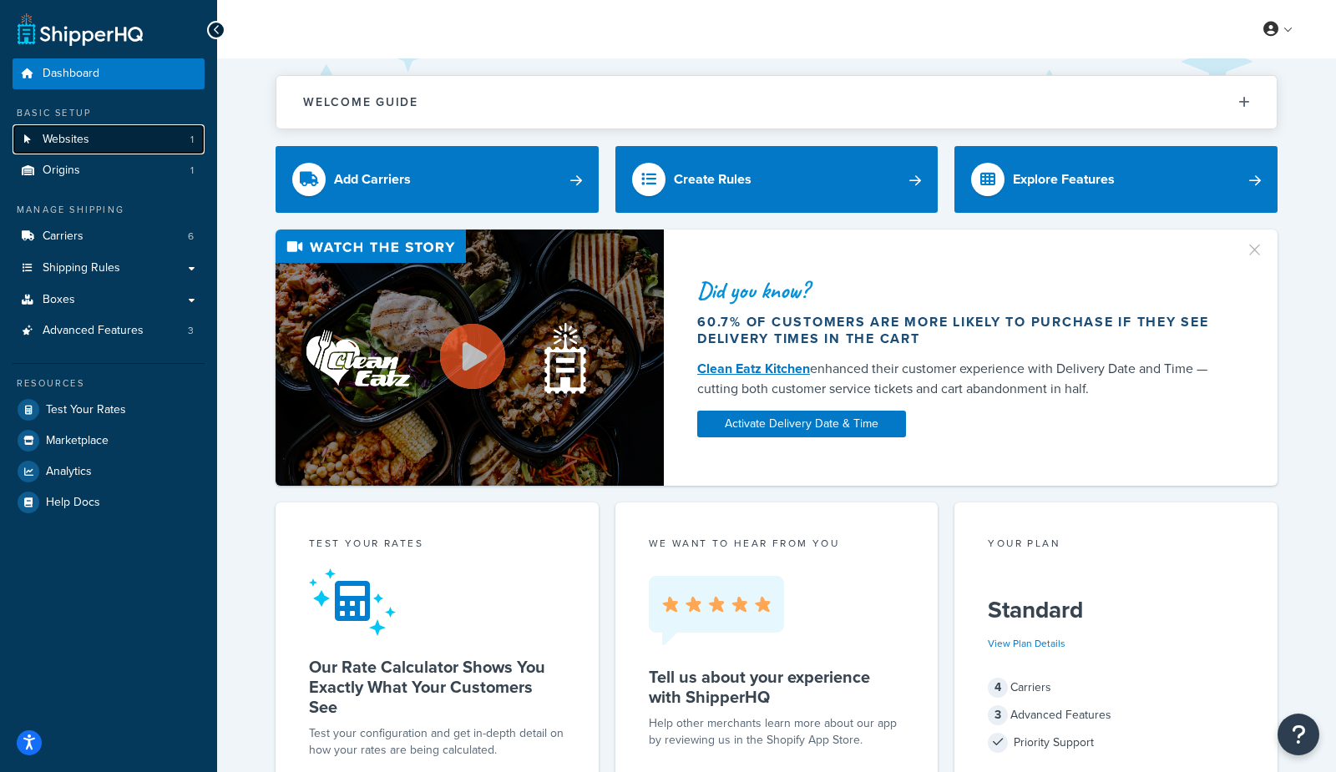
click at [92, 141] on link "Websites 1" at bounding box center [109, 139] width 192 height 31
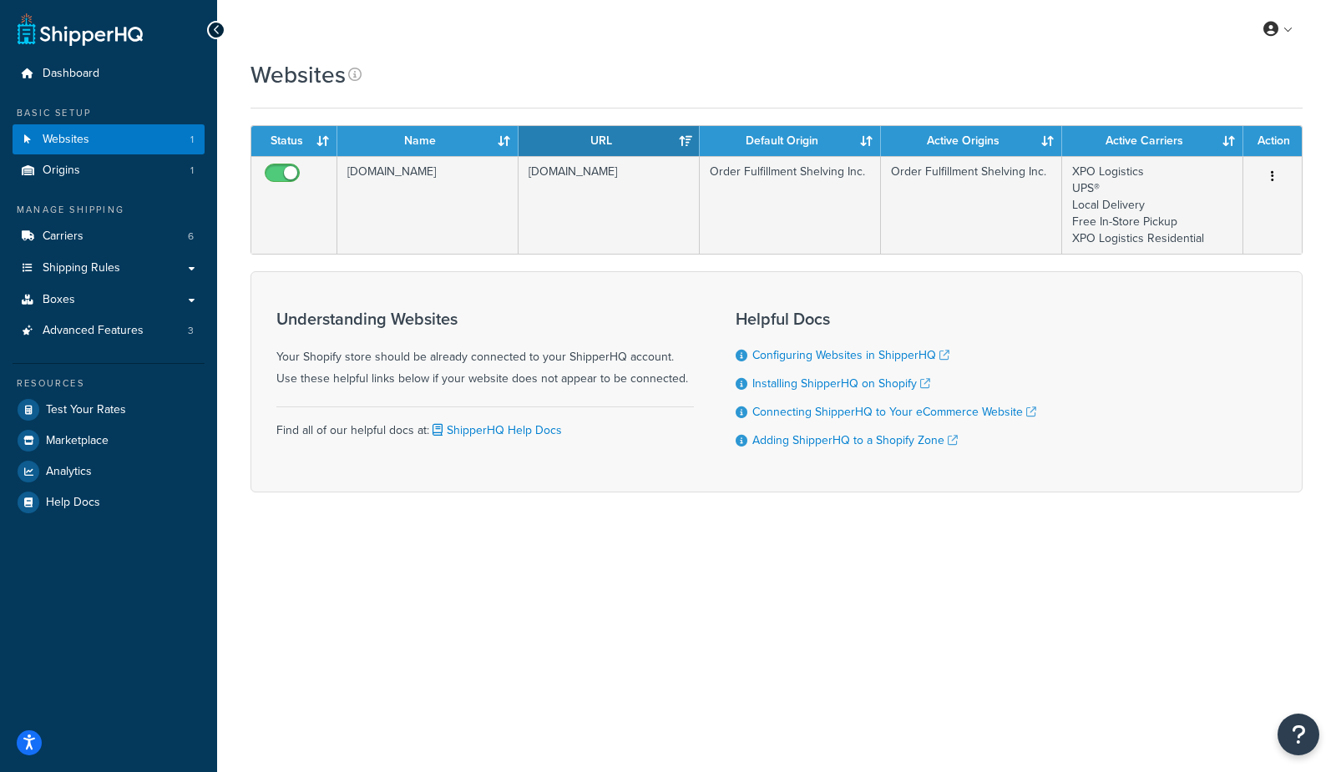
click at [879, 73] on div "Websites" at bounding box center [776, 74] width 1052 height 33
click at [179, 331] on link "Advanced Features 3" at bounding box center [109, 331] width 192 height 31
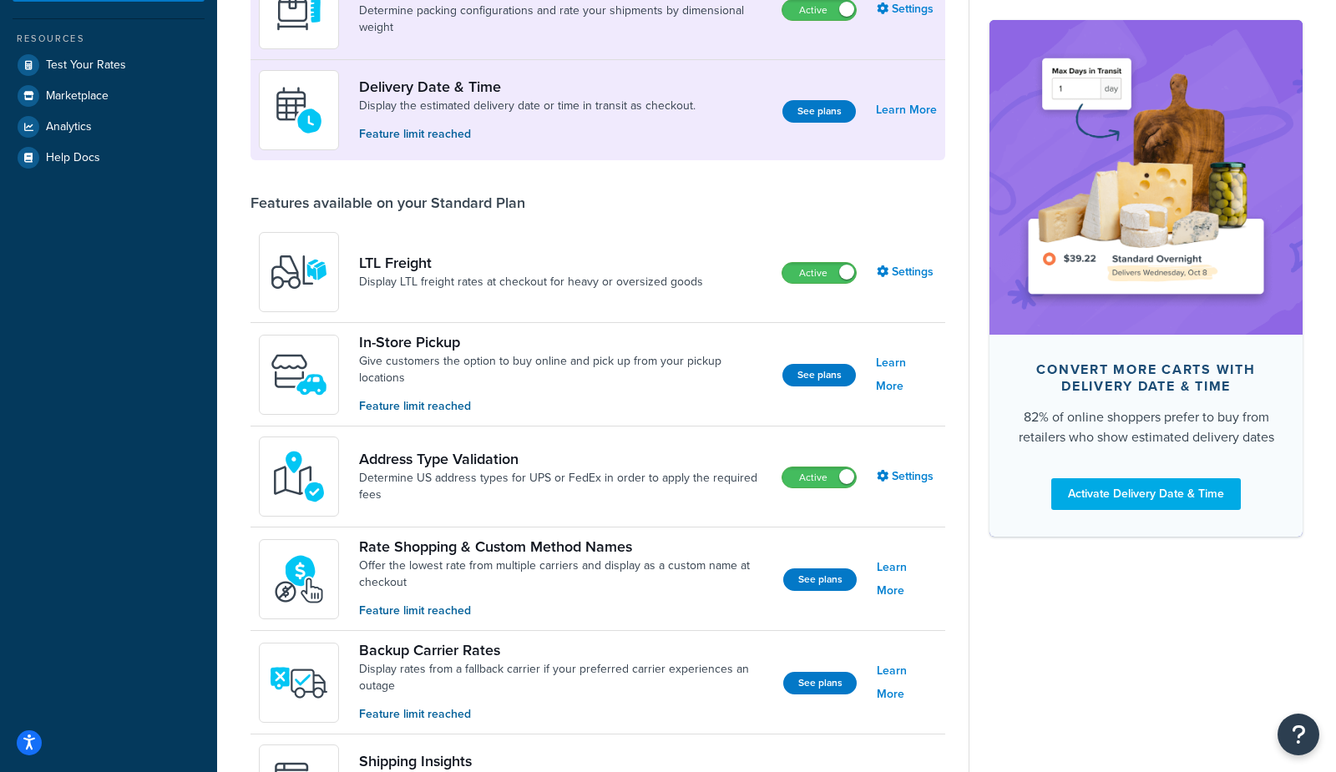
scroll to position [368, 0]
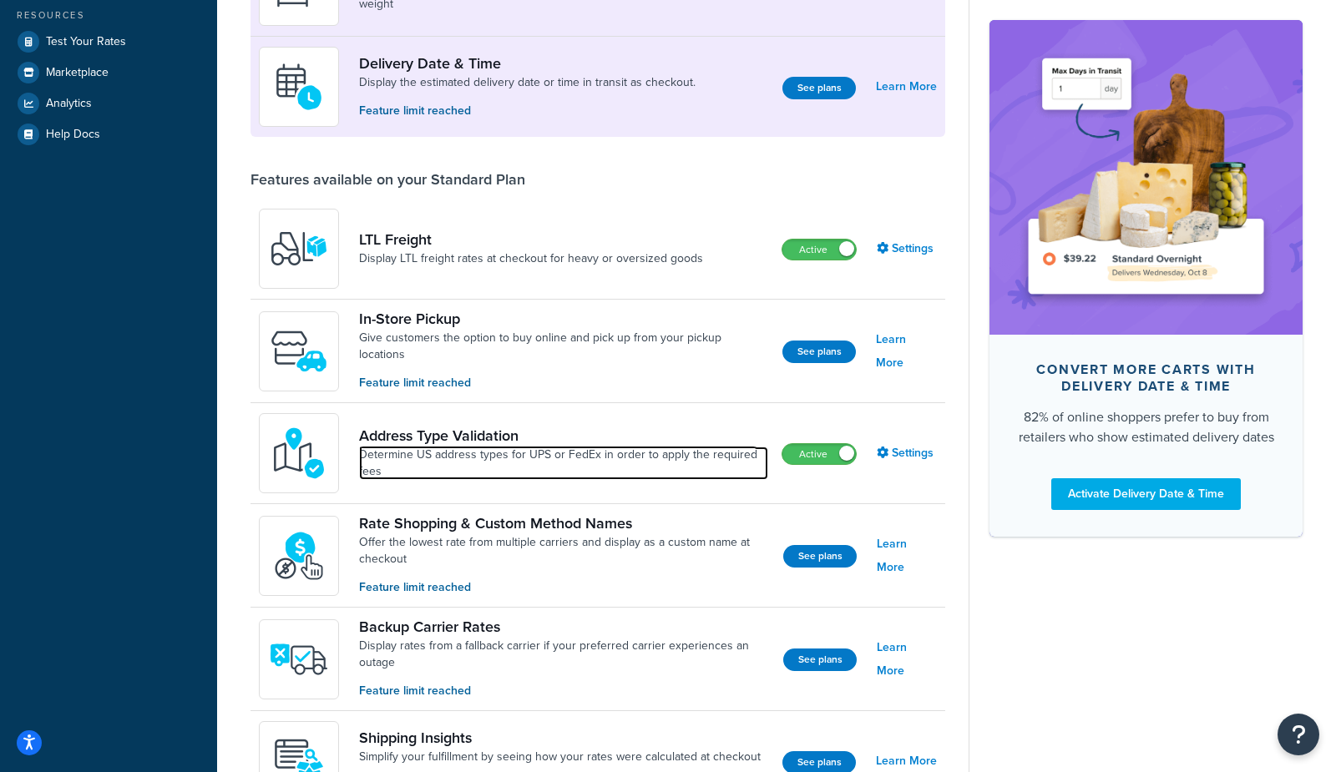
click at [519, 458] on link "Determine US address types for UPS or FedEx in order to apply the required fees" at bounding box center [563, 463] width 409 height 33
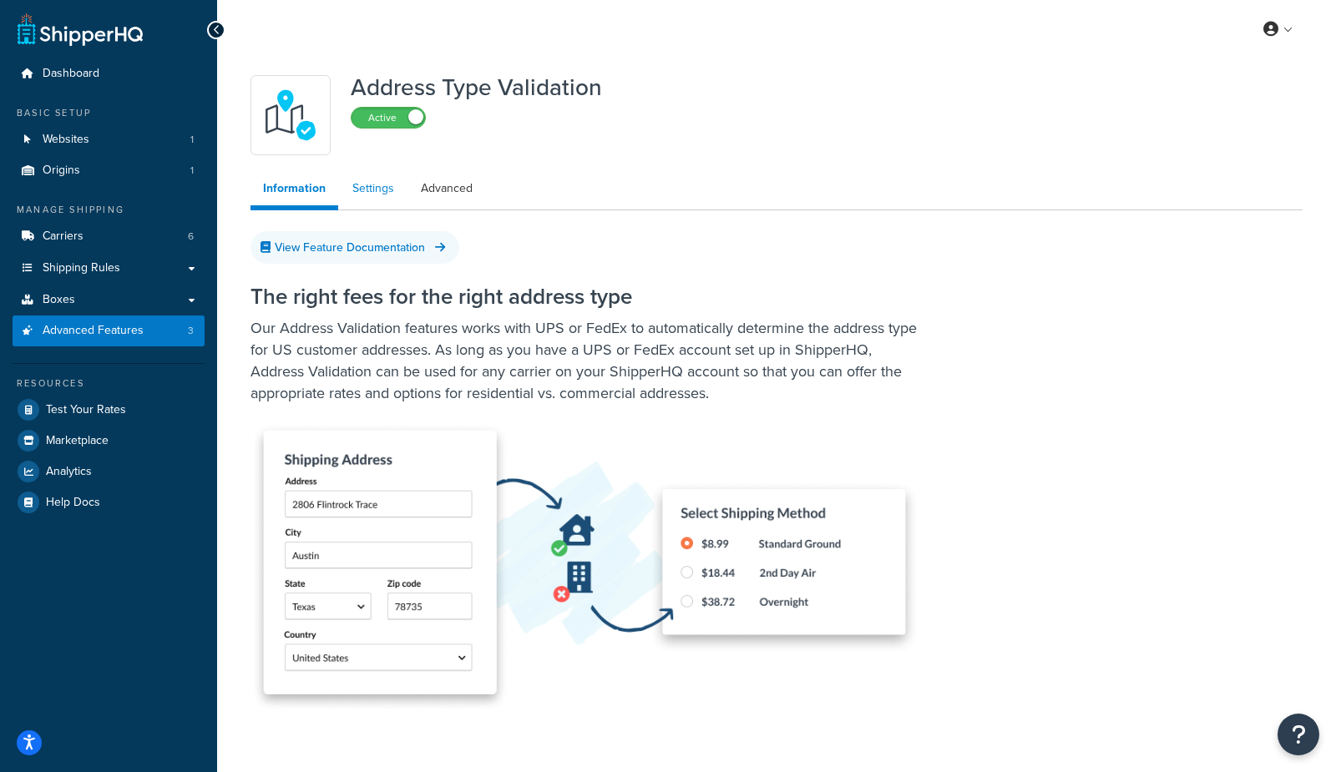
click at [355, 175] on link "Settings" at bounding box center [373, 188] width 67 height 33
select select "157340"
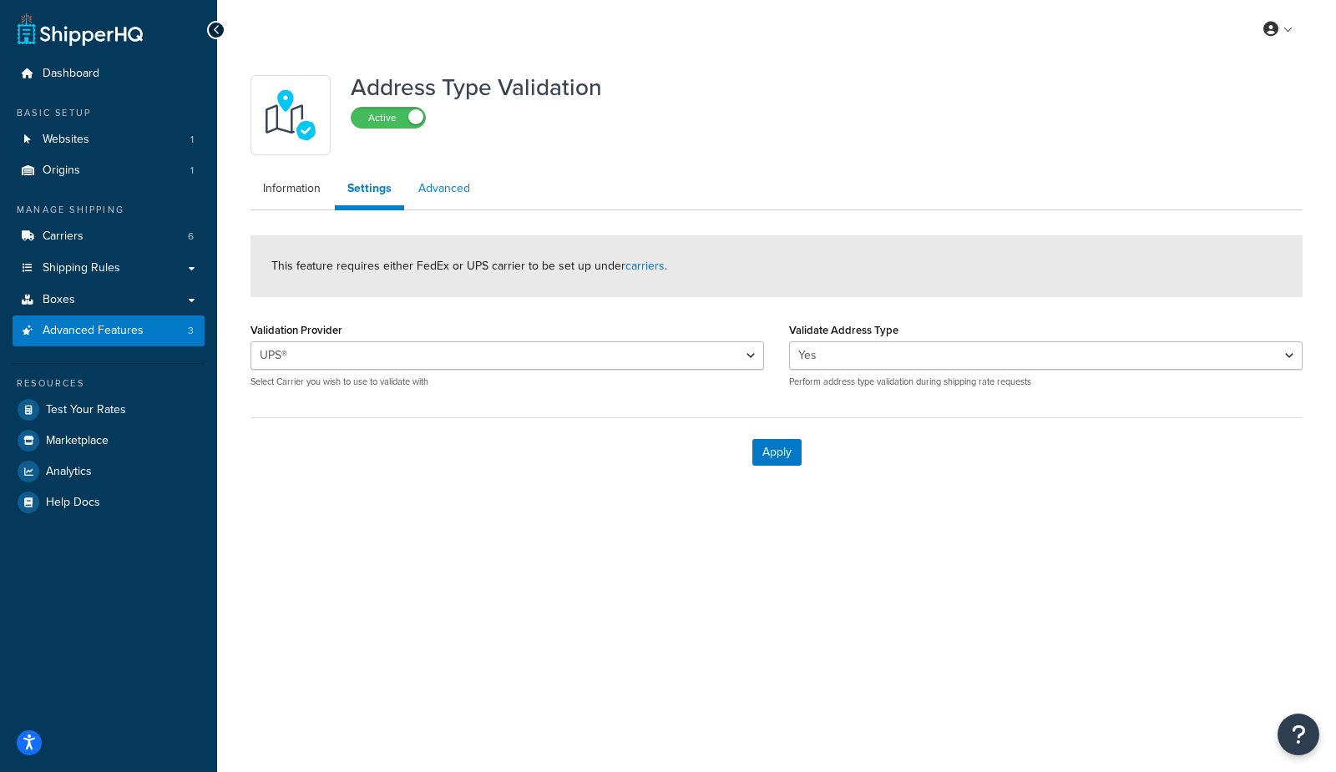
click at [456, 195] on link "Advanced" at bounding box center [444, 188] width 77 height 33
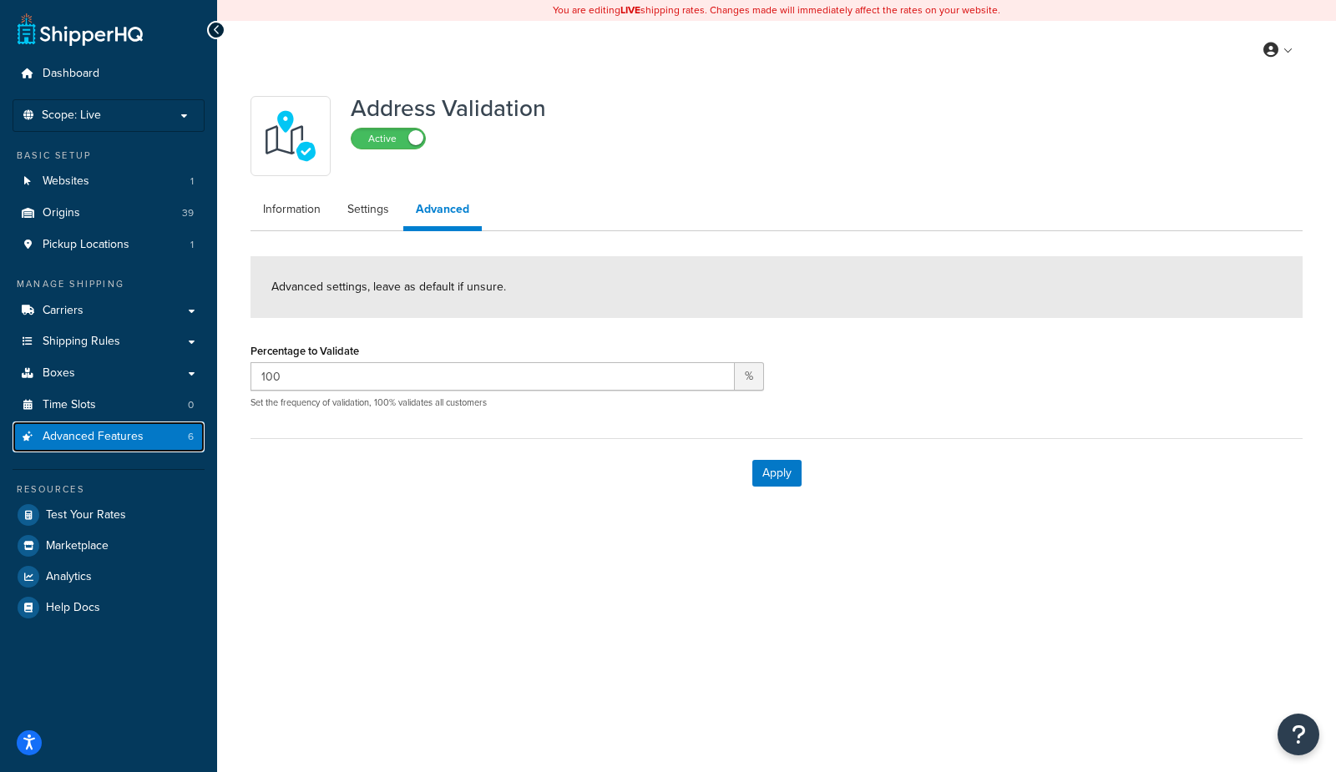
click at [113, 439] on span "Advanced Features" at bounding box center [93, 437] width 101 height 14
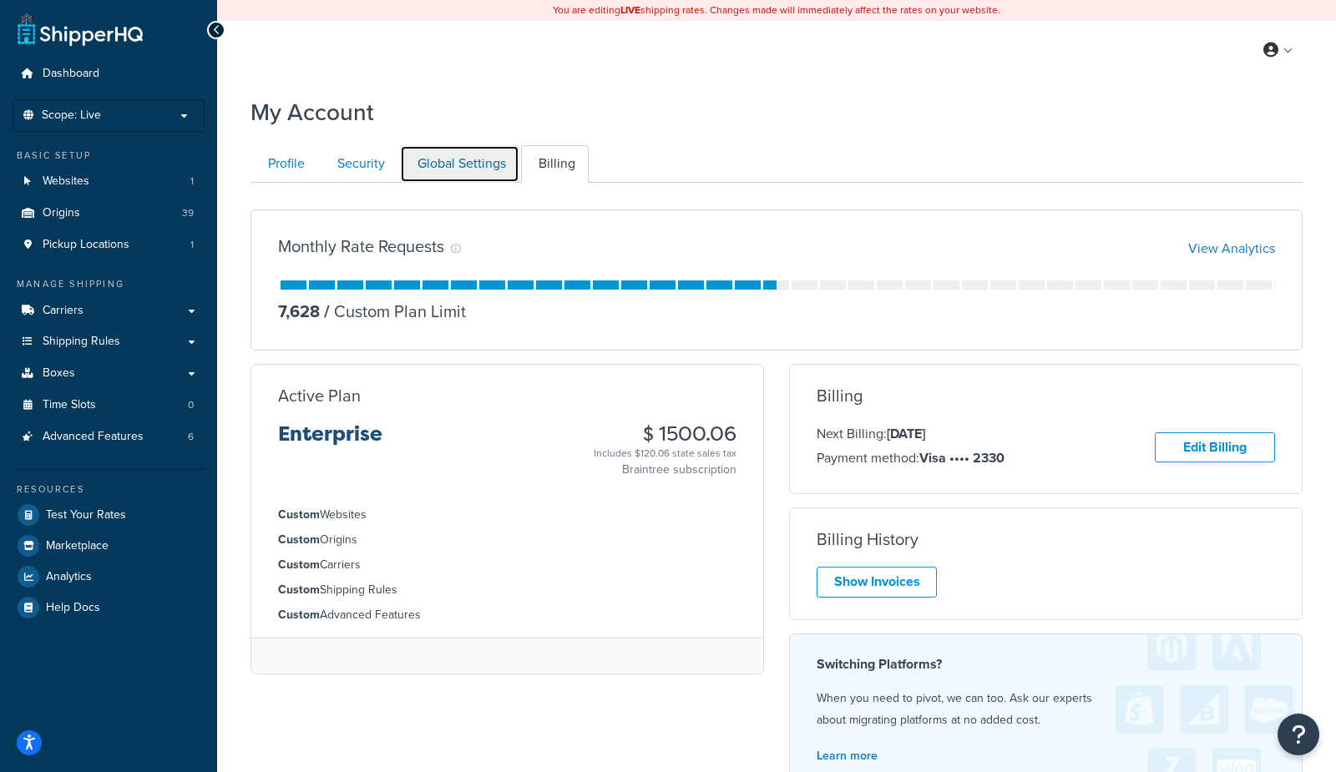
click at [457, 149] on link "Global Settings" at bounding box center [459, 164] width 119 height 38
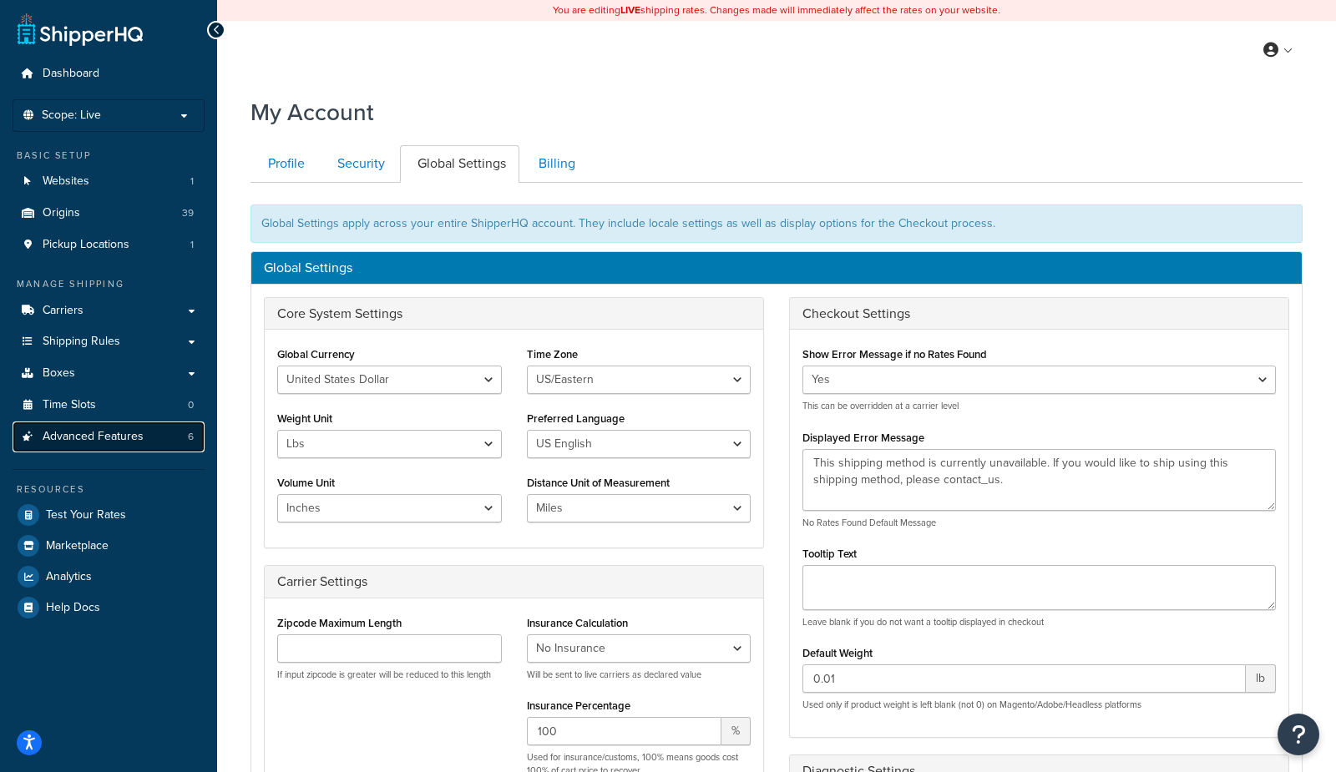
click at [109, 437] on span "Advanced Features" at bounding box center [93, 437] width 101 height 14
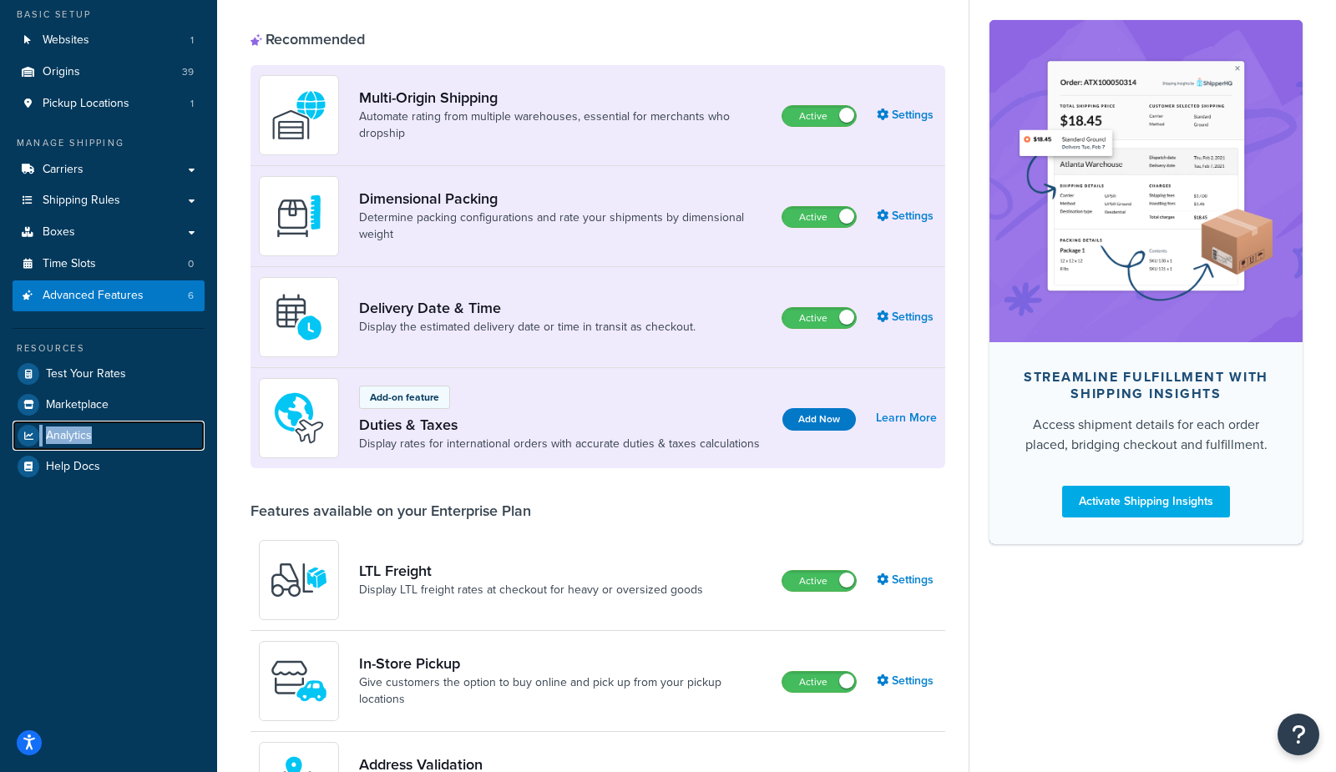
scroll to position [137, 0]
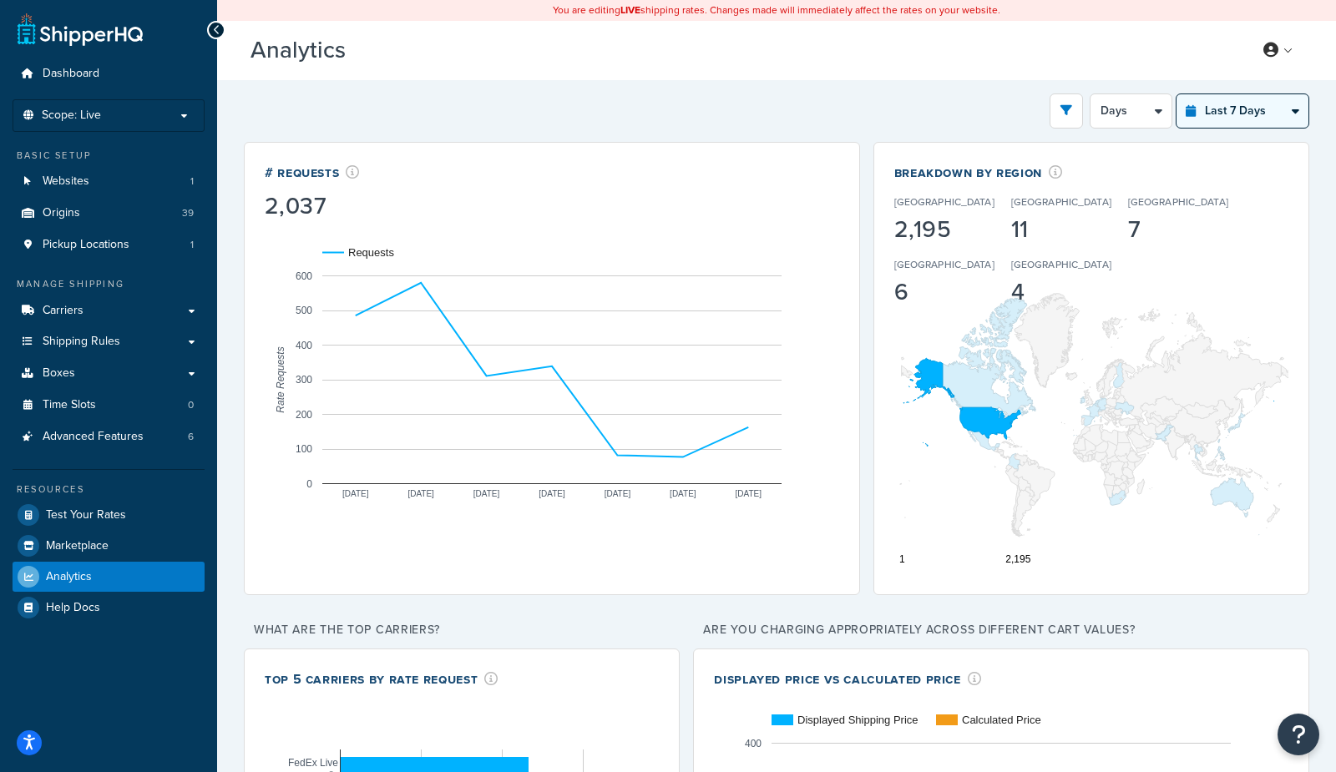
click at [1265, 108] on select "Last 24 Hours Last 7 Days Last 30 Days Last 3 Months Last 6 Months Last 12 Mont…" at bounding box center [1242, 110] width 132 height 33
select select "last_year"
click at [1176, 94] on select "Last 24 Hours Last 7 Days Last 30 Days Last 3 Months Last 6 Months Last 12 Mont…" at bounding box center [1242, 110] width 132 height 33
select select "1M"
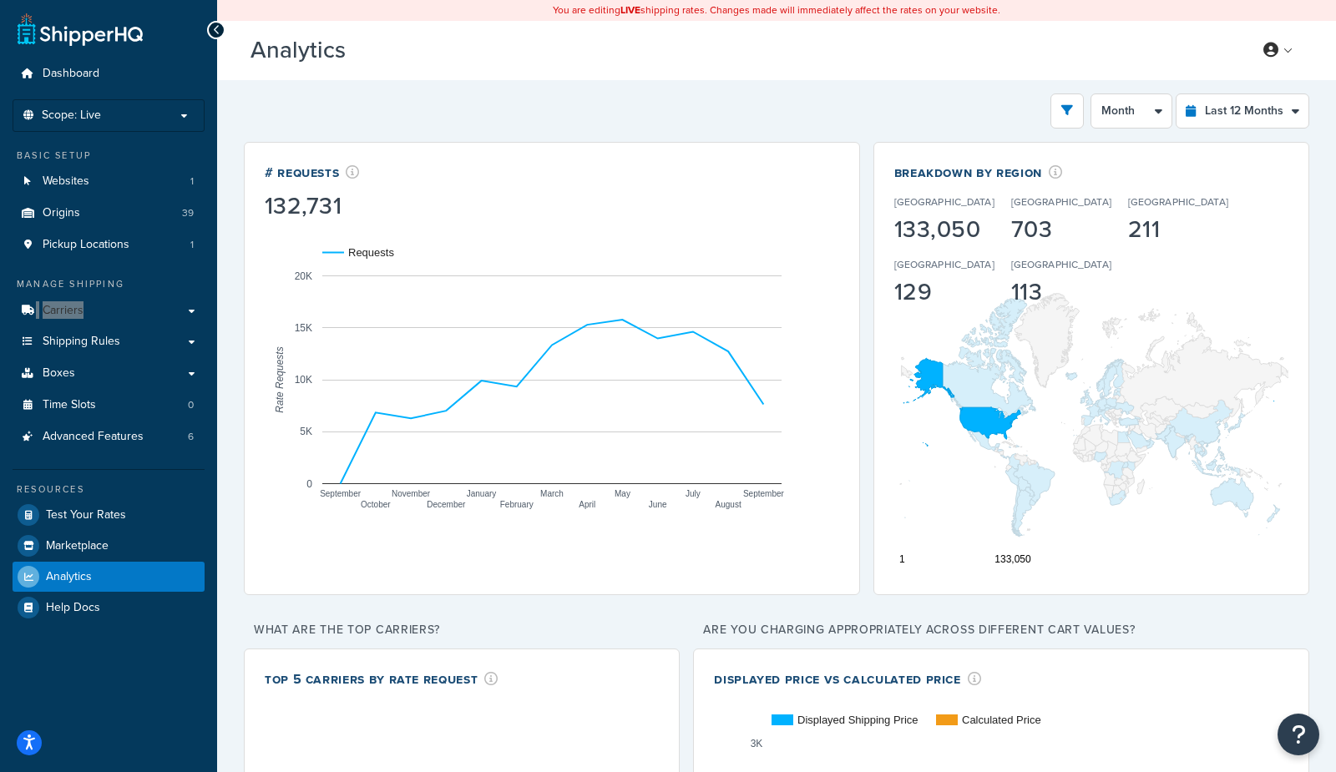
drag, startPoint x: 68, startPoint y: 307, endPoint x: 462, endPoint y: 60, distance: 464.4
click at [0, 0] on body "Press Option+1 for screen-reader mode, Option+0 to cancel Accessibility Screen-…" at bounding box center [668, 540] width 1336 height 1080
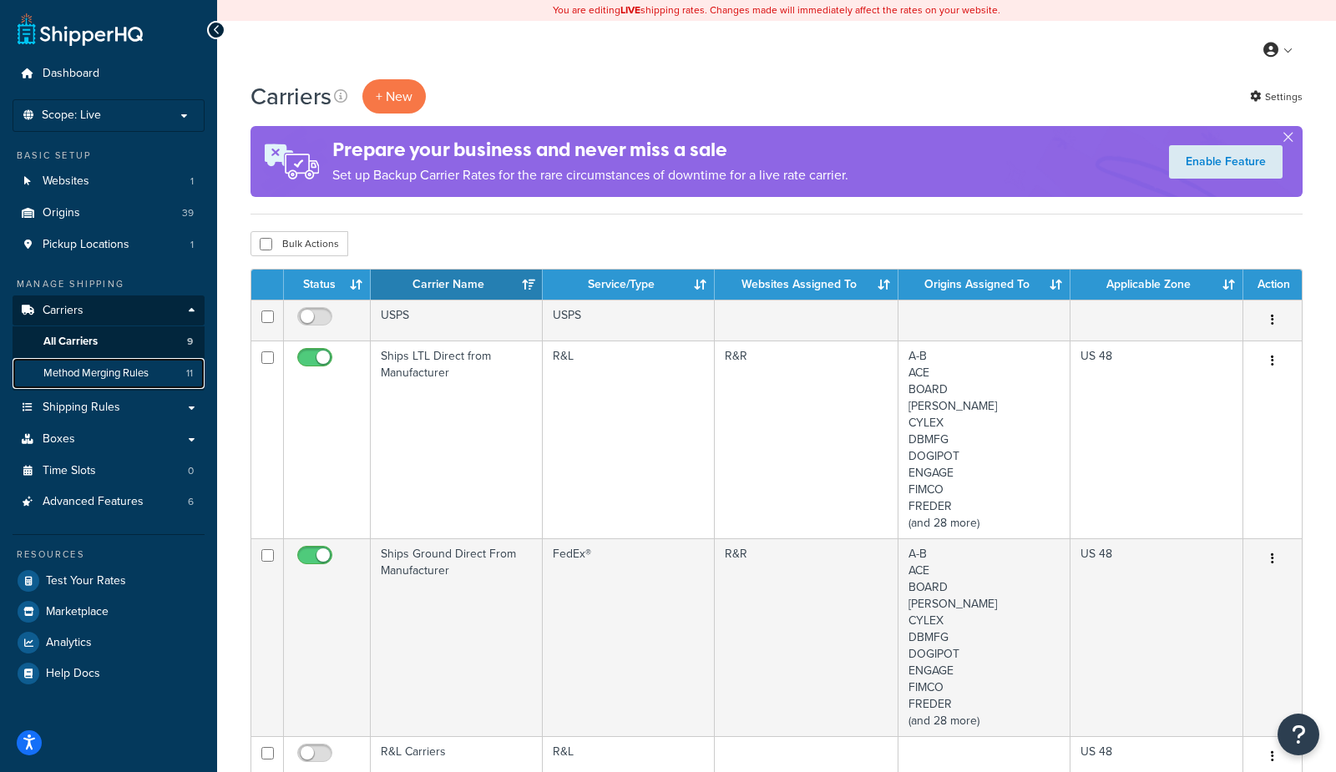
click at [119, 372] on span "Method Merging Rules" at bounding box center [95, 374] width 105 height 14
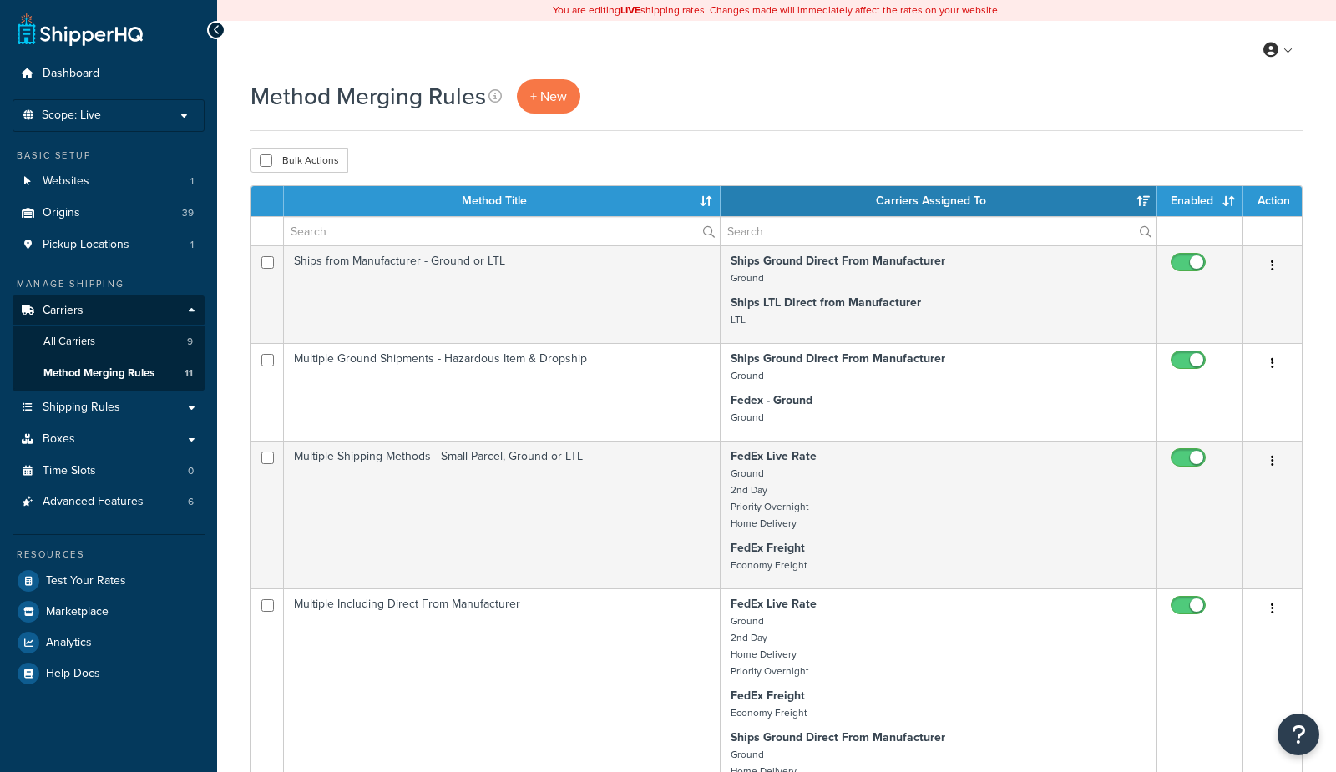
select select "15"
click at [134, 407] on link "Shipping Rules" at bounding box center [109, 407] width 192 height 31
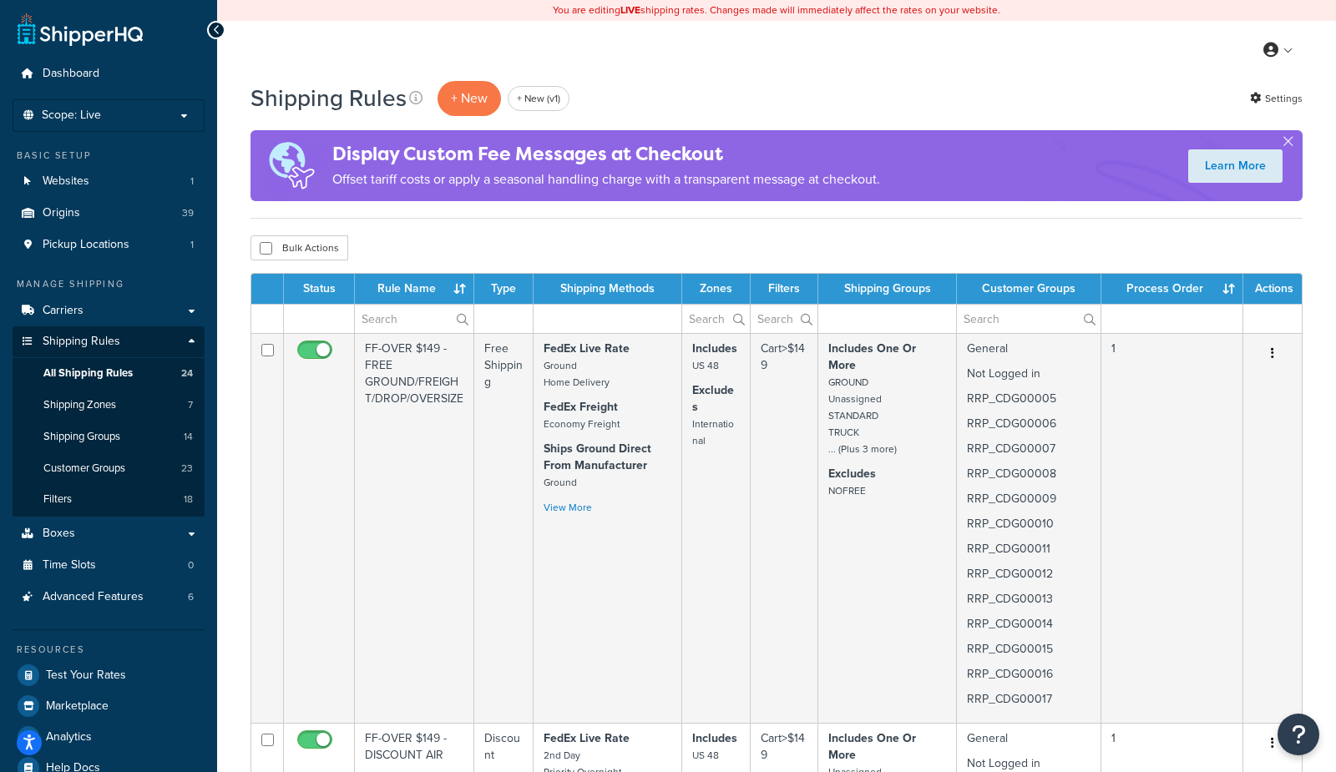
click at [1145, 38] on div "My Profile Billing Global Settings Contact Us Logout" at bounding box center [776, 50] width 1119 height 58
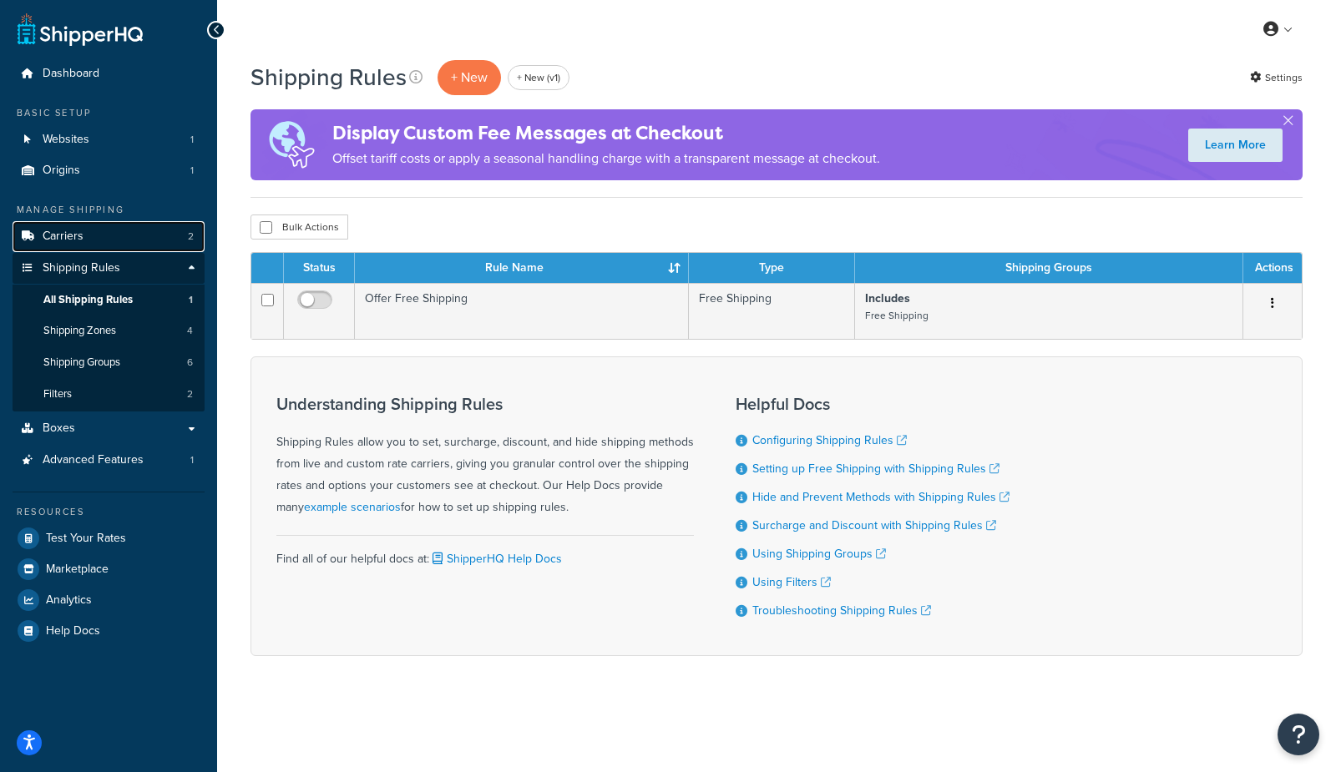
click at [69, 248] on link "Carriers 2" at bounding box center [109, 236] width 192 height 31
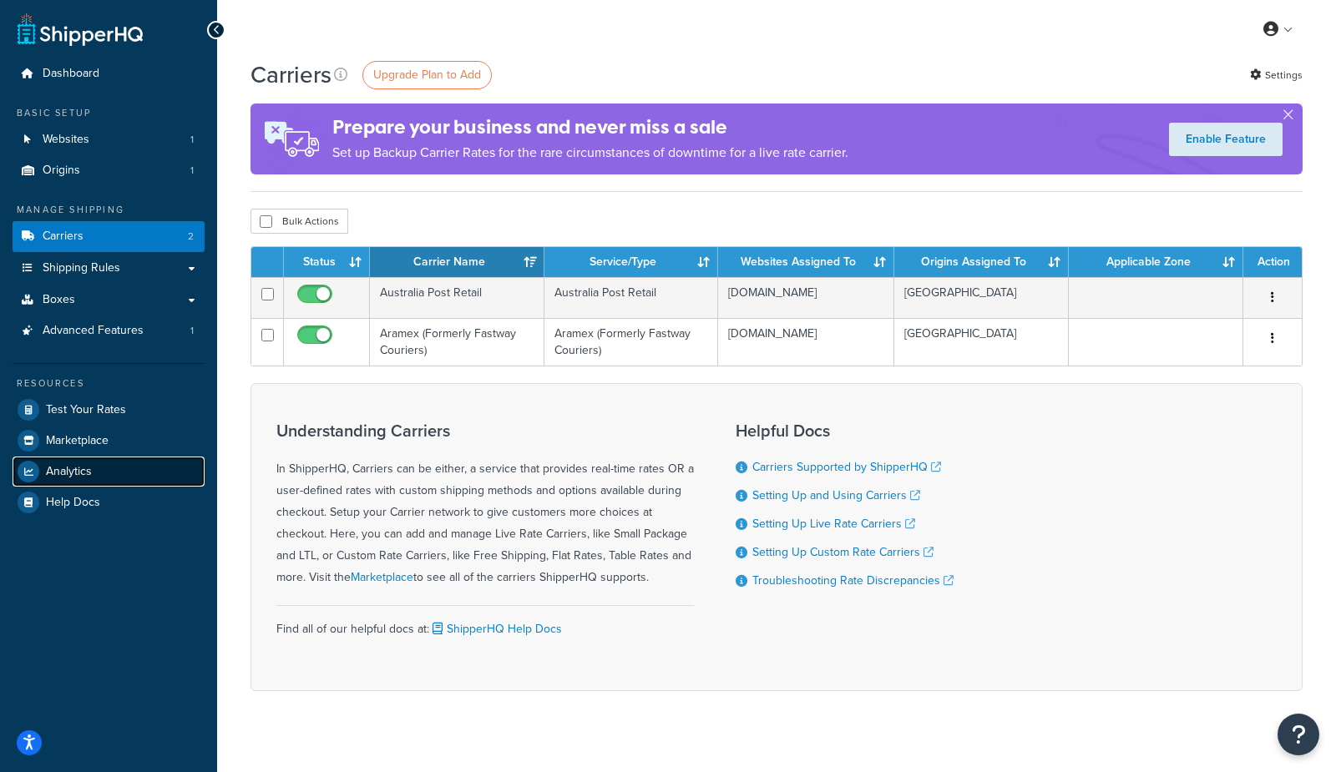
click at [68, 471] on span "Analytics" at bounding box center [69, 472] width 46 height 14
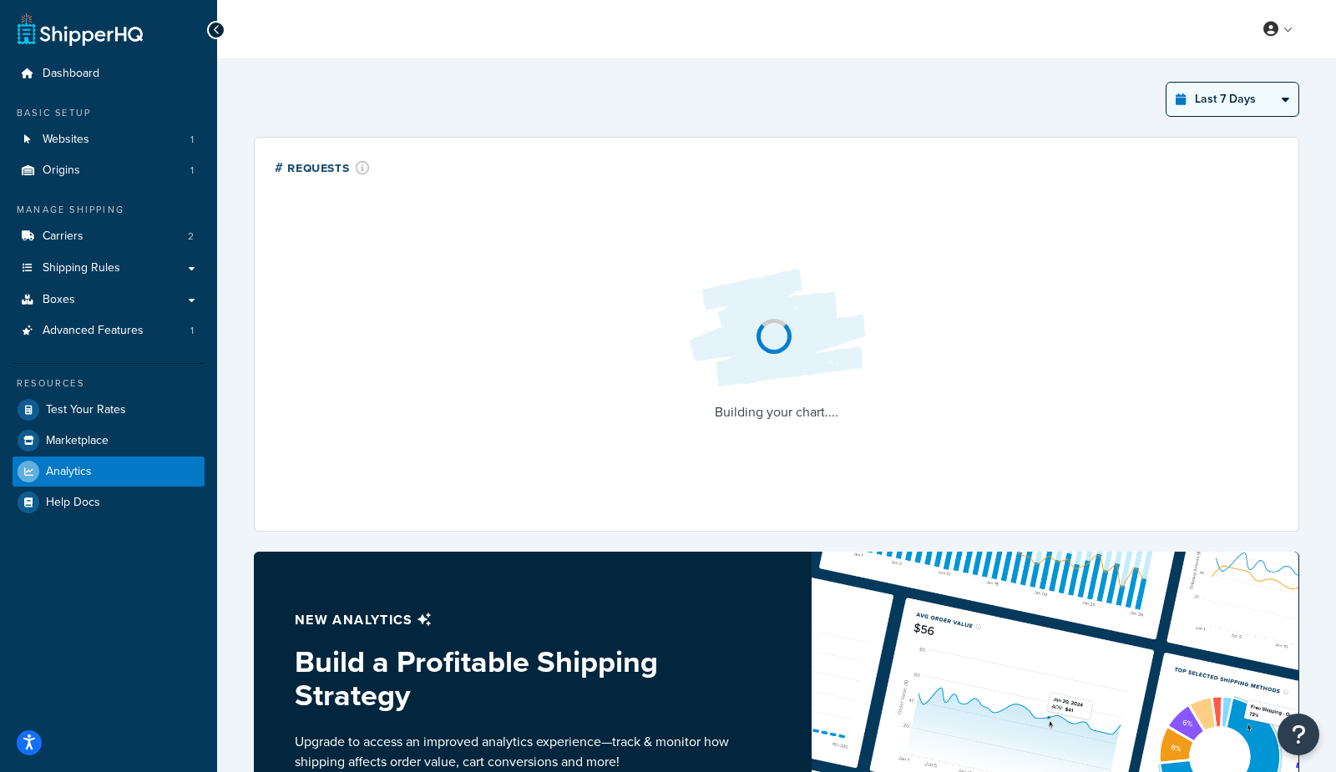
click at [1196, 94] on select "Last 24 Hours Last 7 Days Last 30 Days Last 3 Months Last 6 Months Last 12 Mont…" at bounding box center [1232, 99] width 132 height 33
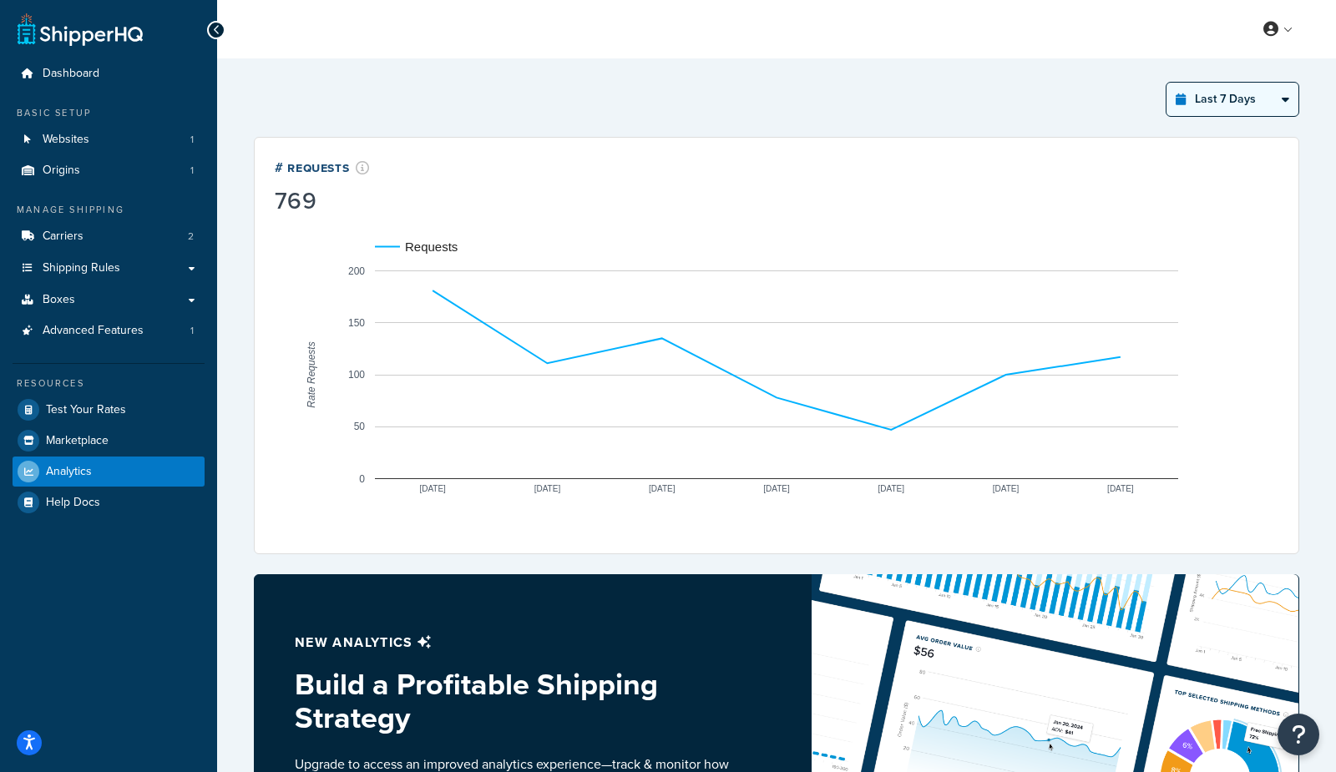
select select "last_year"
click at [1167, 83] on select "Last 24 Hours Last 7 Days Last 30 Days Last 3 Months Last 6 Months Last 12 Mont…" at bounding box center [1232, 99] width 132 height 33
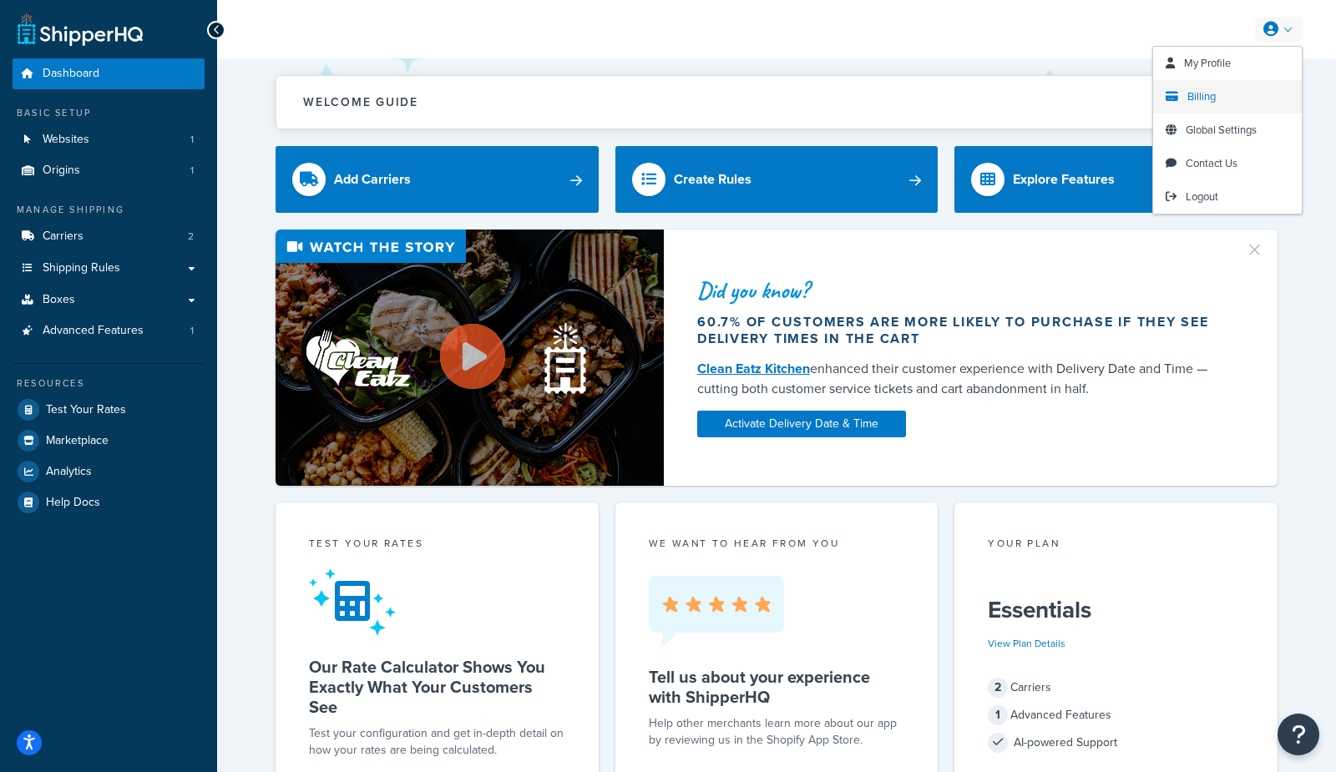
click at [1193, 100] on span "Billing" at bounding box center [1201, 96] width 28 height 16
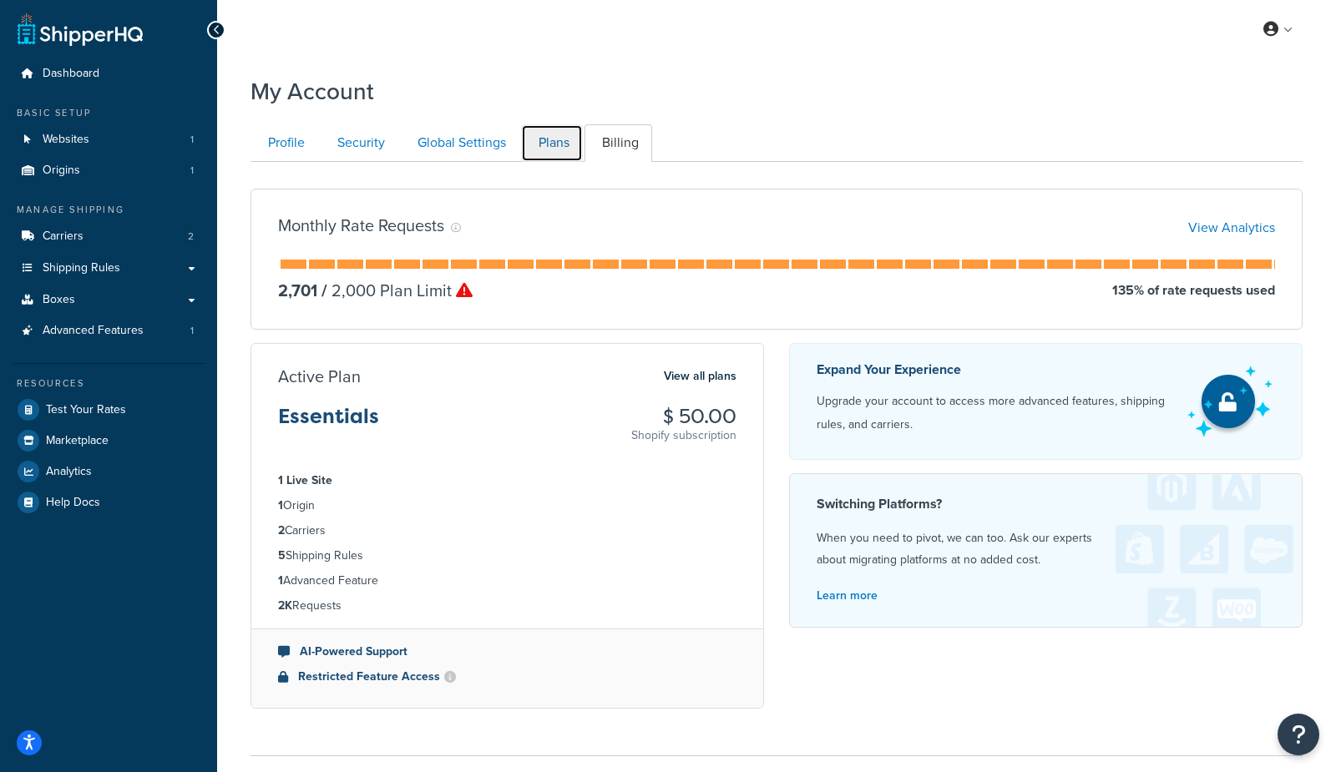
click at [553, 145] on link "Plans" at bounding box center [552, 143] width 62 height 38
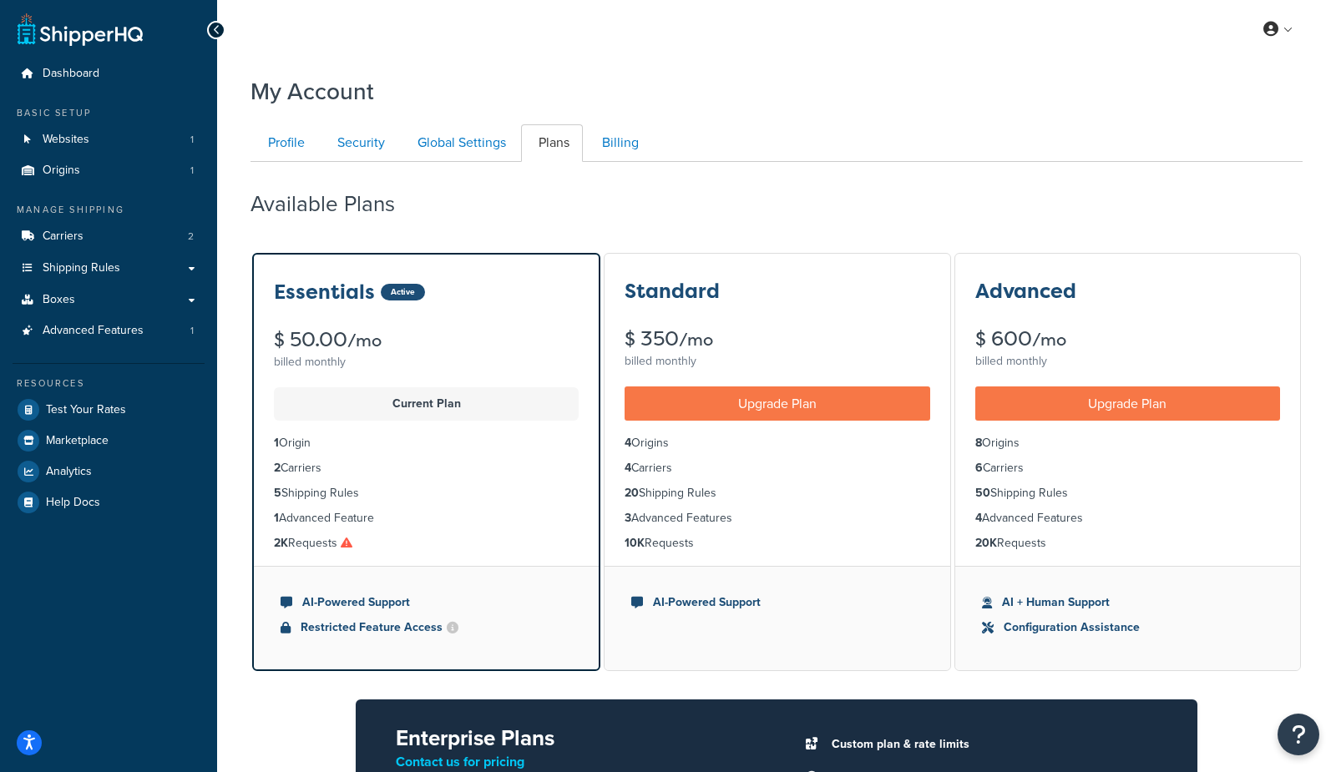
scroll to position [161, 0]
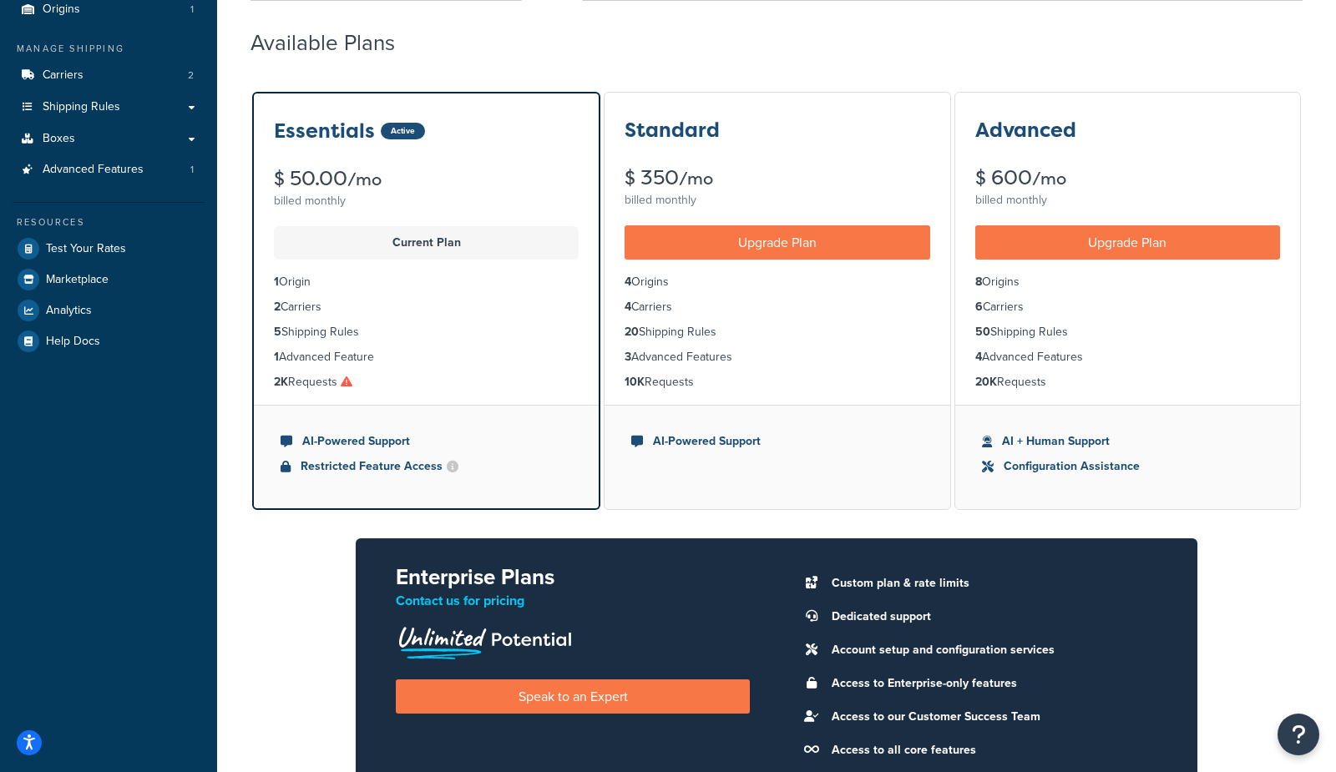
click at [676, 46] on div "Available Plans" at bounding box center [776, 38] width 1052 height 49
